Goal: Task Accomplishment & Management: Manage account settings

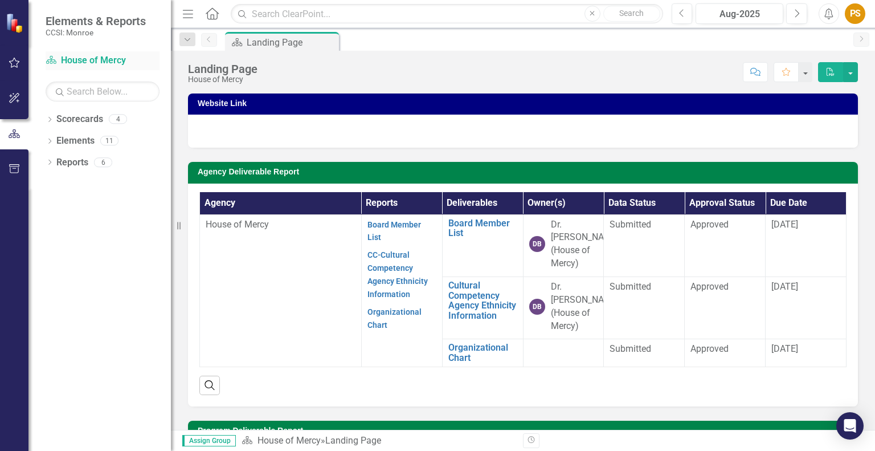
click at [108, 61] on link "Scorecard House of Mercy" at bounding box center [103, 60] width 114 height 13
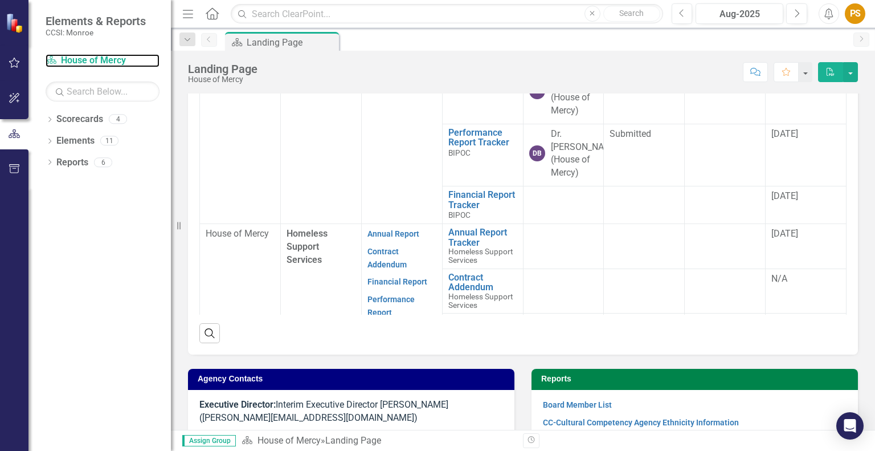
scroll to position [462, 0]
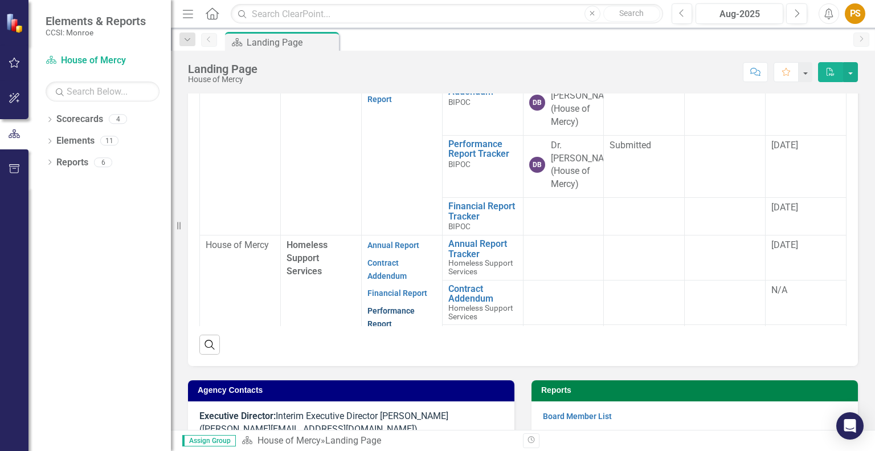
click at [388, 306] on link "Performance Report" at bounding box center [390, 317] width 47 height 22
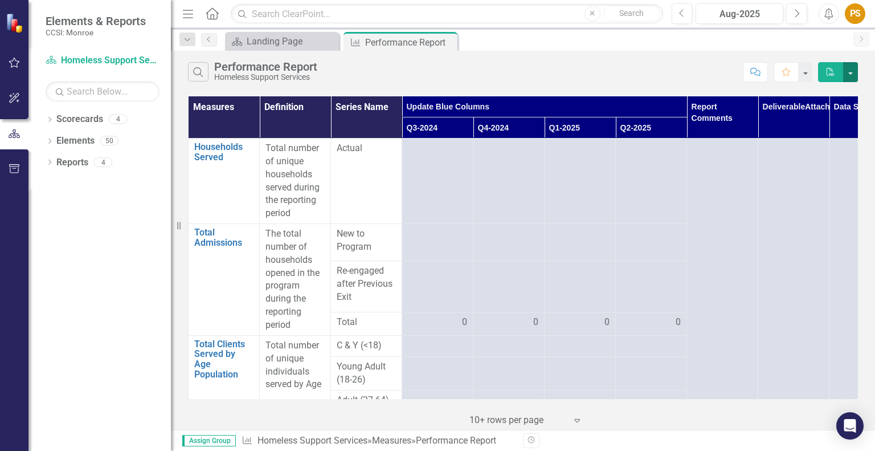
click at [849, 68] on button "button" at bounding box center [850, 72] width 15 height 20
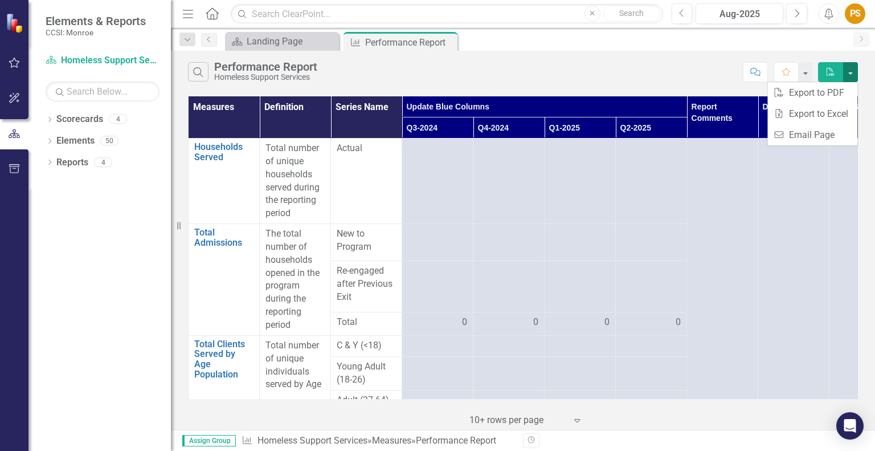
click at [849, 69] on button "button" at bounding box center [850, 72] width 15 height 20
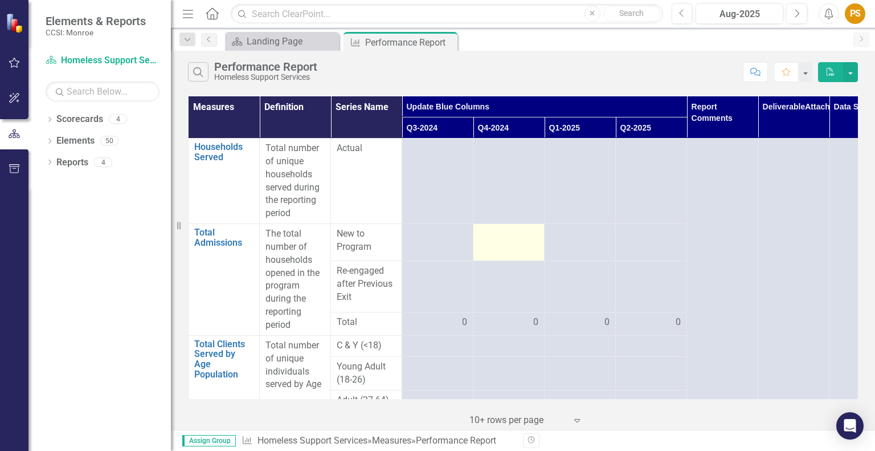
drag, startPoint x: 619, startPoint y: 278, endPoint x: 517, endPoint y: 240, distance: 108.9
click at [517, 240] on div at bounding box center [508, 234] width 59 height 14
click at [451, 42] on icon "Close" at bounding box center [446, 42] width 11 height 9
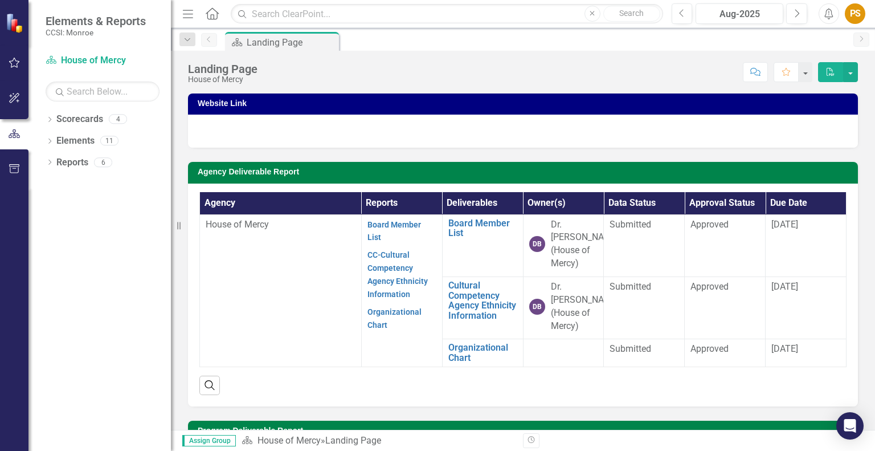
drag, startPoint x: 855, startPoint y: 17, endPoint x: 627, endPoint y: 69, distance: 234.5
click at [617, 72] on div "Score: N/A Aug-2025 Completed Comment Favorite PDF" at bounding box center [560, 71] width 595 height 19
click at [852, 17] on div "PS" at bounding box center [855, 13] width 21 height 21
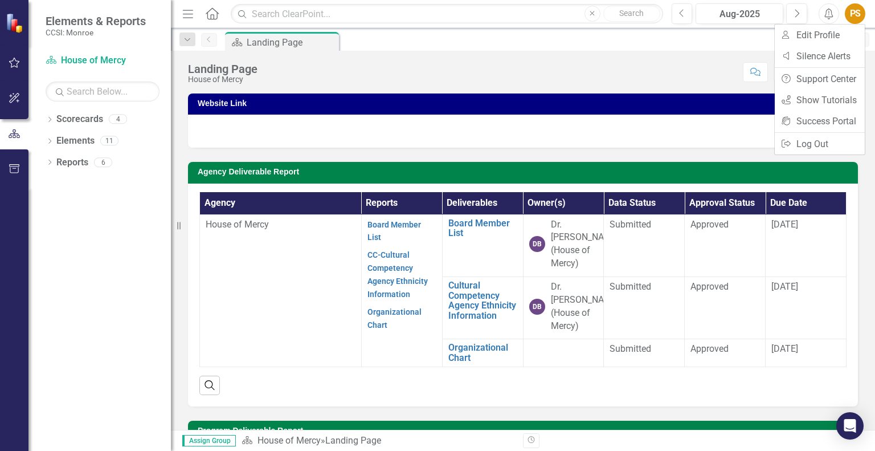
click at [579, 72] on div "Score: N/A Aug-2025 Completed Comment Favorite PDF" at bounding box center [560, 71] width 595 height 19
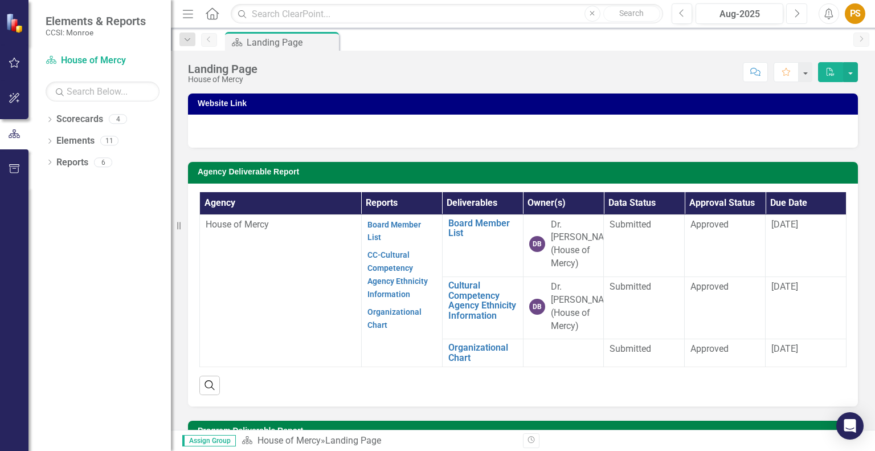
click at [800, 11] on button "Next" at bounding box center [796, 13] width 21 height 21
click at [798, 15] on icon "Next" at bounding box center [796, 14] width 6 height 10
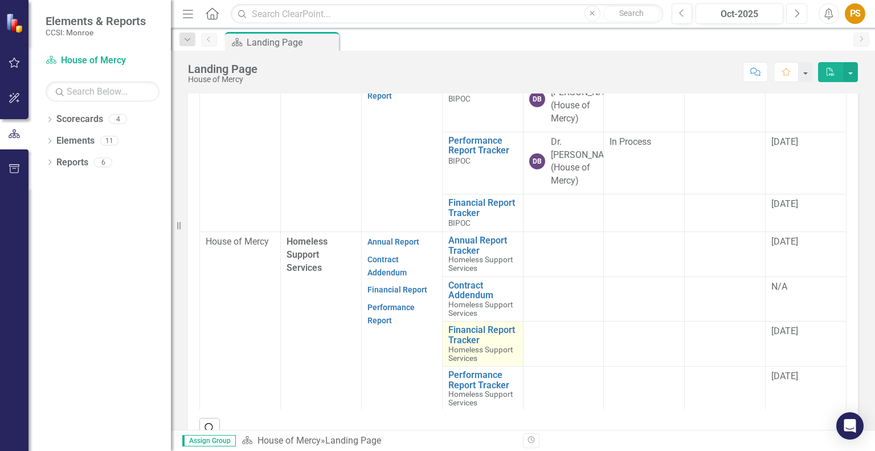
scroll to position [399, 0]
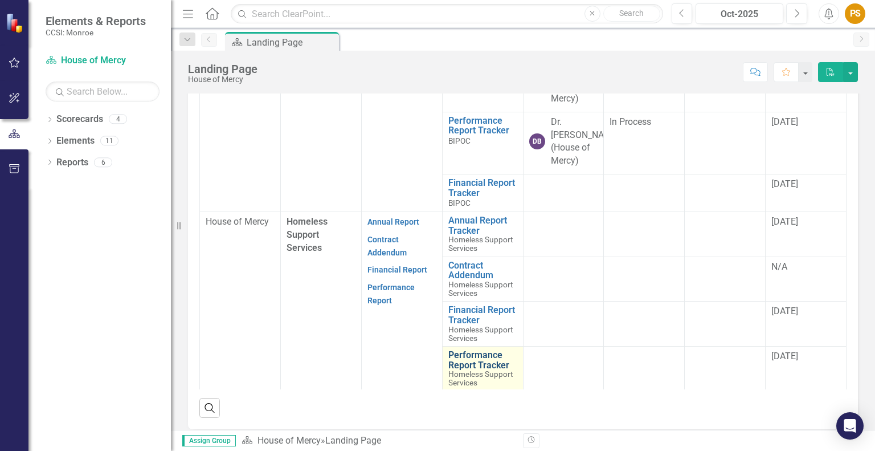
click at [457, 358] on link "Performance Report Tracker" at bounding box center [482, 360] width 69 height 20
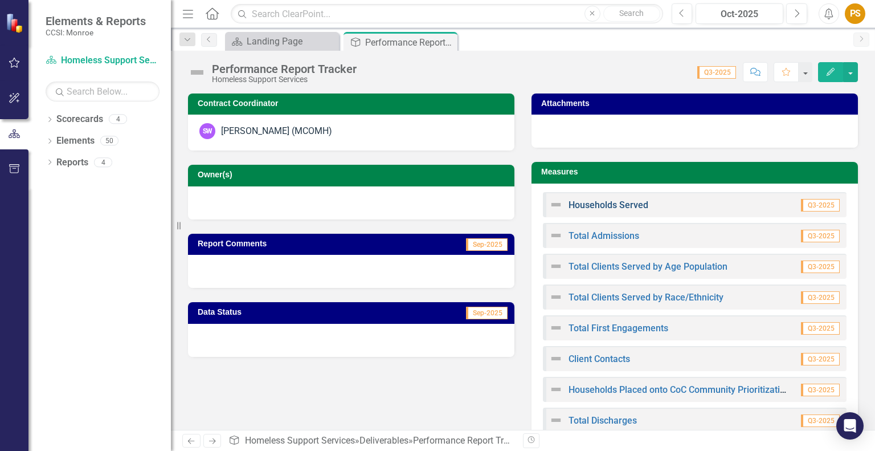
click at [622, 202] on link "Households Served" at bounding box center [608, 204] width 80 height 11
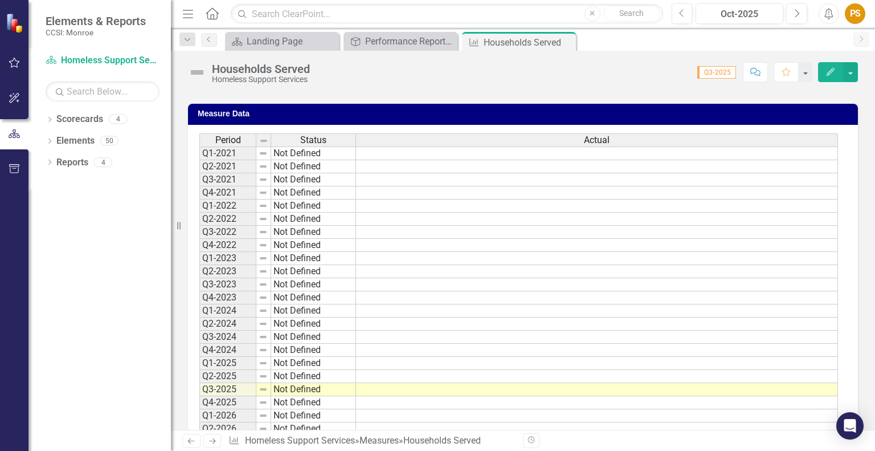
scroll to position [342, 0]
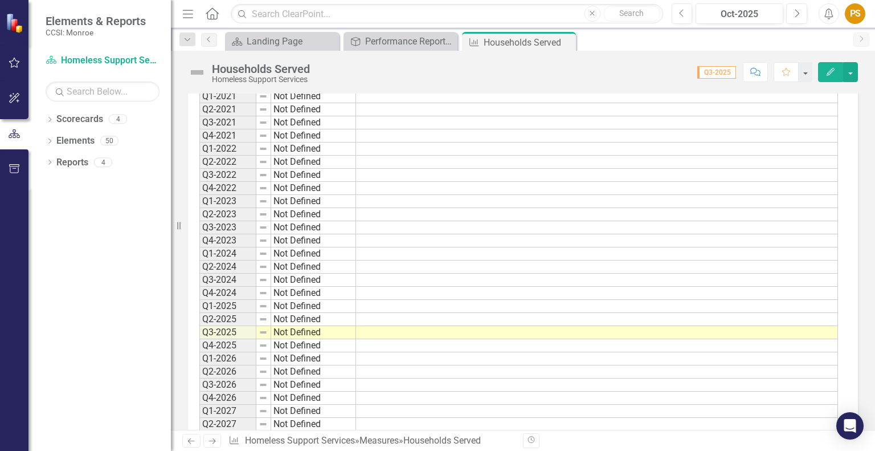
click at [367, 332] on td at bounding box center [597, 332] width 482 height 13
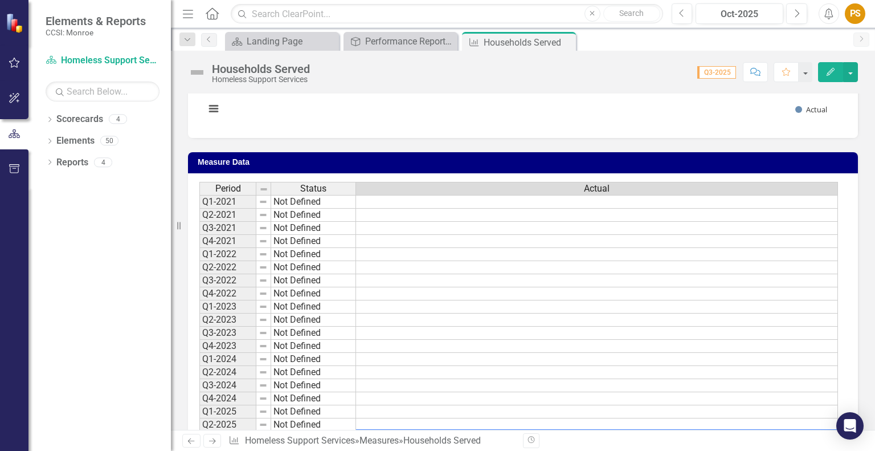
scroll to position [285, 0]
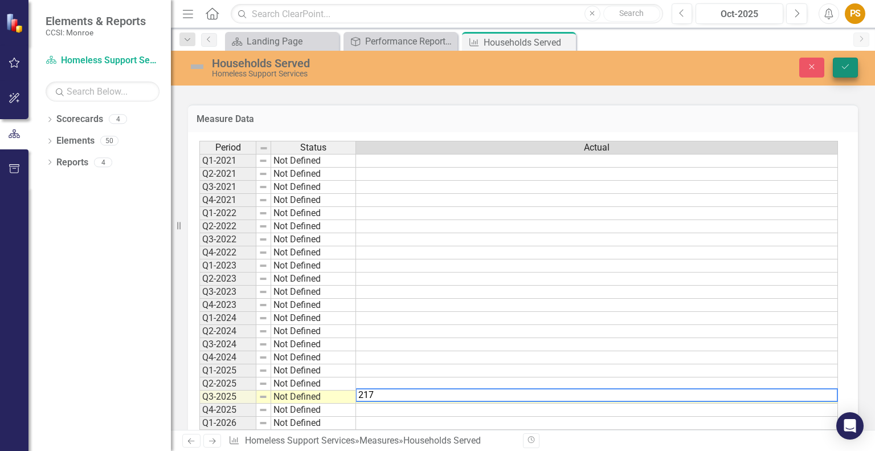
type textarea "217"
click at [845, 66] on icon "Save" at bounding box center [845, 67] width 10 height 8
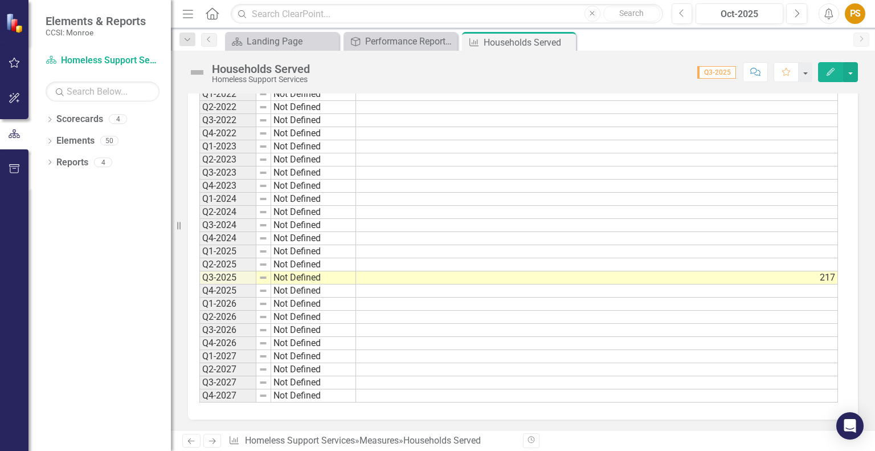
scroll to position [55, 0]
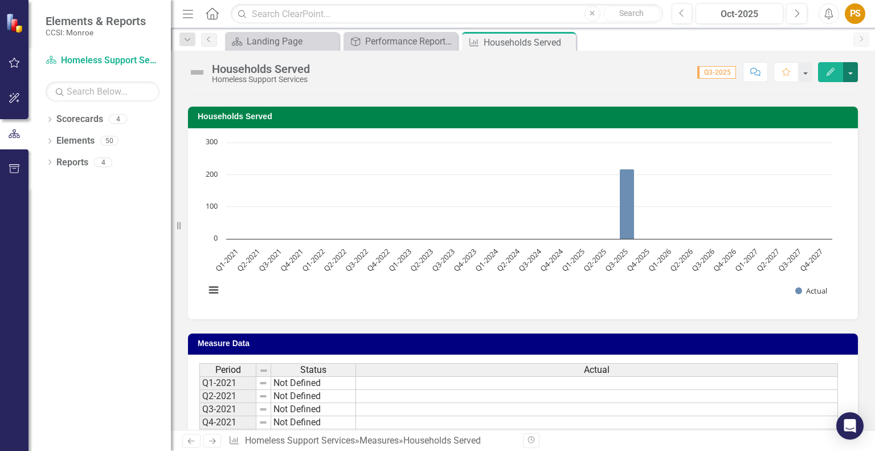
click at [852, 73] on button "button" at bounding box center [850, 72] width 15 height 20
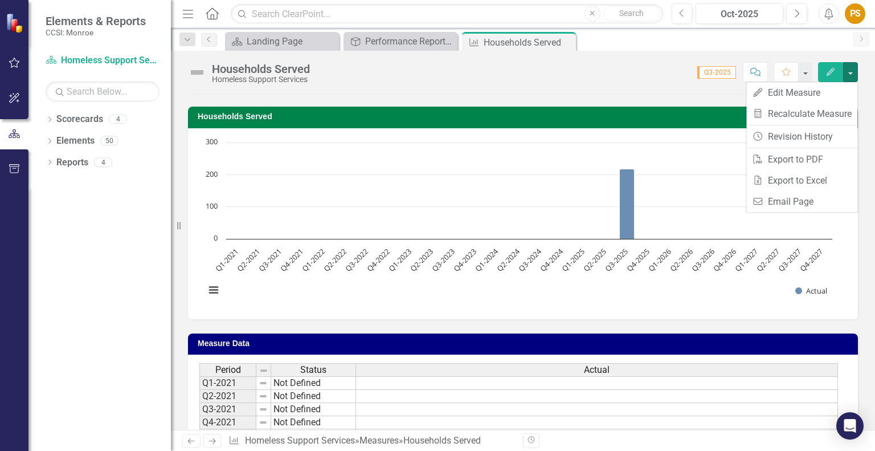
click at [585, 77] on div "Score: 0.00 Q3-2025 Completed Comment Favorite Edit" at bounding box center [587, 71] width 542 height 19
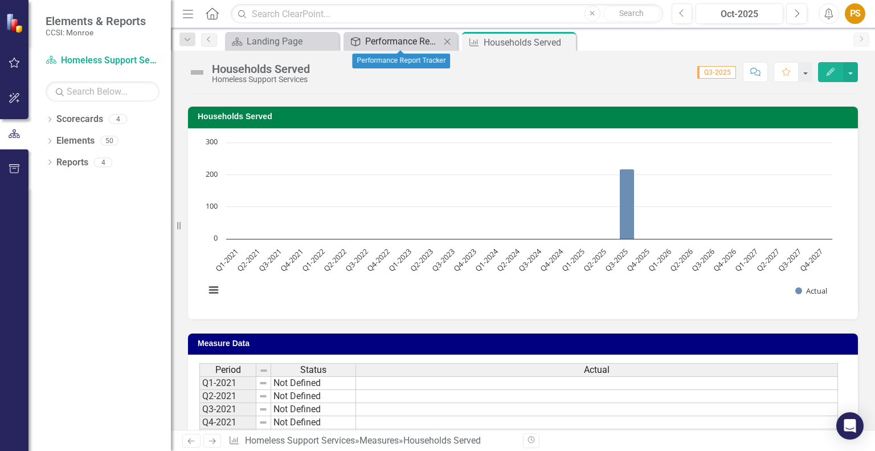
click at [382, 36] on div "Performance Report Tracker" at bounding box center [402, 41] width 75 height 14
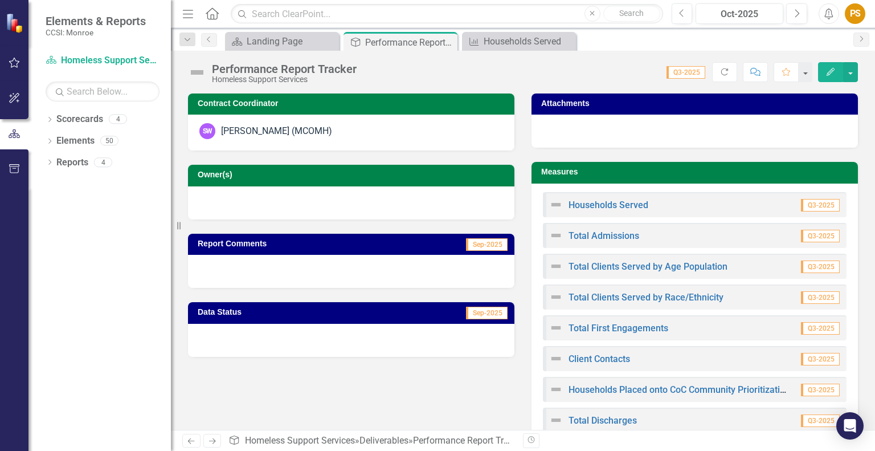
click at [811, 234] on span "Q3-2025" at bounding box center [820, 236] width 39 height 13
click at [599, 238] on link "Total Admissions" at bounding box center [603, 235] width 71 height 11
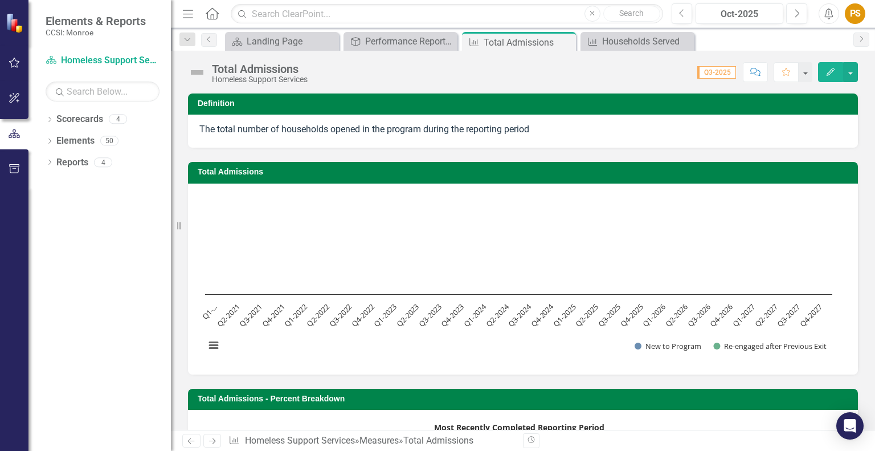
click at [602, 322] on text "Q3-2025" at bounding box center [609, 314] width 27 height 27
click at [214, 342] on button "View chart menu, Chart" at bounding box center [214, 345] width 16 height 16
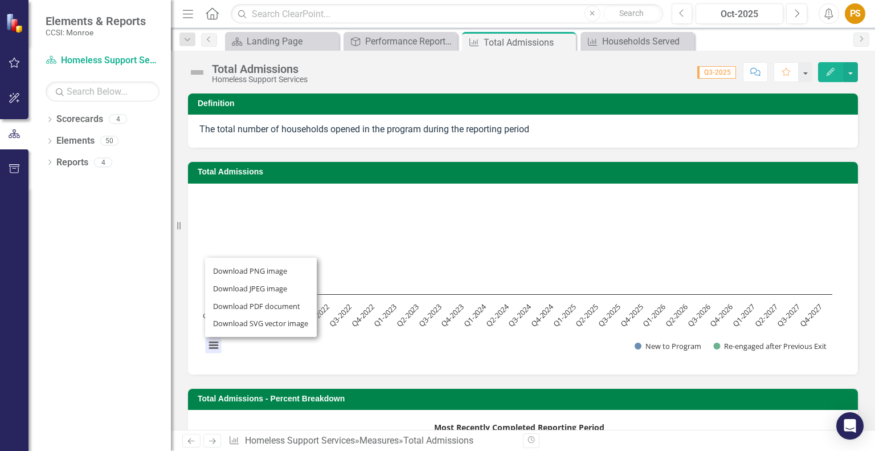
click at [214, 342] on div "Download PNG image Download JPEG image Download PDF document Download SVG vecto…" at bounding box center [261, 297] width 144 height 111
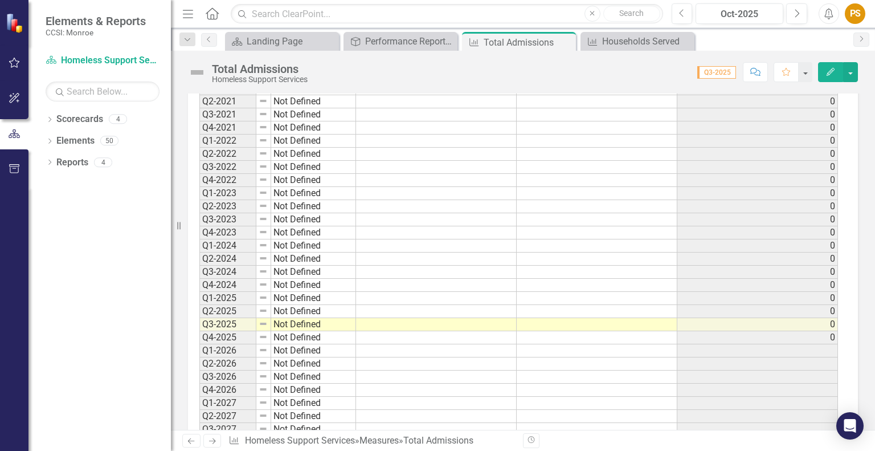
scroll to position [623, 0]
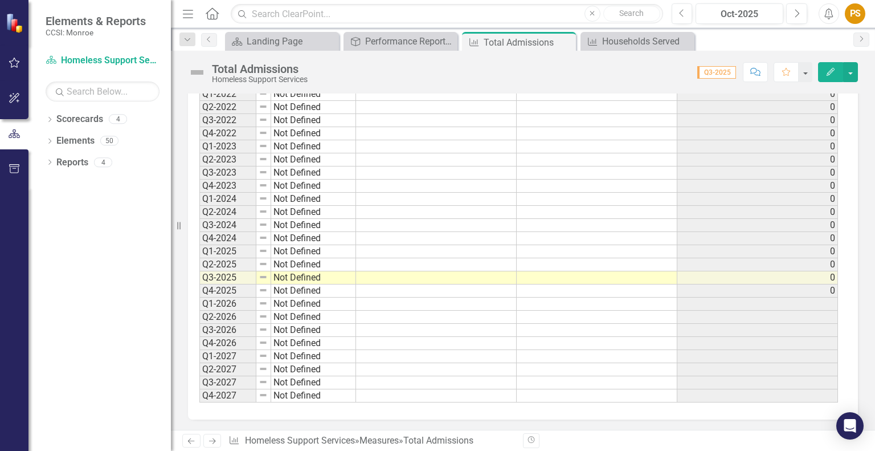
click at [219, 275] on td "Q3-2025" at bounding box center [227, 277] width 57 height 13
click at [726, 280] on td "0" at bounding box center [757, 277] width 161 height 13
click at [836, 74] on button "Edit" at bounding box center [830, 72] width 25 height 20
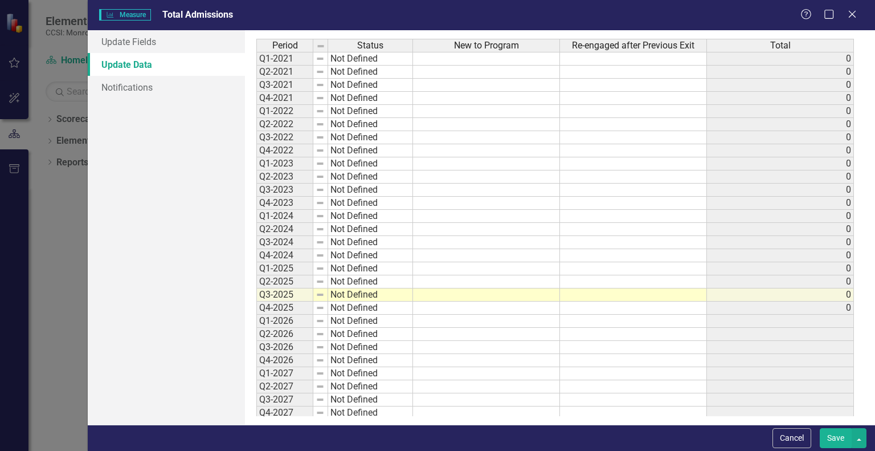
scroll to position [0, 0]
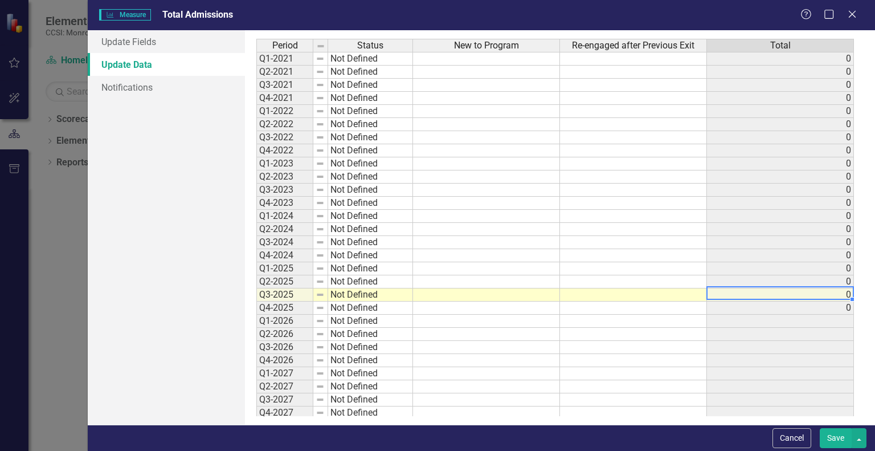
click at [726, 291] on td "0" at bounding box center [780, 294] width 147 height 13
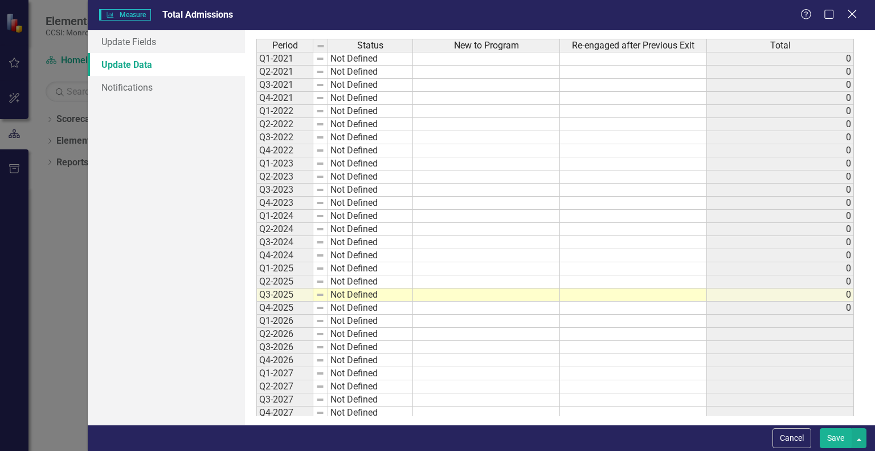
click at [848, 10] on icon "Close" at bounding box center [852, 14] width 14 height 11
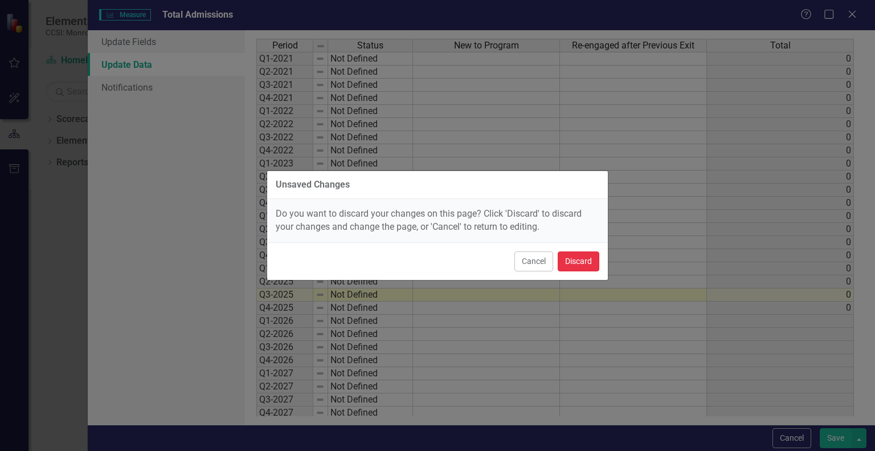
click at [588, 261] on button "Discard" at bounding box center [579, 261] width 42 height 20
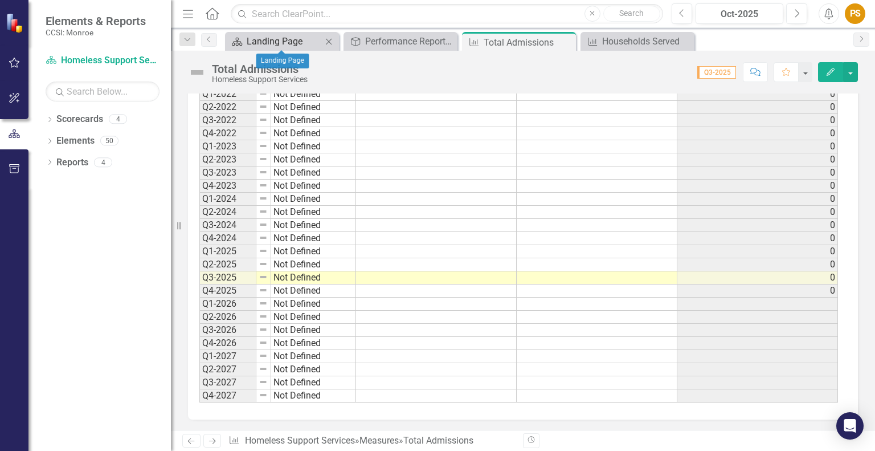
click at [320, 42] on div "Landing Page" at bounding box center [284, 41] width 75 height 14
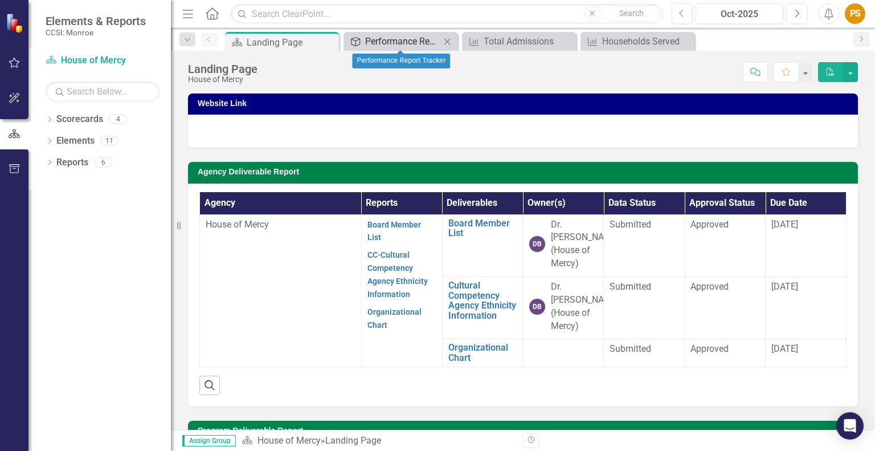
click at [402, 38] on div "Performance Report Tracker" at bounding box center [402, 41] width 75 height 14
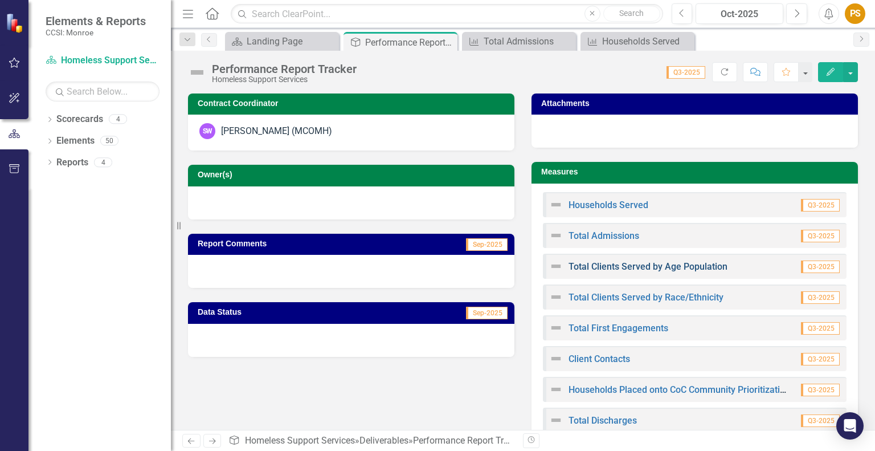
click at [704, 268] on link "Total Clients Served by Age Population" at bounding box center [647, 266] width 159 height 11
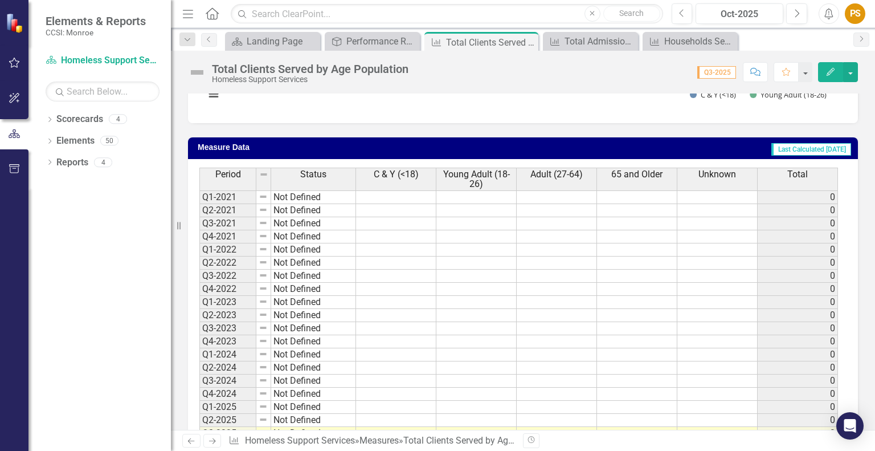
scroll to position [513, 0]
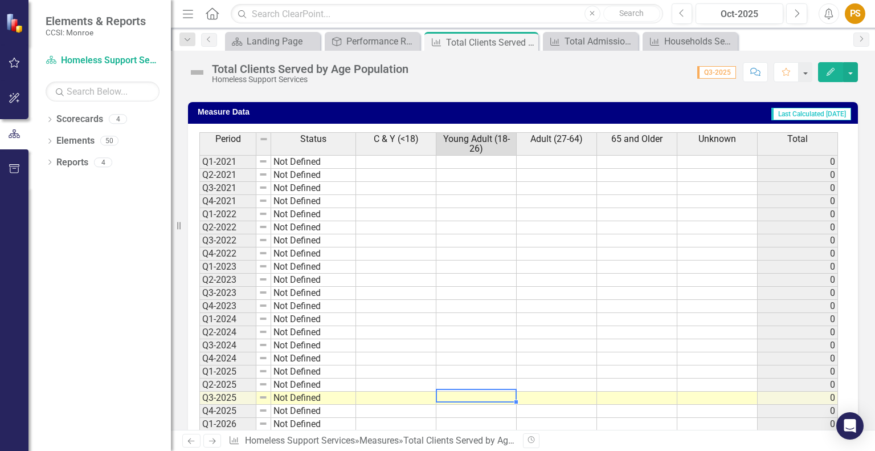
click at [463, 397] on td at bounding box center [476, 397] width 80 height 13
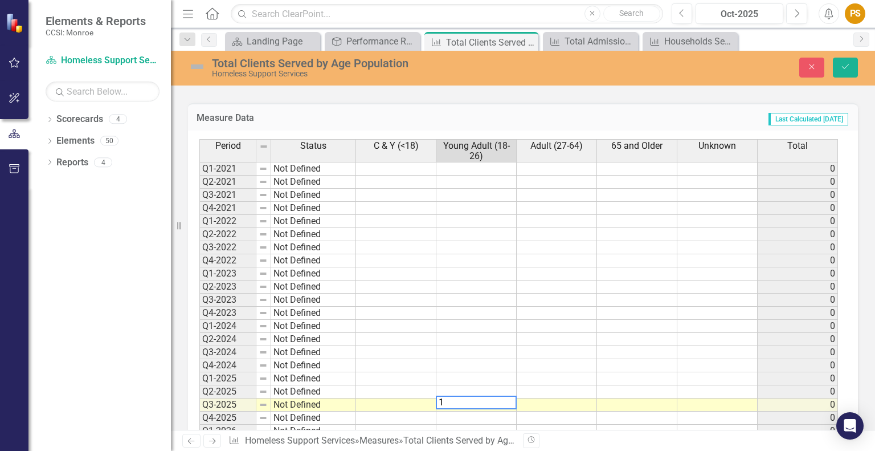
type textarea "1"
click at [551, 401] on td at bounding box center [557, 404] width 80 height 13
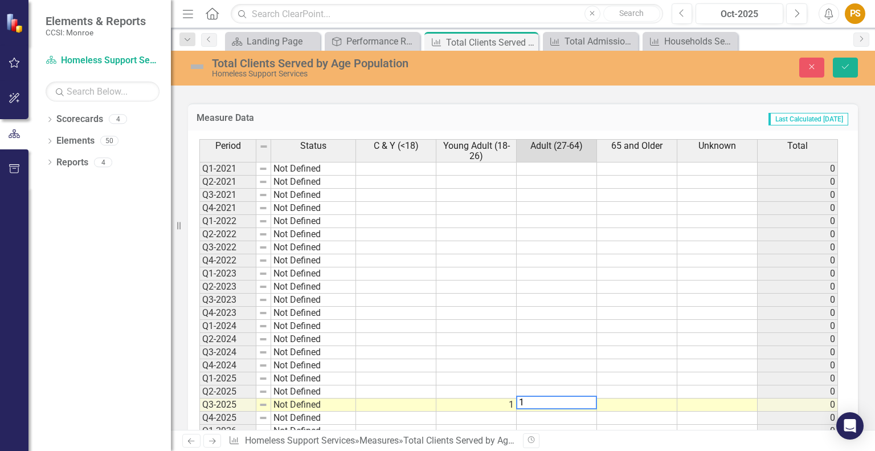
type textarea "14"
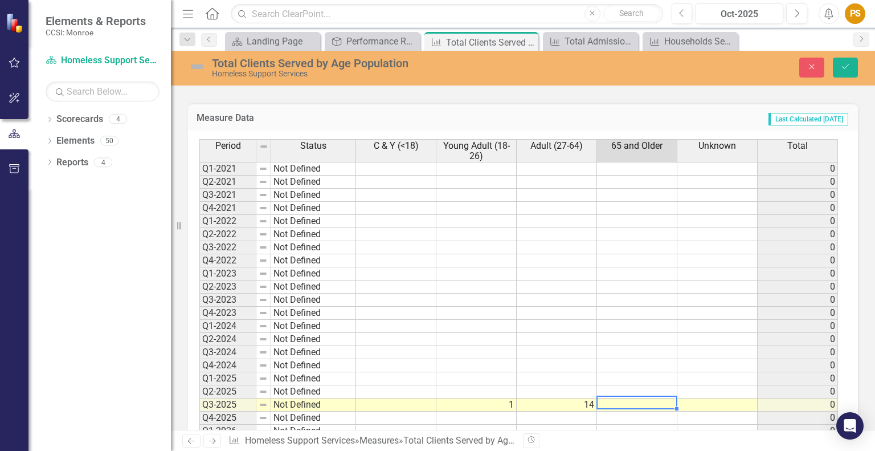
type textarea "2"
click at [849, 69] on icon "Save" at bounding box center [845, 67] width 10 height 8
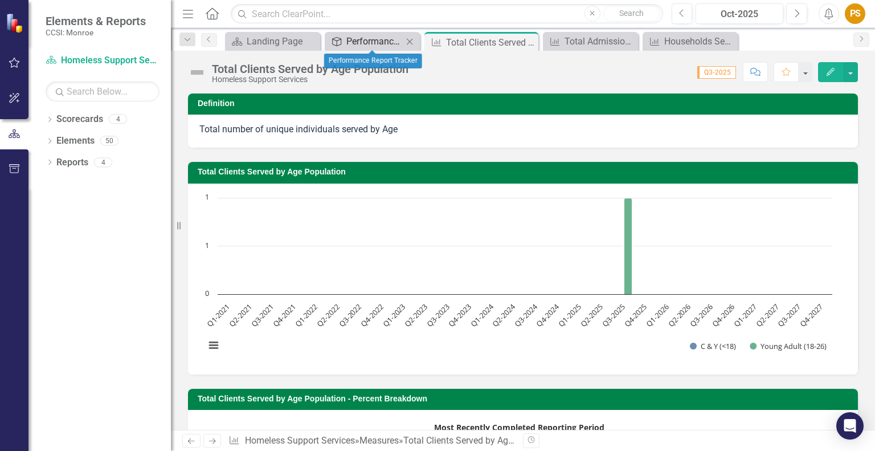
click at [382, 42] on div "Performance Report Tracker" at bounding box center [374, 41] width 56 height 14
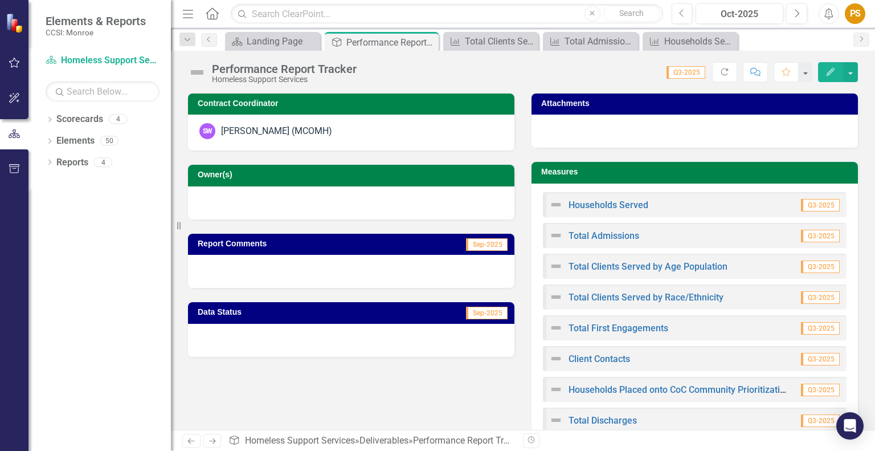
click at [805, 297] on span "Q3-2025" at bounding box center [820, 297] width 39 height 13
click at [702, 298] on link "Total Clients Served by Race/Ethnicity" at bounding box center [645, 297] width 155 height 11
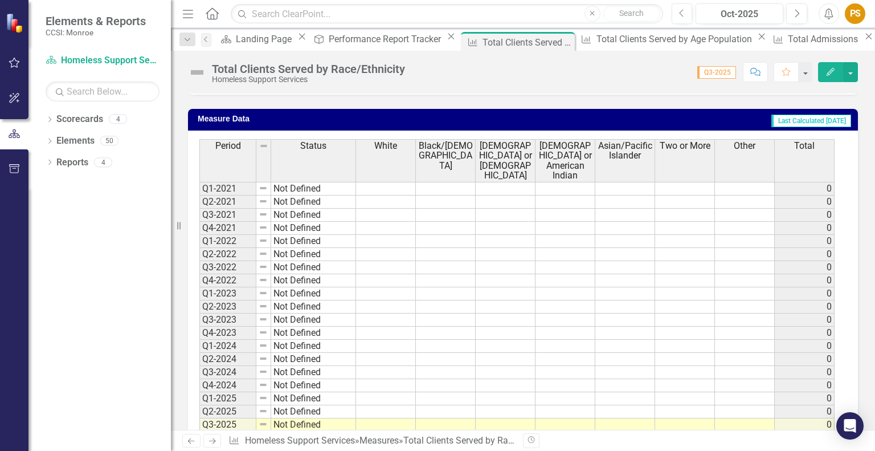
scroll to position [513, 0]
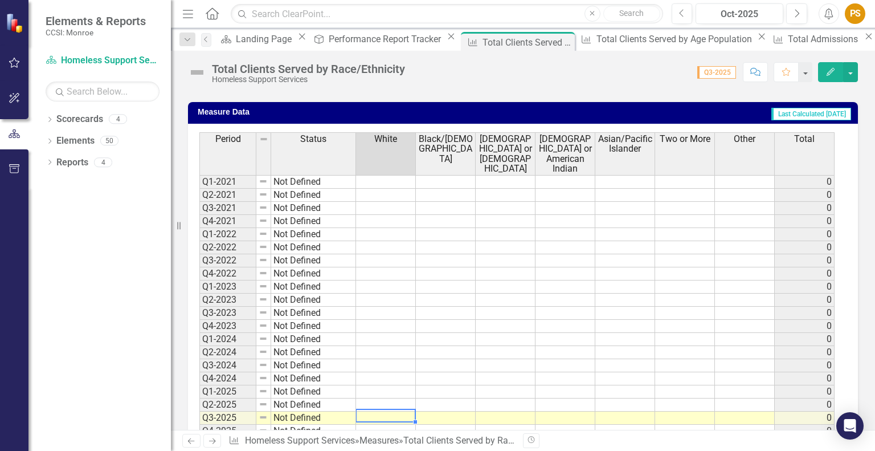
click at [380, 417] on td at bounding box center [386, 417] width 60 height 13
type textarea "7"
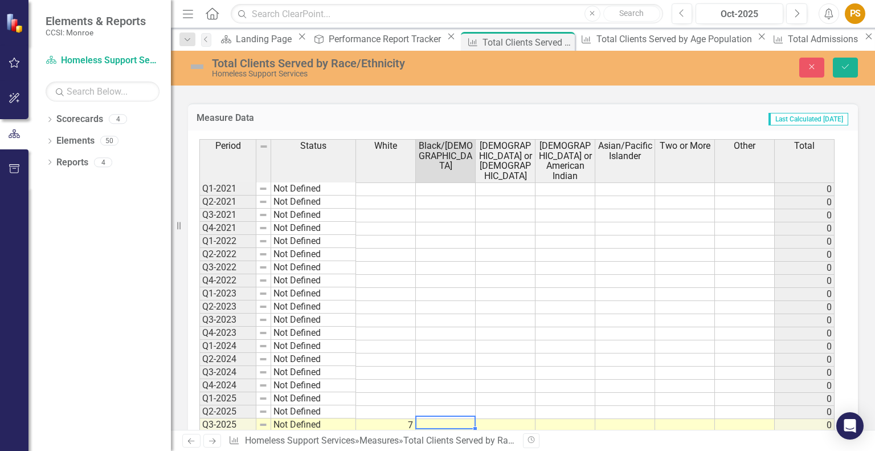
type textarea "6"
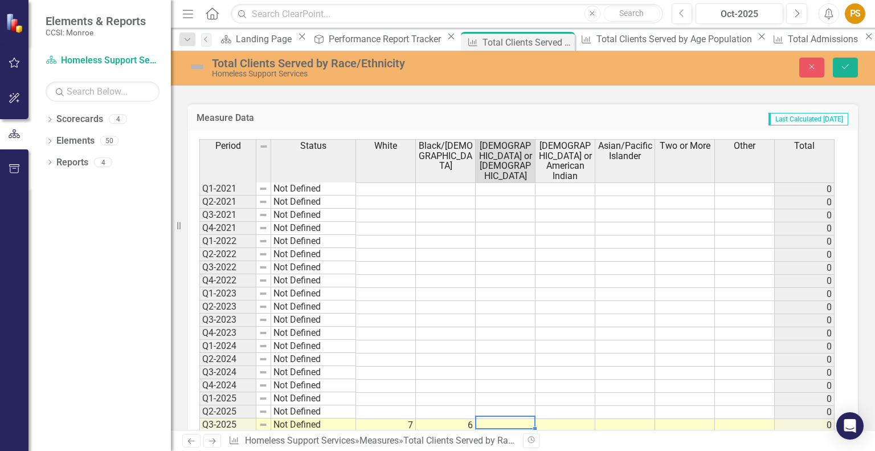
type textarea "3"
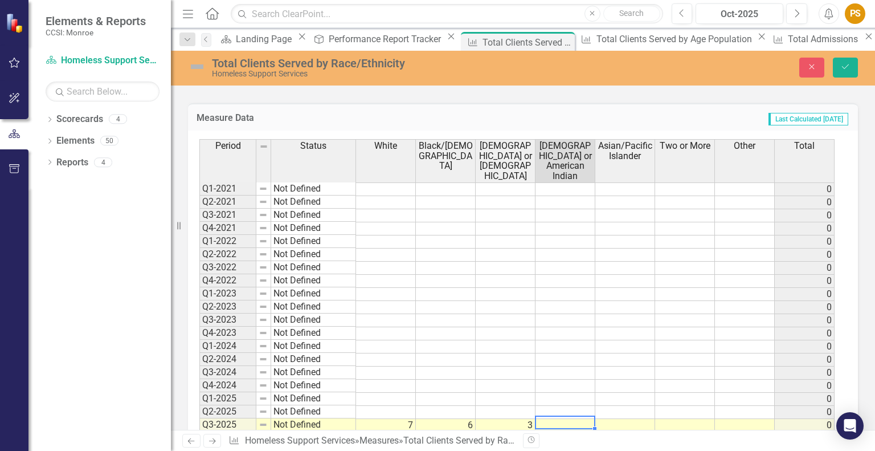
type textarea "0"
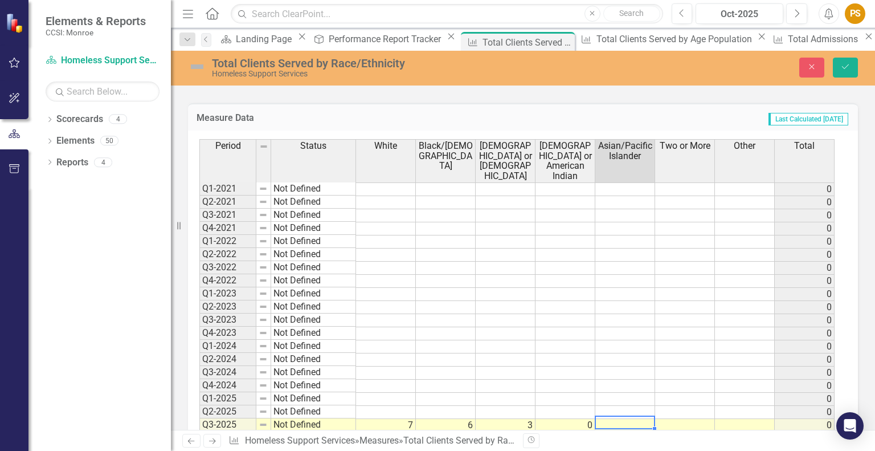
type textarea "1"
click at [842, 68] on icon "Save" at bounding box center [845, 67] width 10 height 8
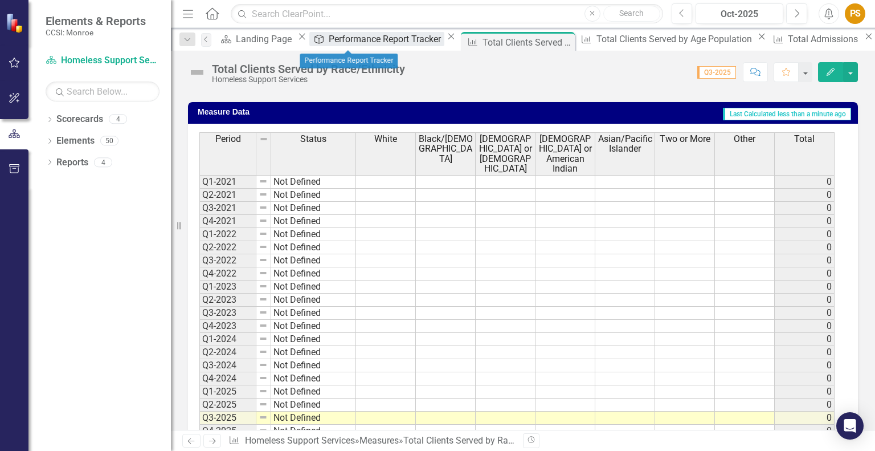
click at [333, 40] on div "Performance Report Tracker" at bounding box center [387, 39] width 116 height 14
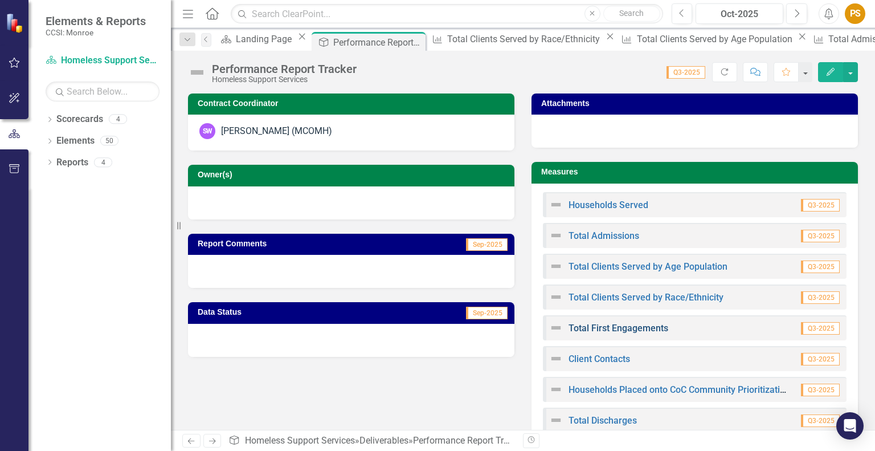
click at [610, 327] on link "Total First Engagements" at bounding box center [618, 327] width 100 height 11
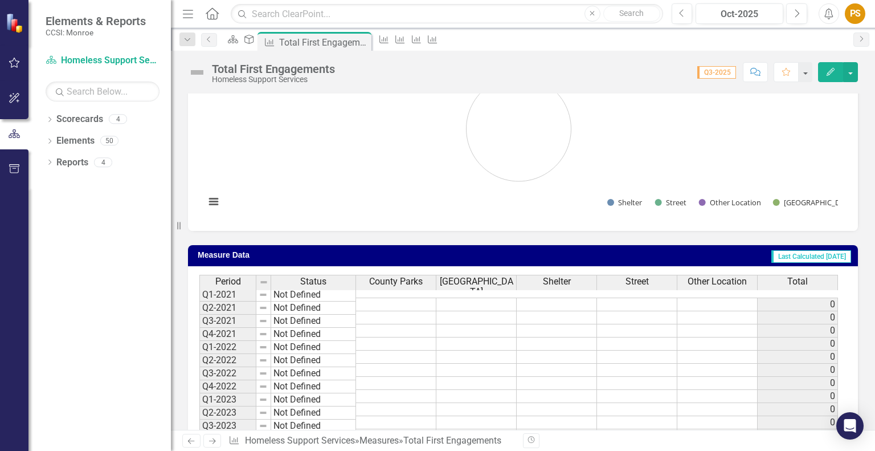
scroll to position [513, 0]
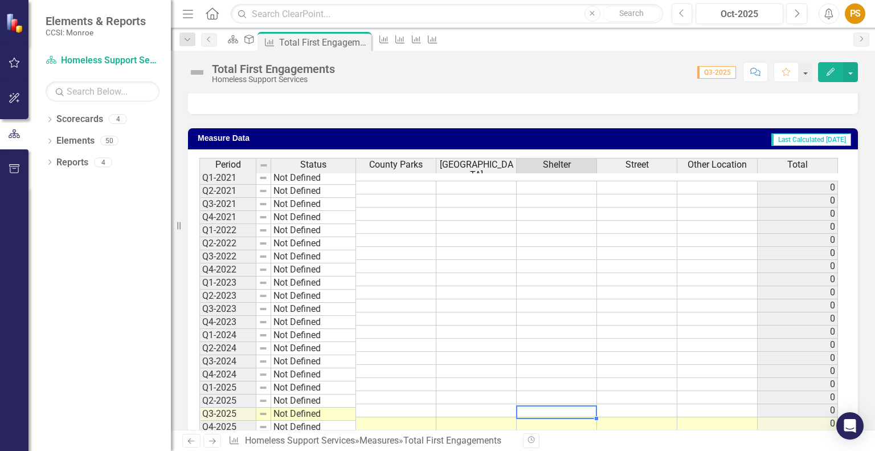
click at [549, 417] on td at bounding box center [557, 423] width 80 height 13
type textarea "9"
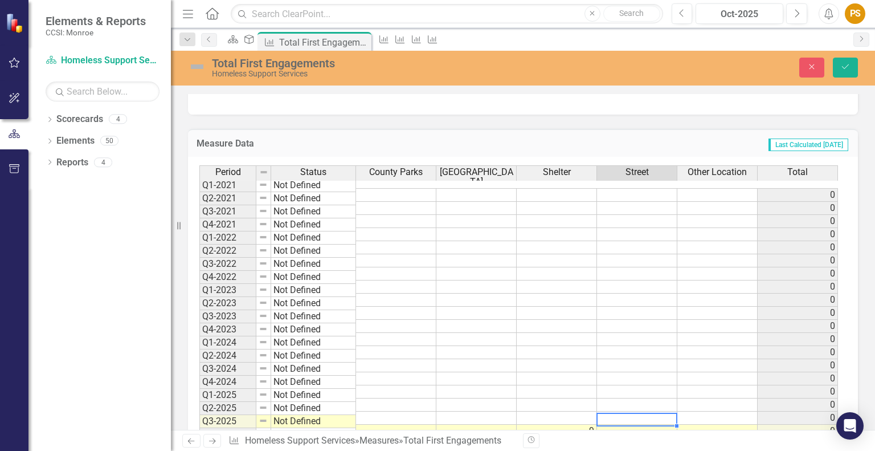
type textarea "8"
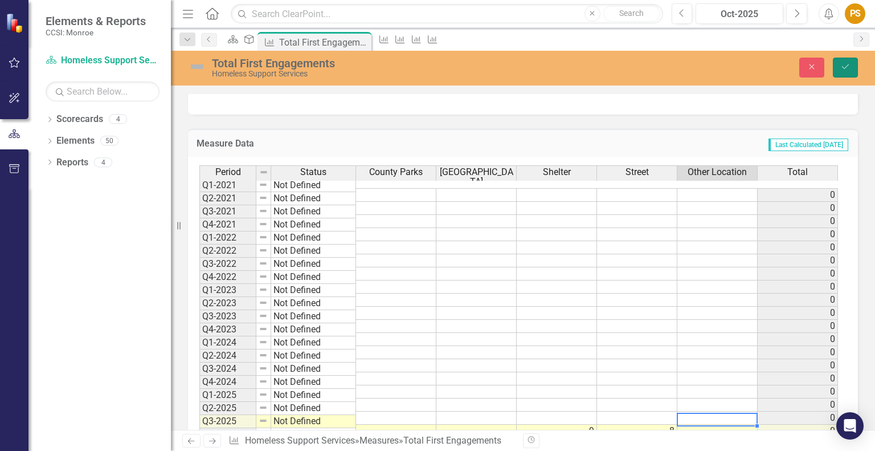
click at [848, 68] on icon "Save" at bounding box center [845, 67] width 10 height 8
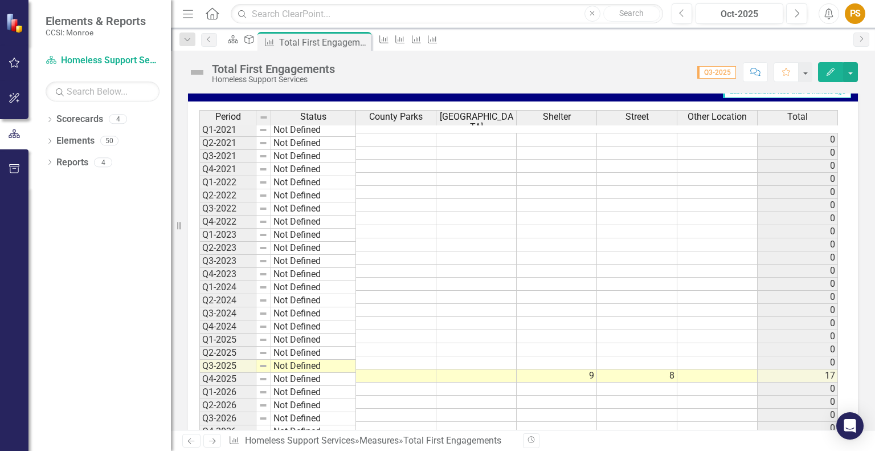
scroll to position [570, 0]
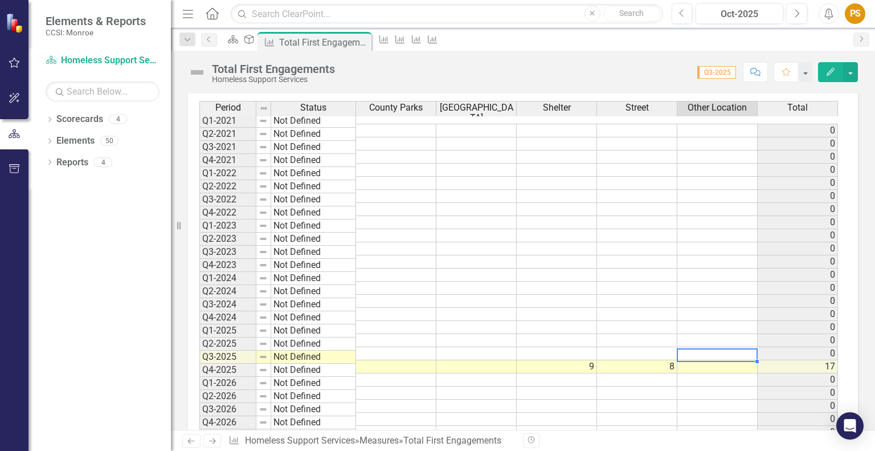
click at [719, 360] on td at bounding box center [717, 366] width 80 height 13
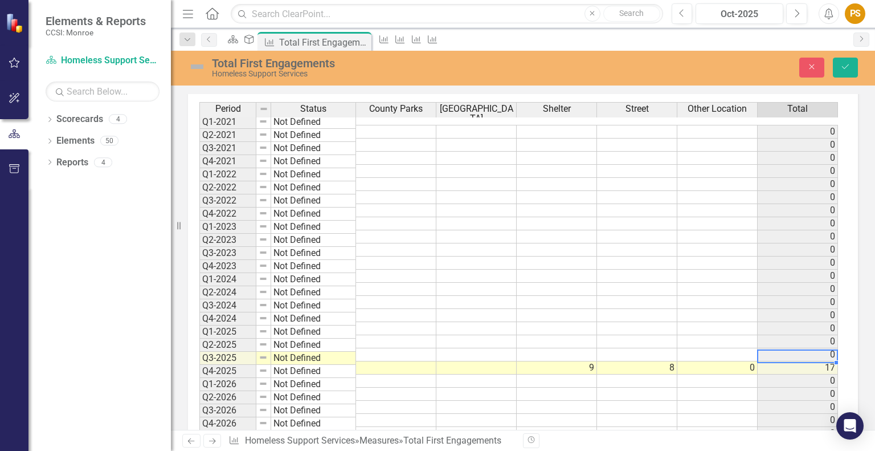
click at [492, 361] on td at bounding box center [476, 367] width 80 height 13
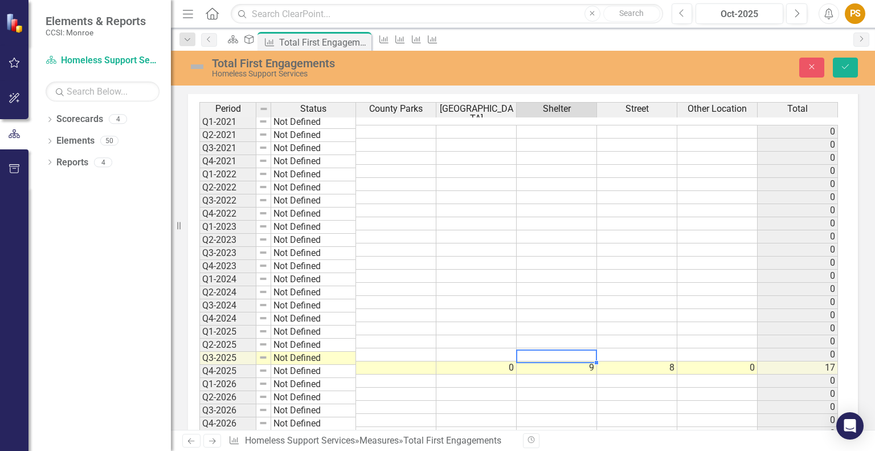
click at [398, 361] on td at bounding box center [396, 367] width 80 height 13
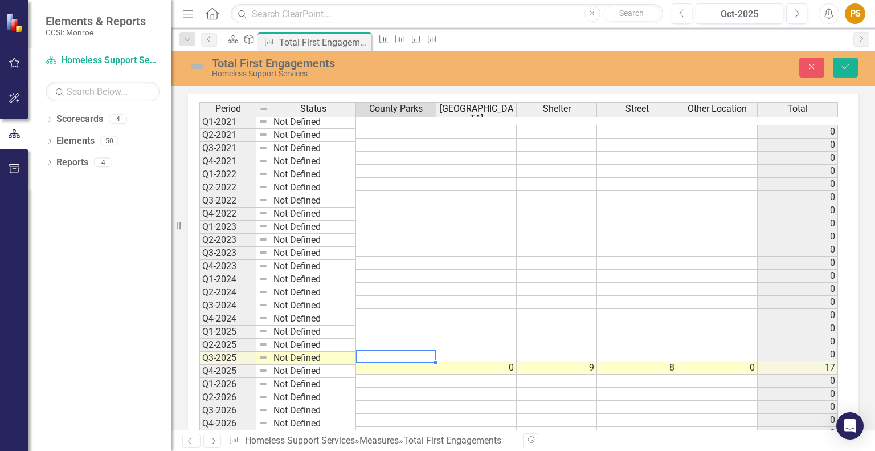
click at [367, 361] on td at bounding box center [396, 367] width 80 height 13
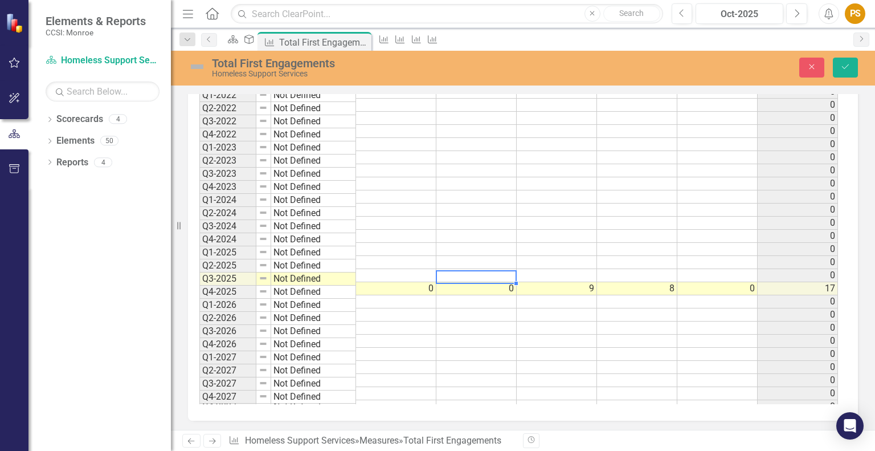
scroll to position [656, 0]
type textarea "0"
click at [845, 67] on icon "submit" at bounding box center [845, 66] width 7 height 5
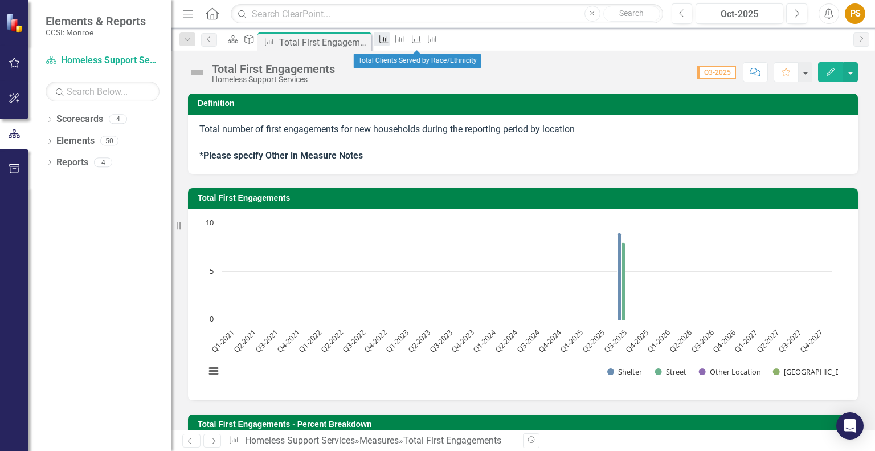
click at [390, 44] on icon "Measure" at bounding box center [383, 39] width 11 height 9
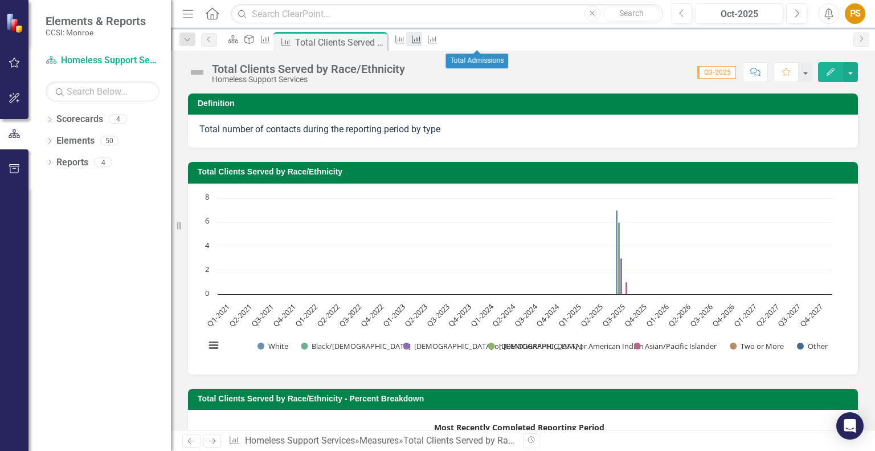
click at [421, 43] on icon at bounding box center [416, 39] width 9 height 8
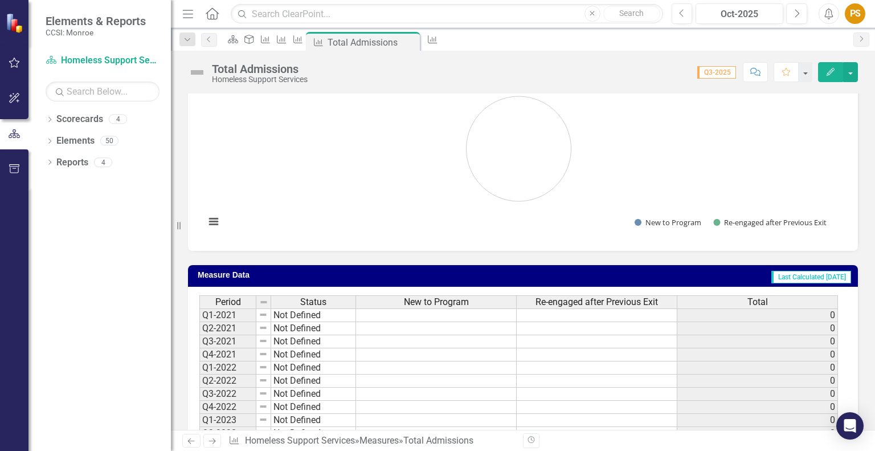
scroll to position [225, 0]
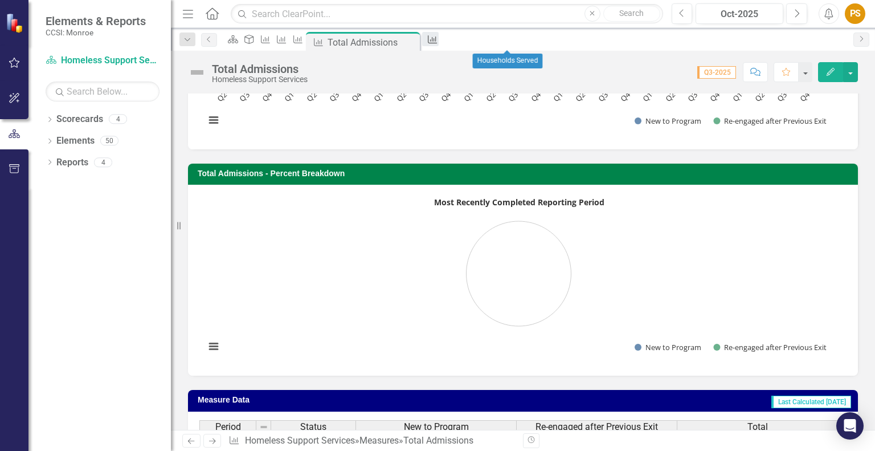
click at [438, 39] on icon "Measure" at bounding box center [432, 39] width 11 height 9
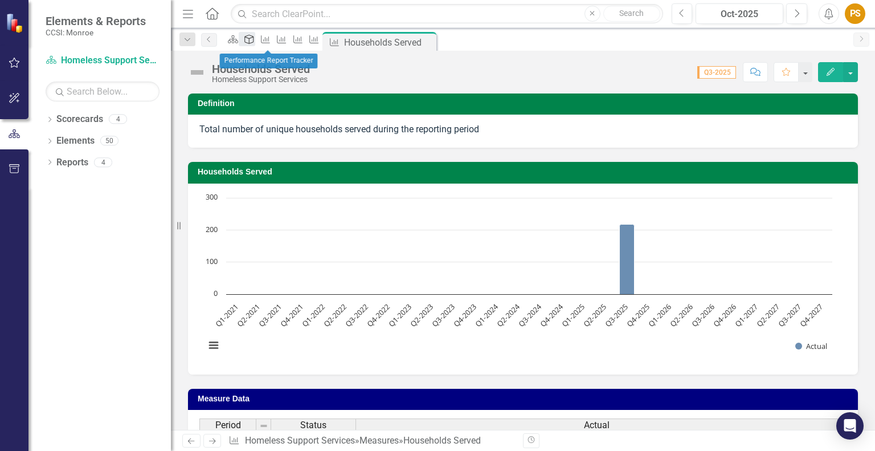
click at [255, 40] on icon "Deliverable" at bounding box center [248, 39] width 11 height 9
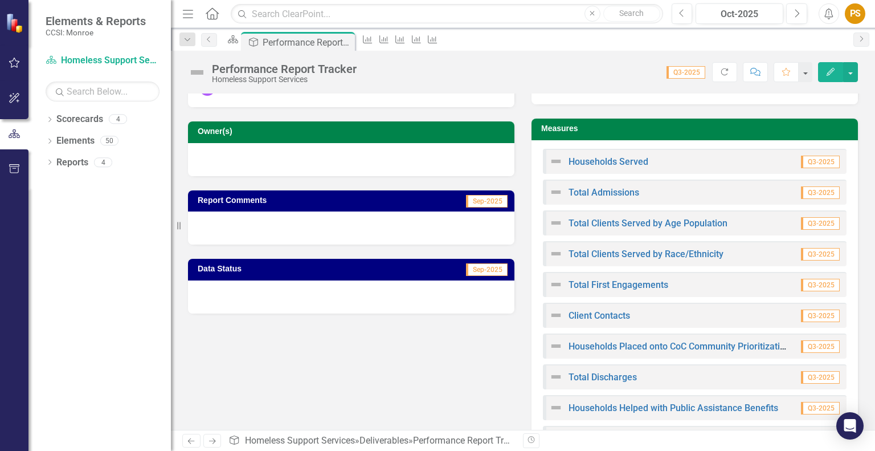
scroll to position [114, 0]
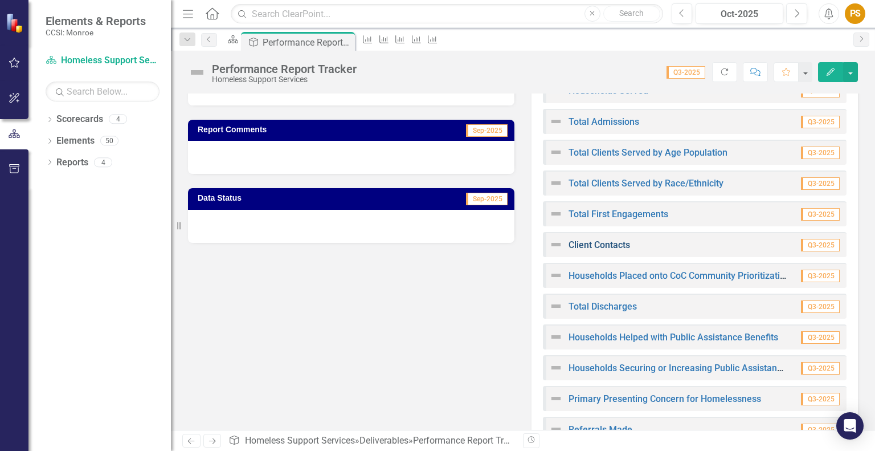
click at [592, 241] on link "Client Contacts" at bounding box center [599, 244] width 62 height 11
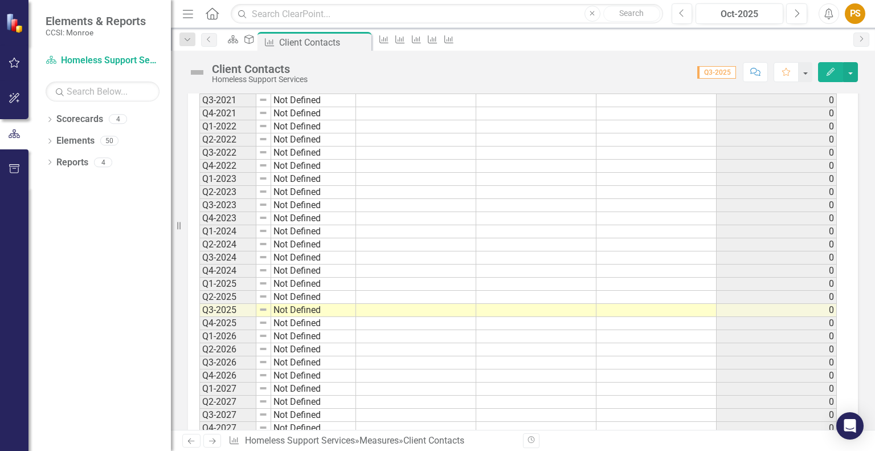
scroll to position [399, 0]
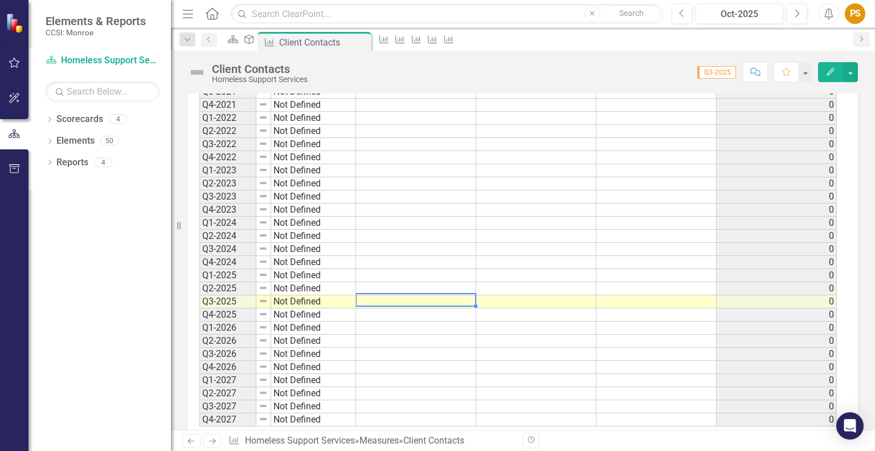
click at [381, 298] on td at bounding box center [416, 301] width 120 height 13
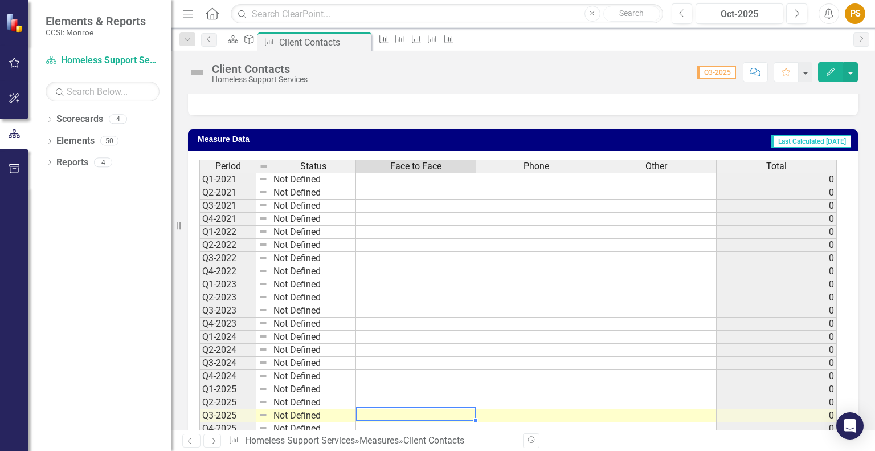
scroll to position [342, 0]
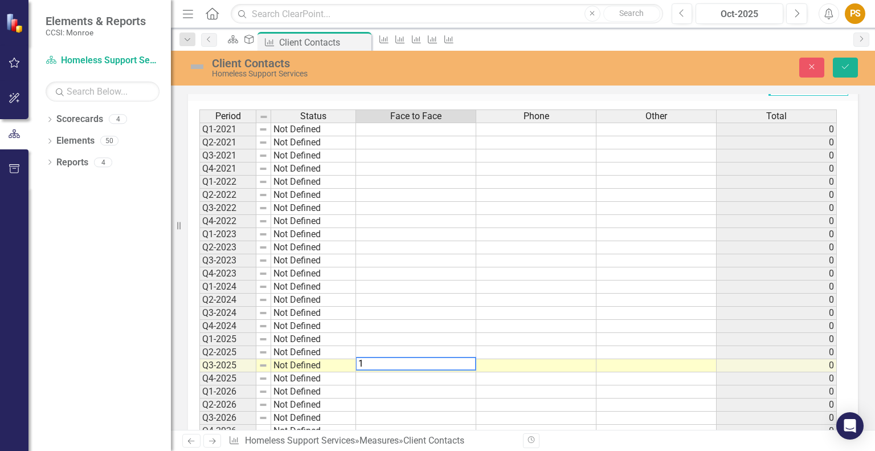
type textarea "17"
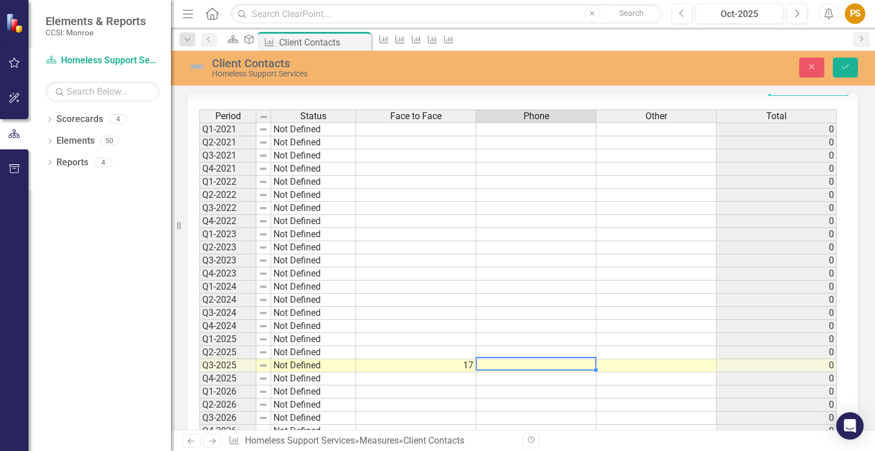
type textarea "0"
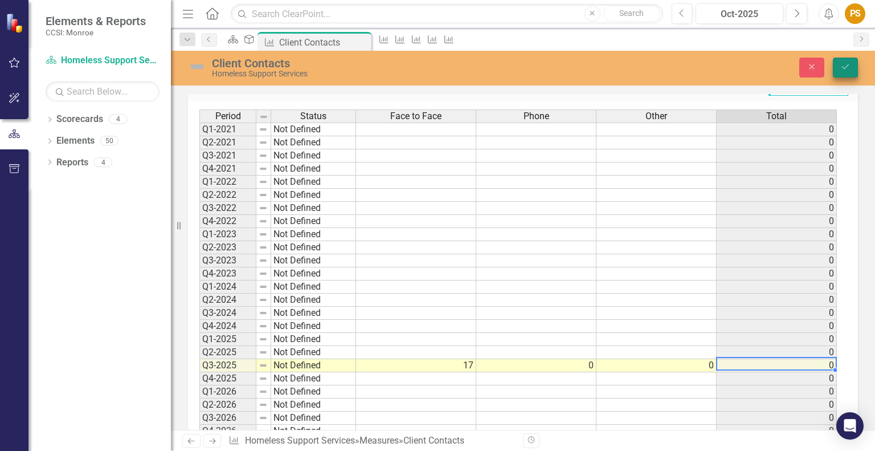
type textarea "0"
click at [839, 70] on button "Save" at bounding box center [845, 68] width 25 height 20
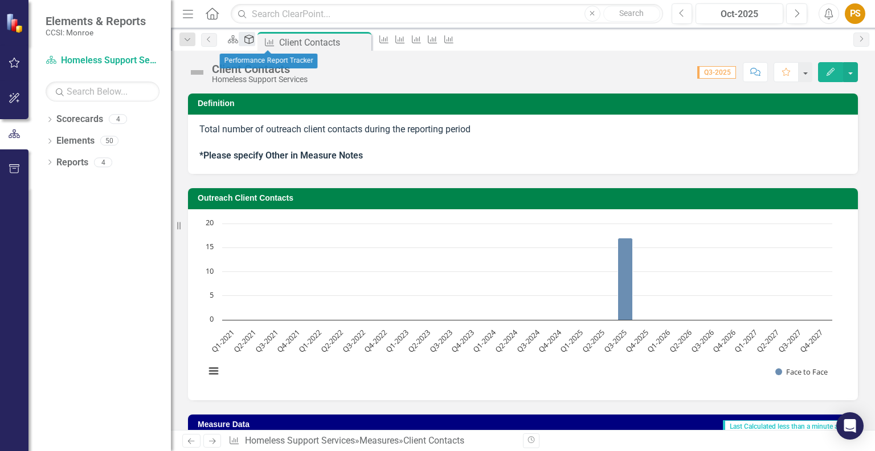
click at [254, 43] on icon at bounding box center [249, 39] width 9 height 9
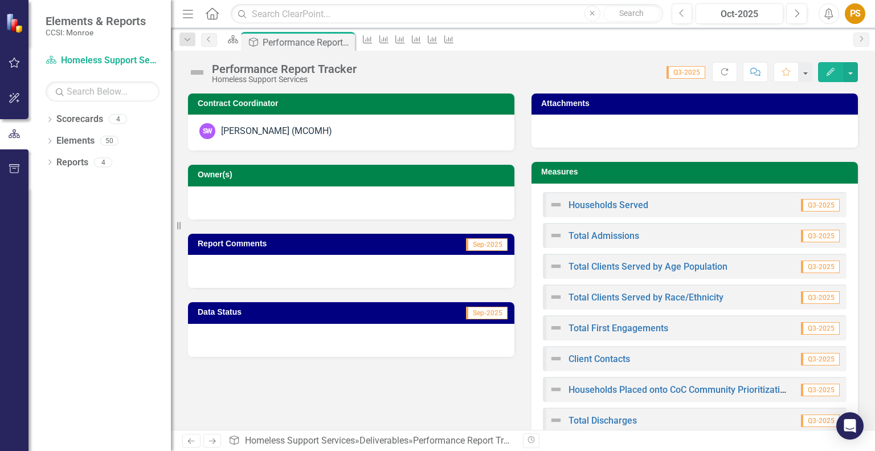
click at [822, 390] on span "Q3-2025" at bounding box center [820, 389] width 39 height 13
click at [715, 391] on link "Households Placed onto CoC Community Prioritization List" at bounding box center [687, 389] width 239 height 11
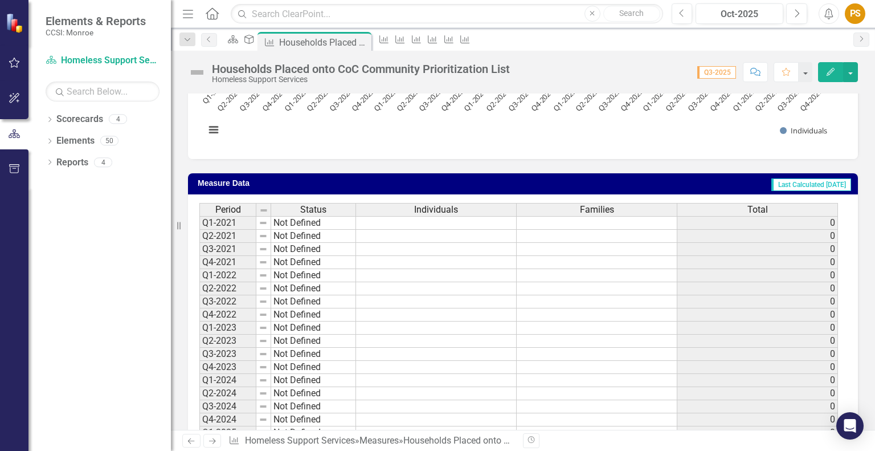
scroll to position [285, 0]
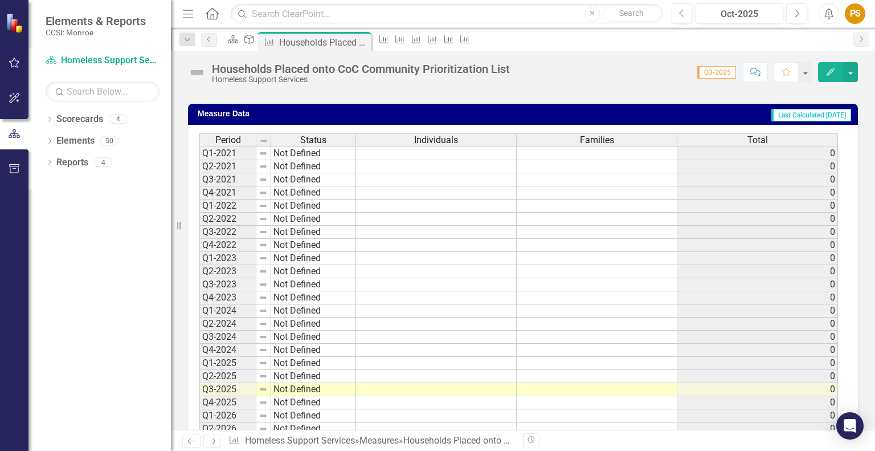
click at [440, 388] on td at bounding box center [436, 389] width 161 height 13
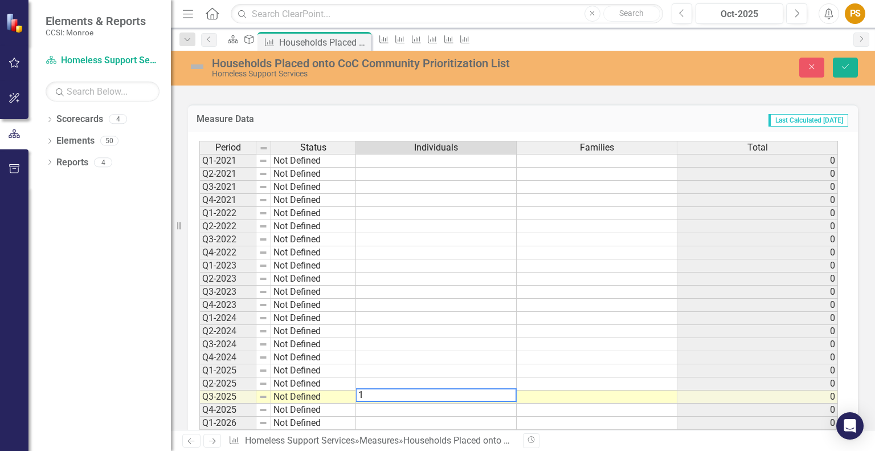
type textarea "17"
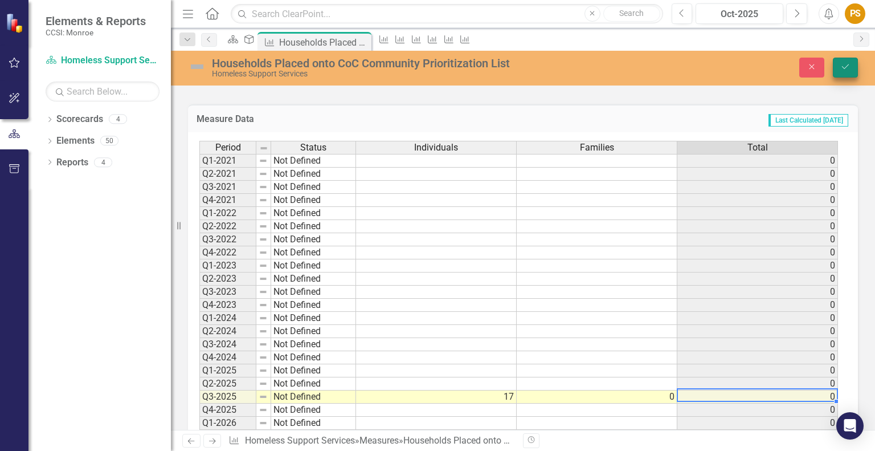
type textarea "0"
click at [846, 63] on icon "Save" at bounding box center [845, 67] width 10 height 8
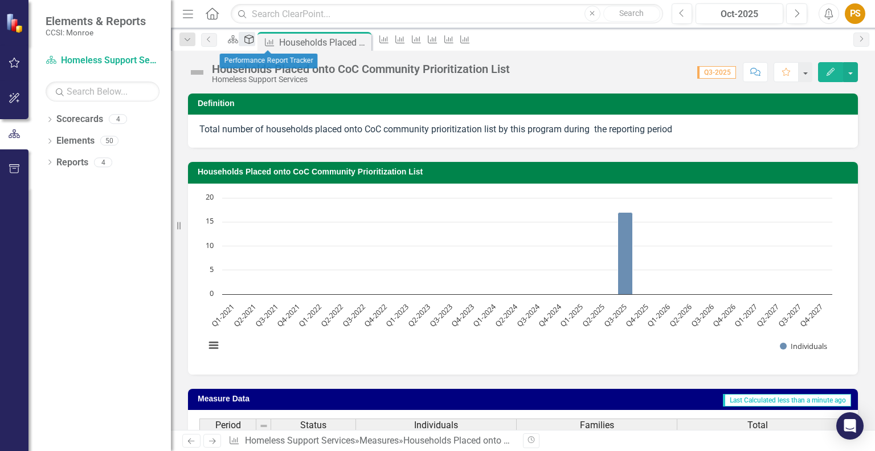
click at [255, 42] on icon "Deliverable" at bounding box center [248, 39] width 11 height 9
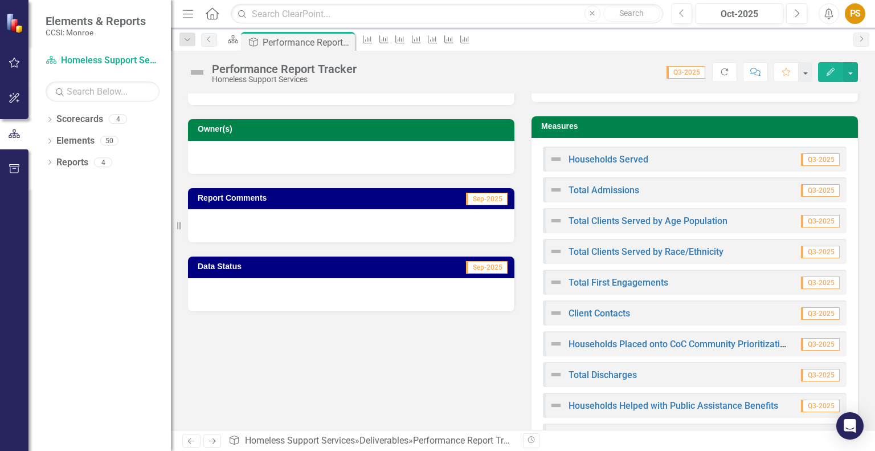
scroll to position [114, 0]
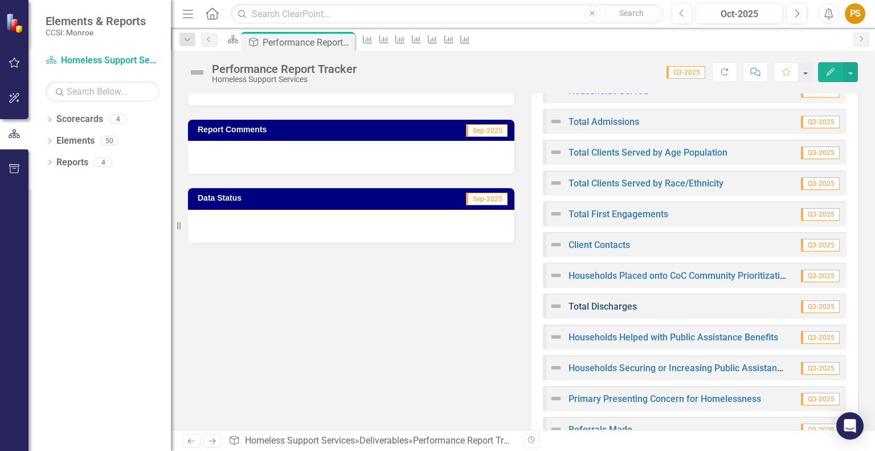
click at [595, 307] on link "Total Discharges" at bounding box center [602, 306] width 68 height 11
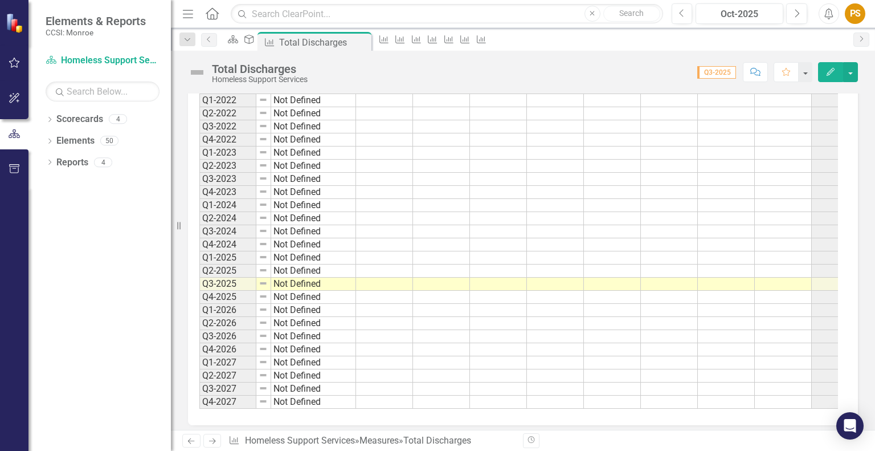
scroll to position [640, 0]
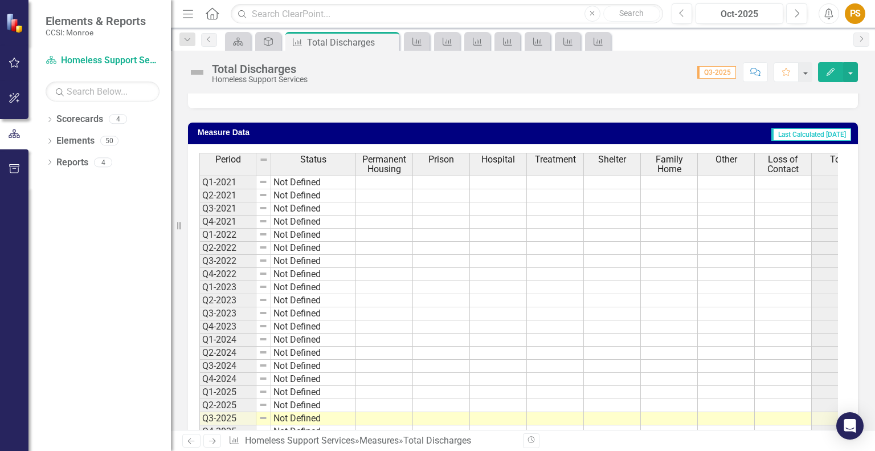
scroll to position [526, 0]
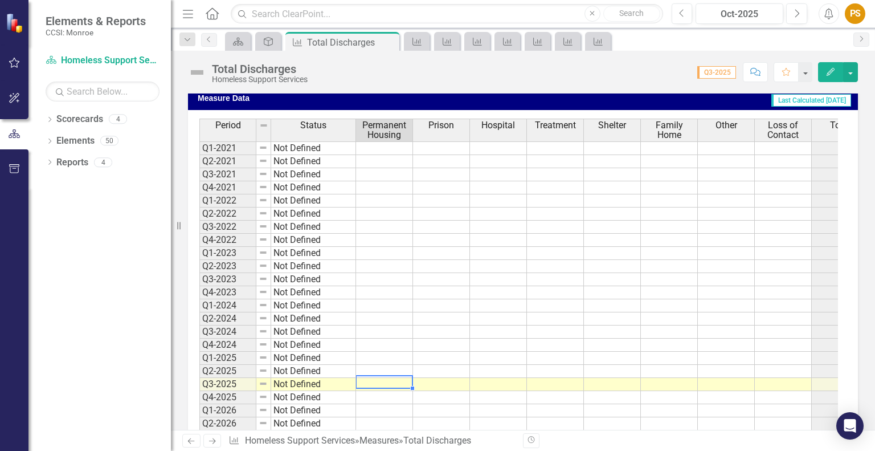
click at [385, 383] on td at bounding box center [384, 384] width 57 height 13
type textarea "4"
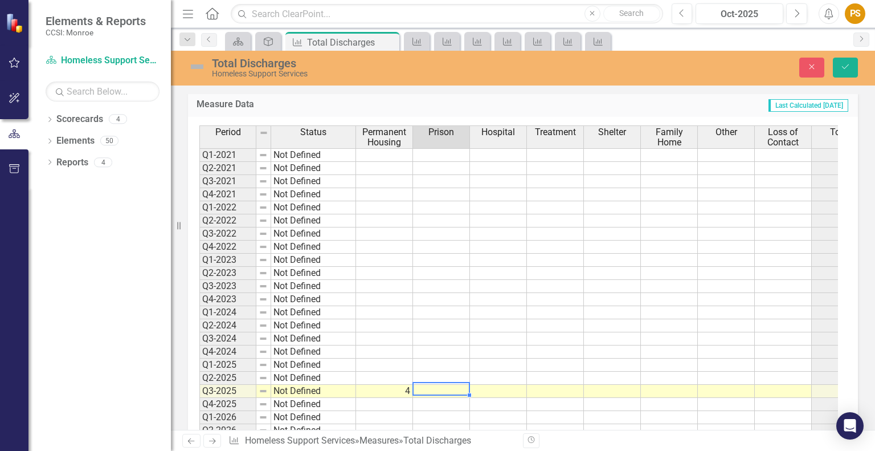
type textarea "0"
type textarea "5"
type textarea "1"
type textarea "0"
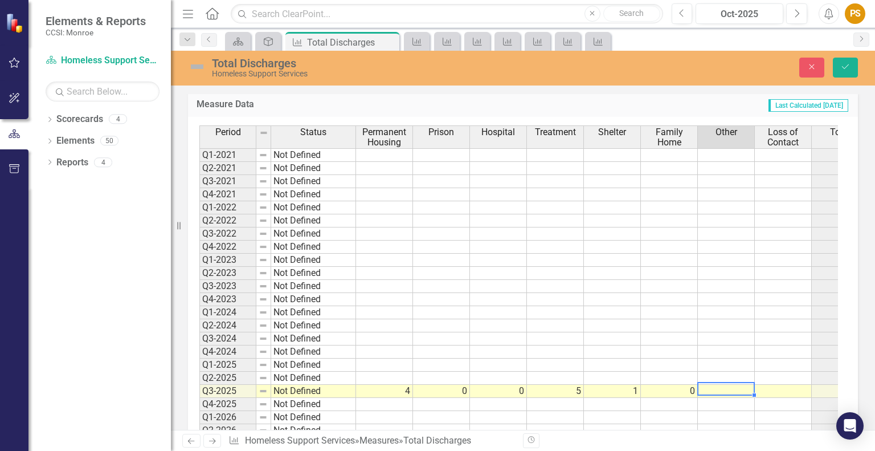
type textarea "0"
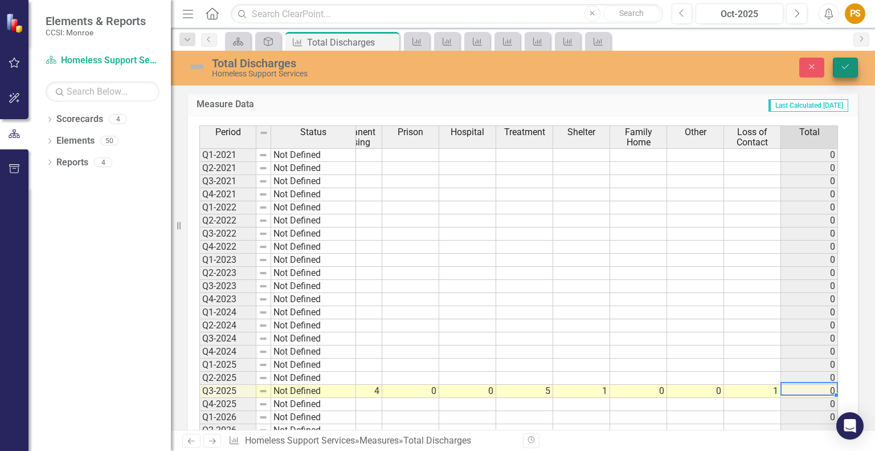
type textarea "1"
click at [846, 72] on button "Save" at bounding box center [845, 68] width 25 height 20
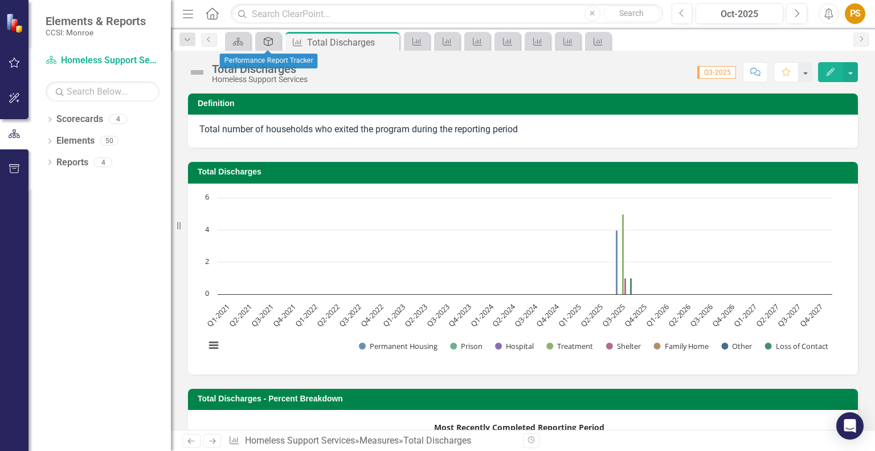
click at [268, 35] on div "Deliverable" at bounding box center [266, 41] width 16 height 14
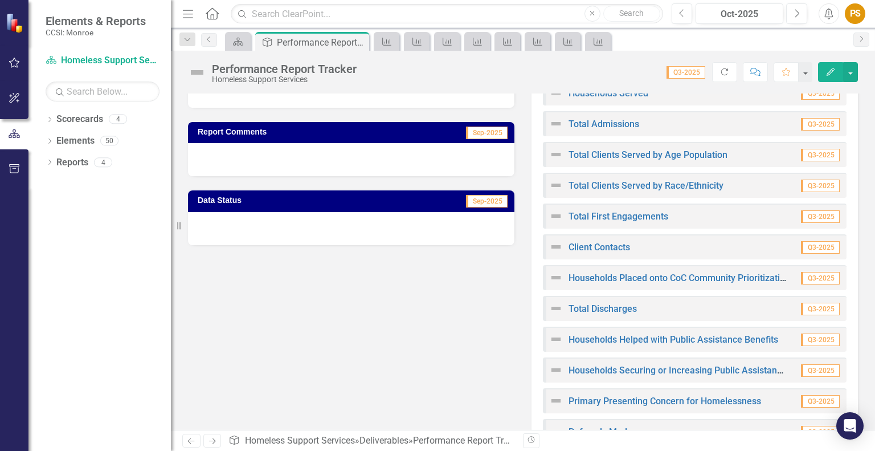
scroll to position [114, 0]
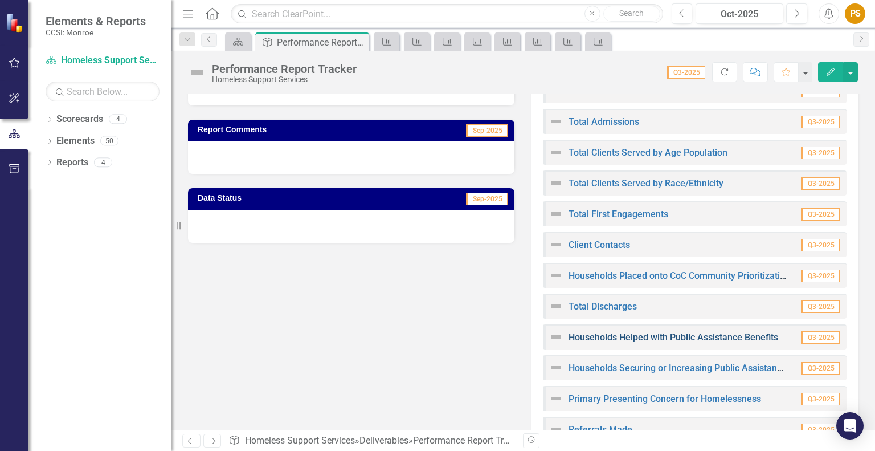
click at [713, 333] on link "Households Helped with Public Assistance Benefits" at bounding box center [673, 337] width 210 height 11
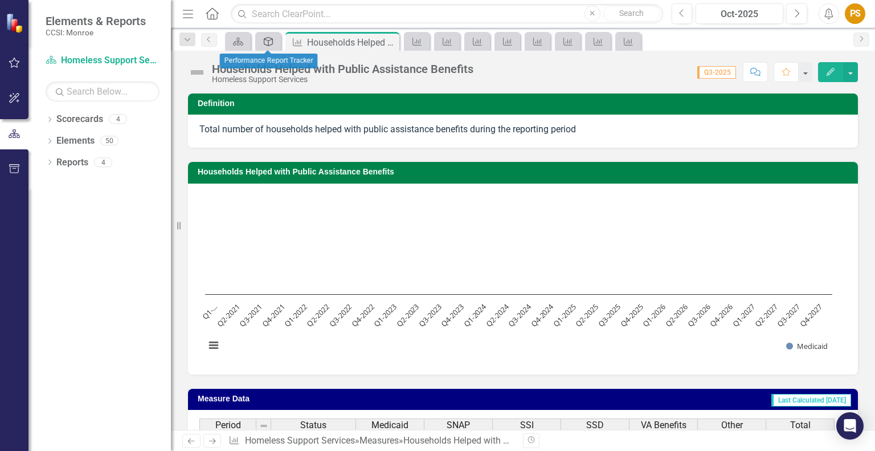
click at [265, 44] on icon at bounding box center [268, 41] width 9 height 9
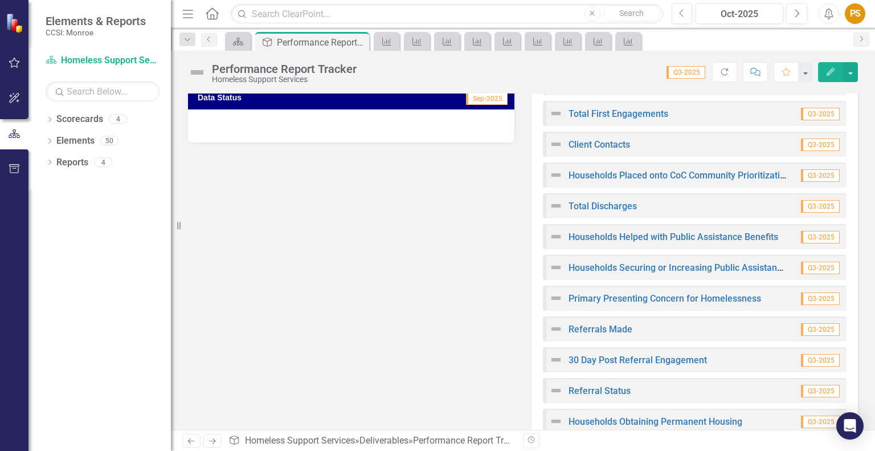
scroll to position [228, 0]
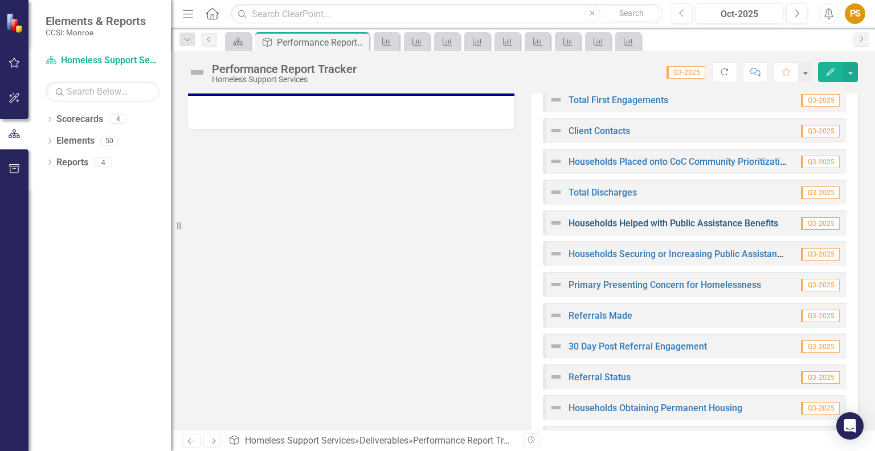
click at [640, 223] on link "Households Helped with Public Assistance Benefits" at bounding box center [673, 223] width 210 height 11
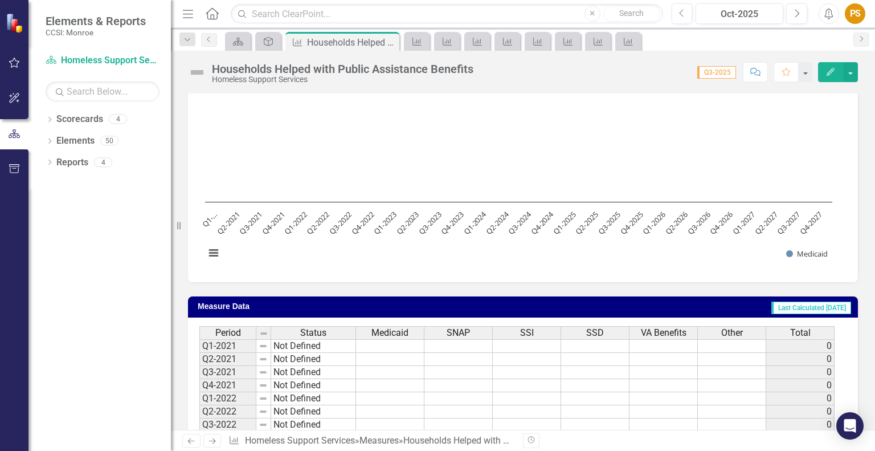
scroll to position [285, 0]
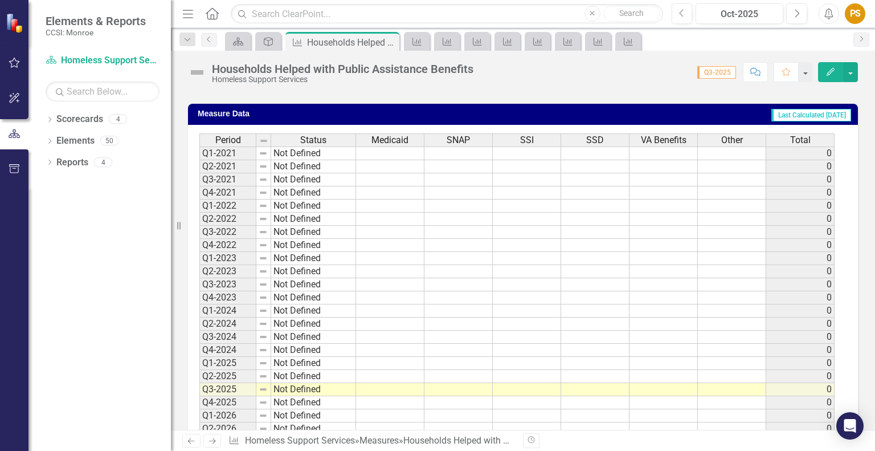
click at [382, 388] on td at bounding box center [390, 389] width 68 height 13
type textarea "0"
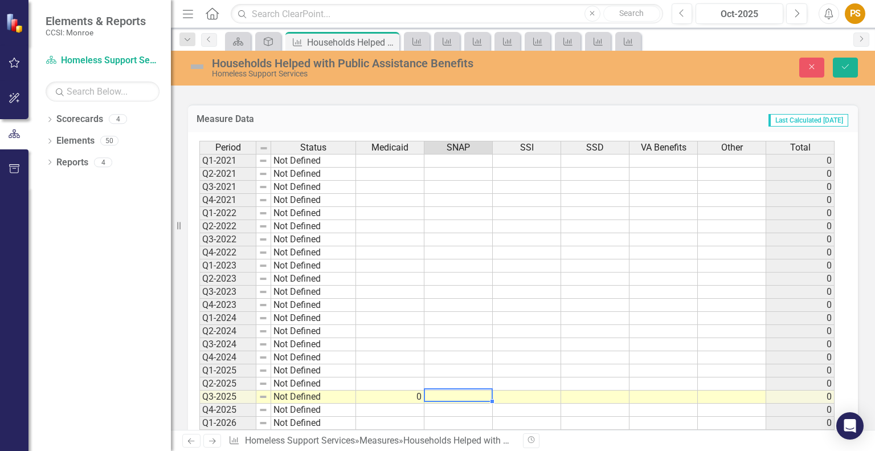
type textarea "0"
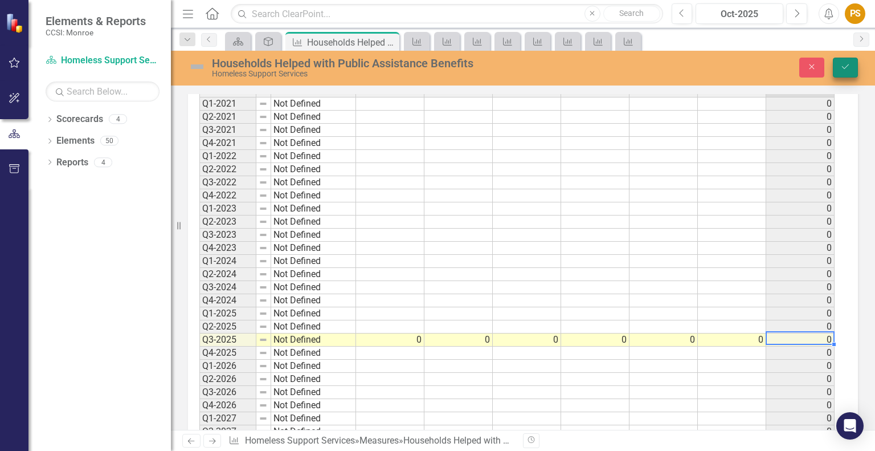
type textarea "0"
click at [839, 66] on button "Save" at bounding box center [845, 68] width 25 height 20
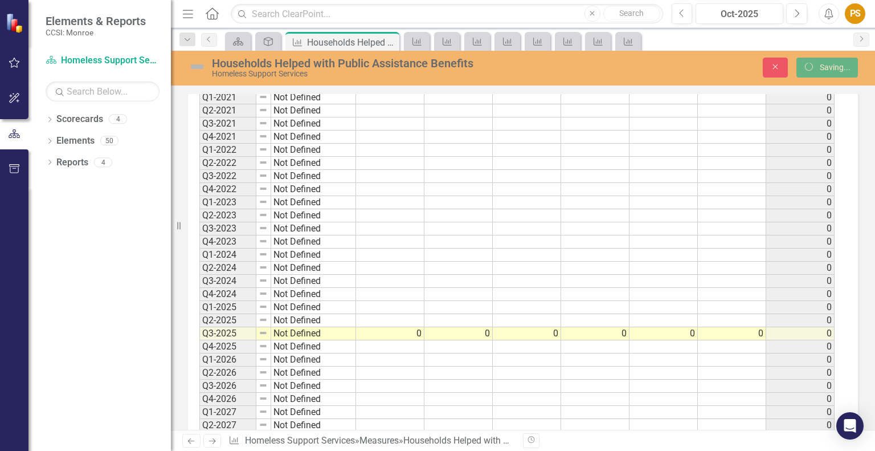
scroll to position [336, 0]
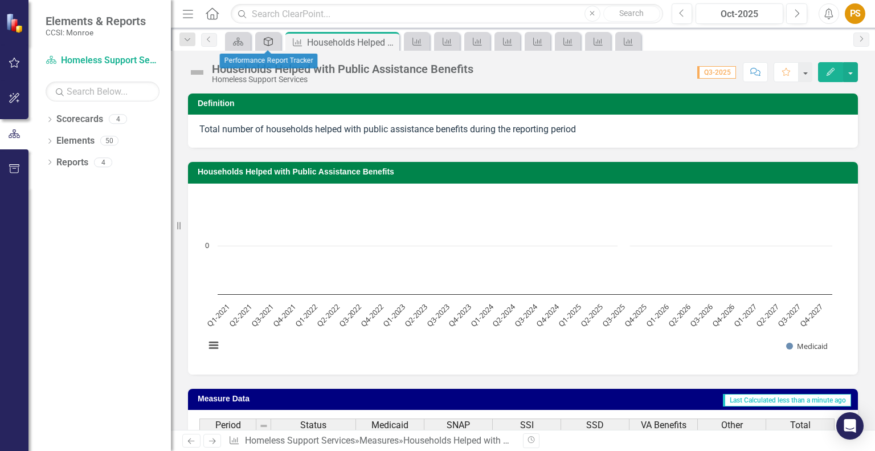
click at [258, 43] on div "Deliverable" at bounding box center [266, 41] width 16 height 14
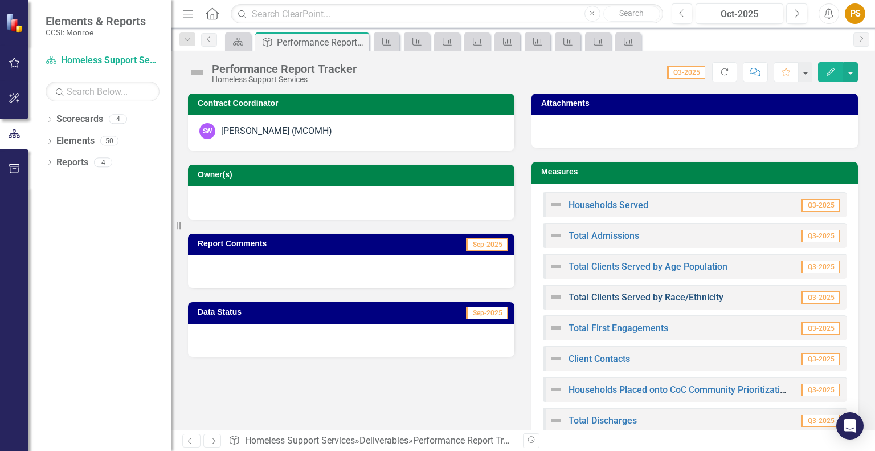
click at [641, 297] on link "Total Clients Served by Race/Ethnicity" at bounding box center [645, 297] width 155 height 11
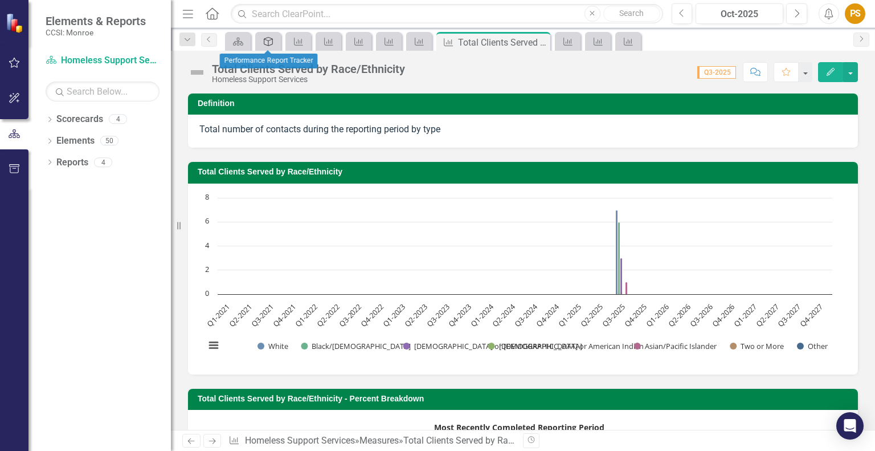
click at [269, 41] on icon "Deliverable" at bounding box center [268, 41] width 11 height 9
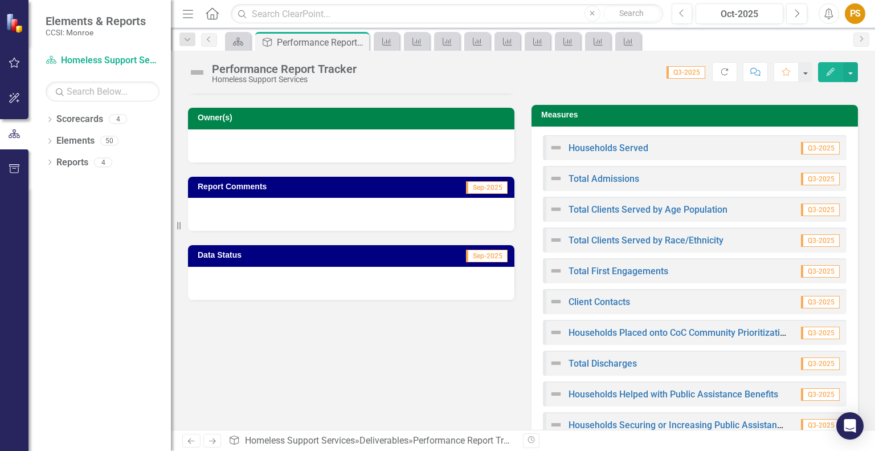
scroll to position [114, 0]
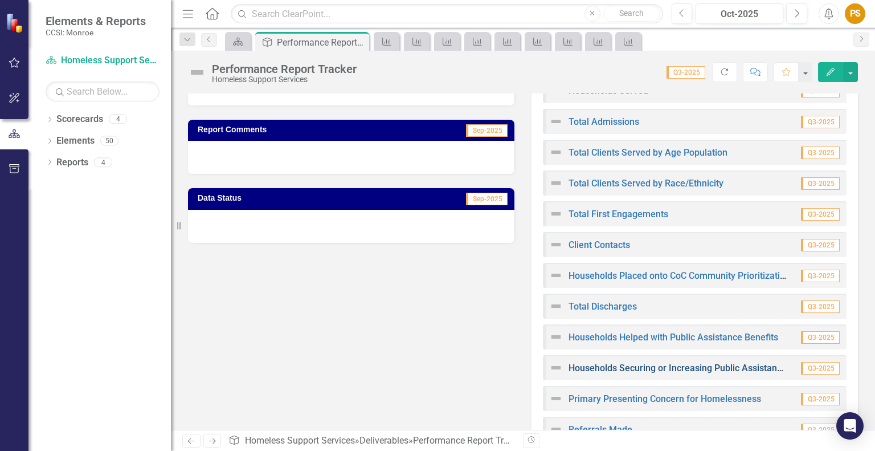
click at [631, 368] on link "Households Securing or Increasing Public Assistance Benefits" at bounding box center [695, 367] width 254 height 11
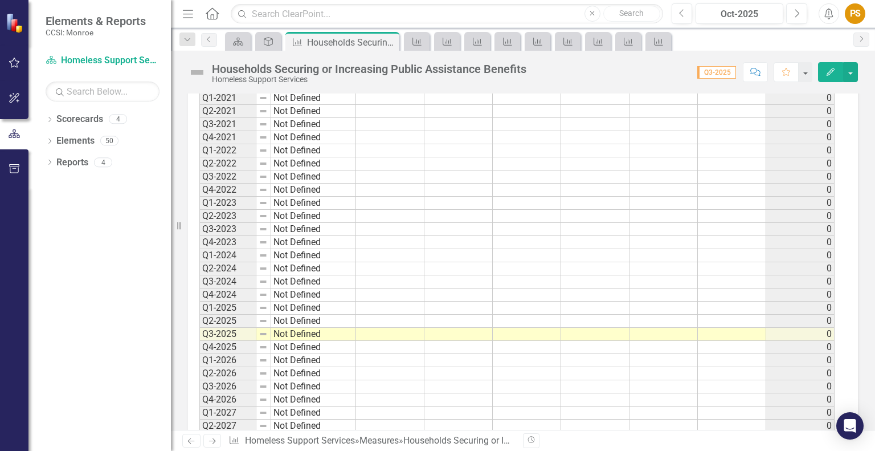
scroll to position [283, 0]
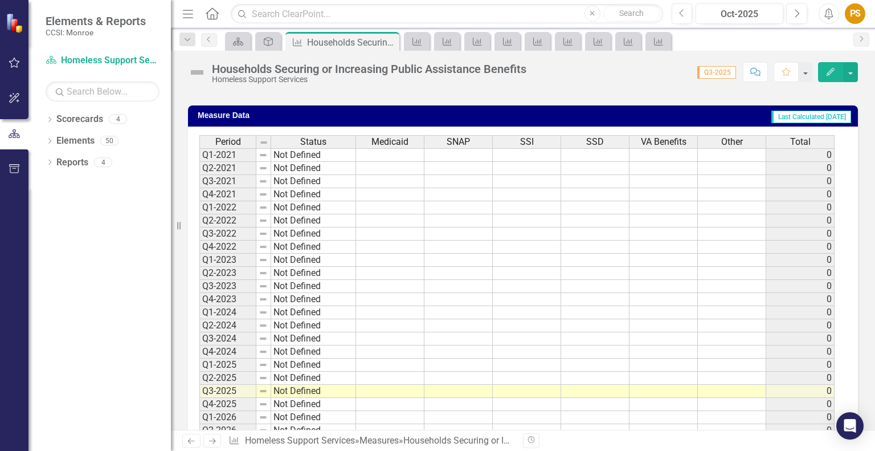
click at [199, 394] on div "Period Status Medicaid SNAP SSI SSD VA Benefits Other Total Q1-2021 Not Defined…" at bounding box center [199, 325] width 0 height 381
type textarea "0"
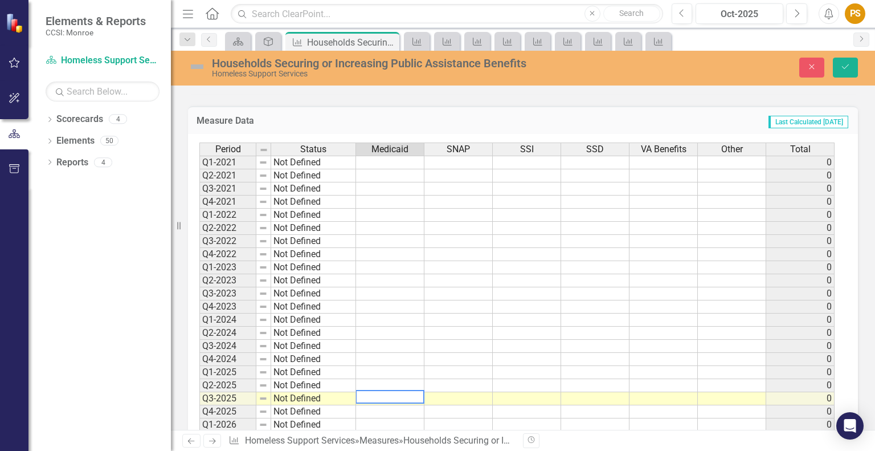
type textarea "0"
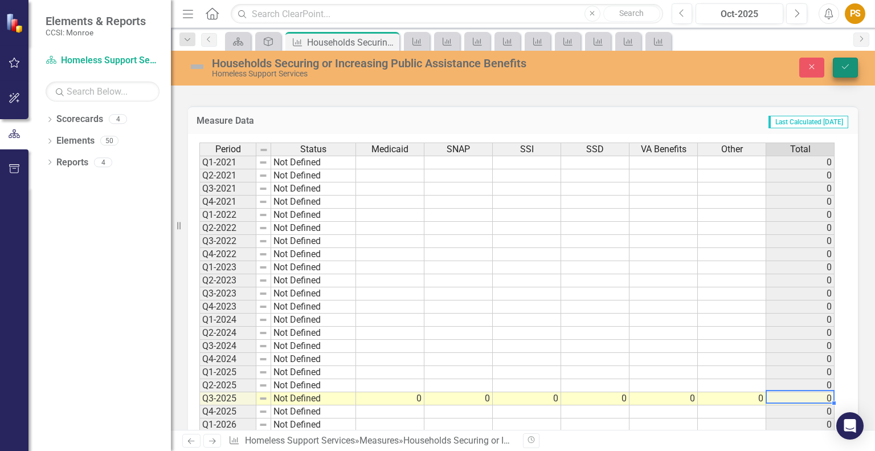
type textarea "0"
click at [844, 64] on icon "Save" at bounding box center [845, 67] width 10 height 8
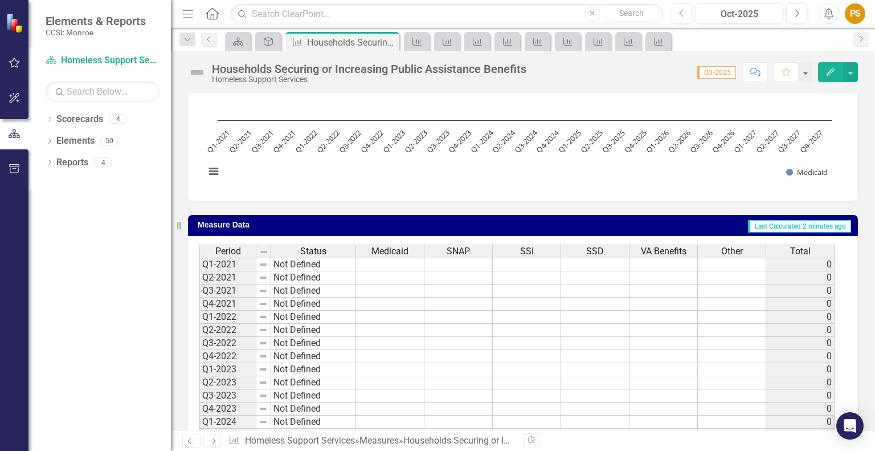
scroll to position [0, 0]
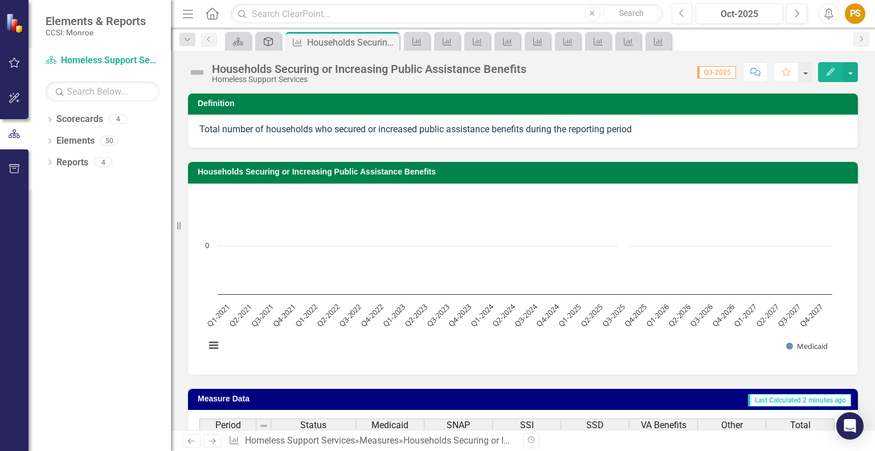
click at [272, 37] on icon "Deliverable" at bounding box center [268, 41] width 11 height 9
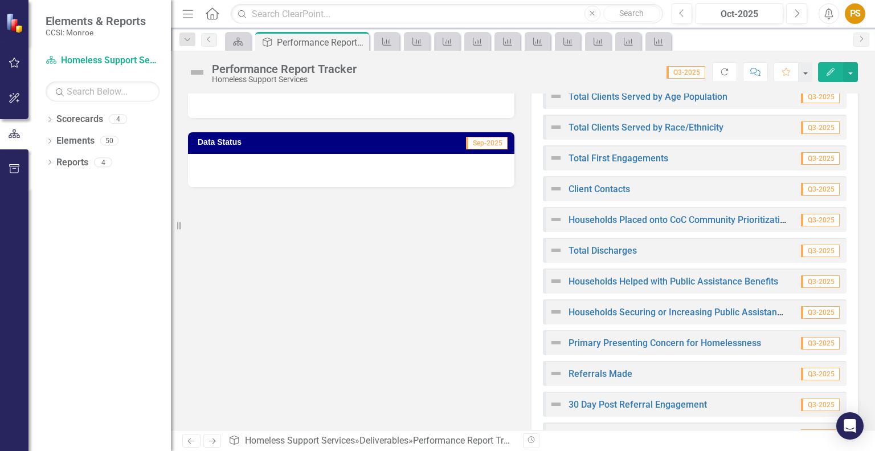
scroll to position [171, 0]
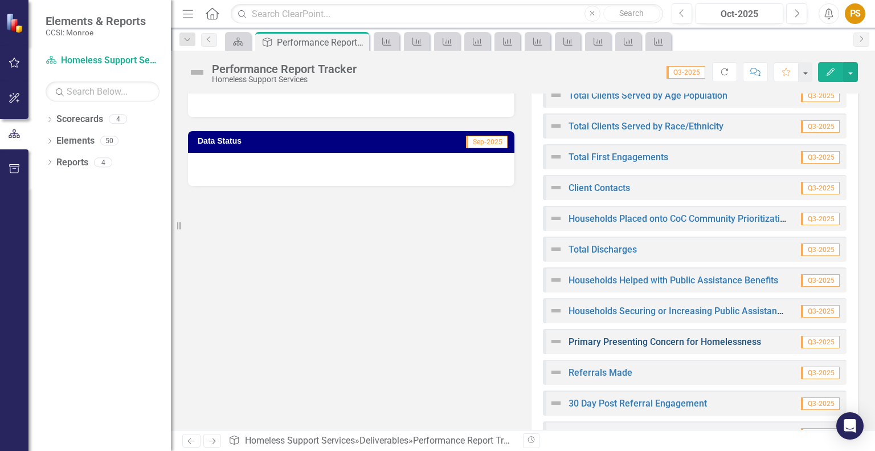
click at [643, 339] on link "Primary Presenting Concern for Homelessness" at bounding box center [664, 341] width 193 height 11
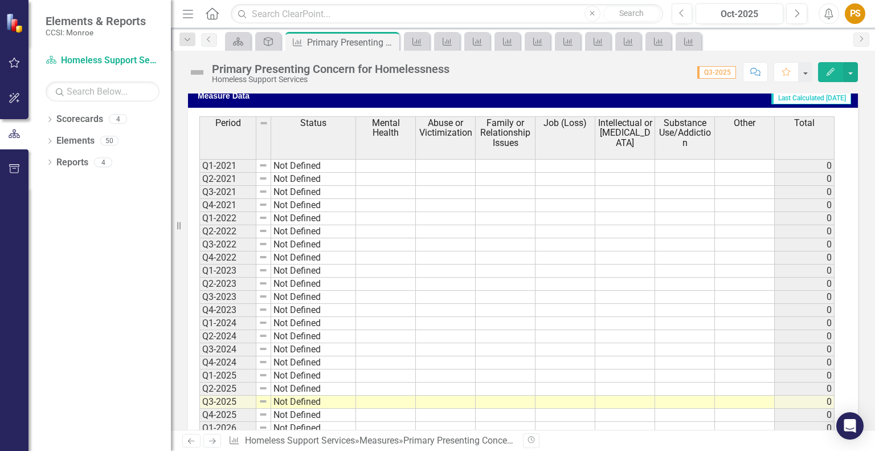
scroll to position [342, 0]
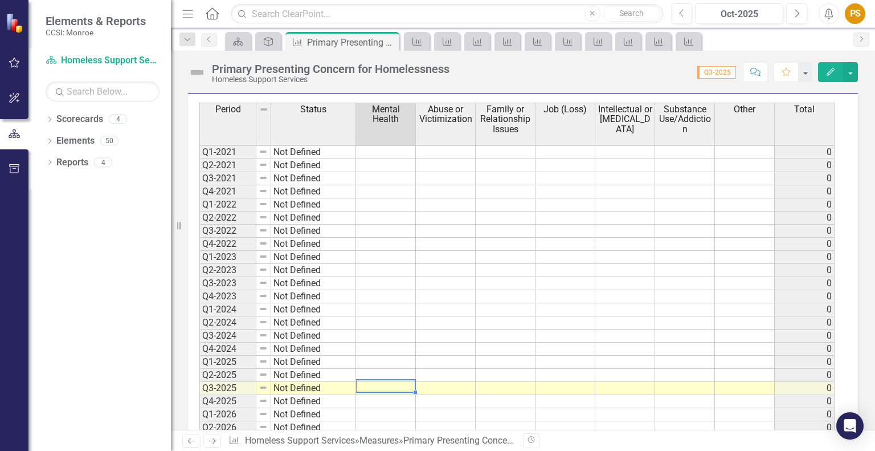
click at [378, 390] on td at bounding box center [386, 388] width 60 height 13
type textarea "5"
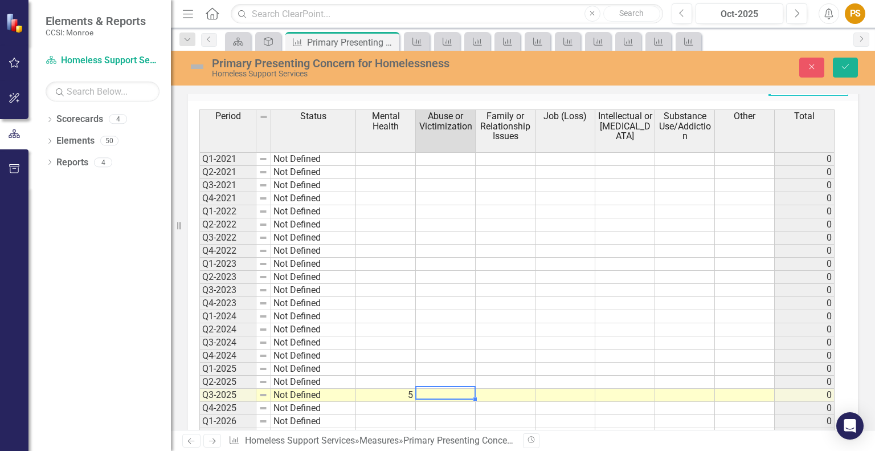
type textarea "5"
click at [849, 67] on icon "Save" at bounding box center [845, 67] width 10 height 8
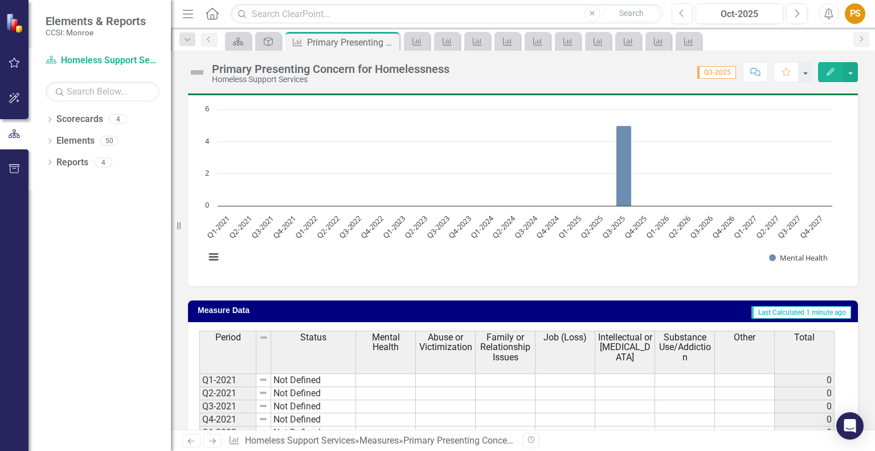
scroll to position [0, 0]
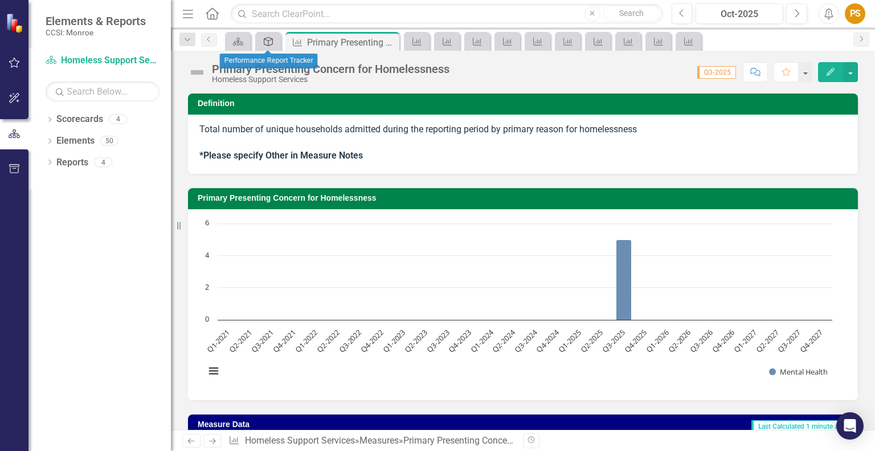
click at [267, 42] on icon "Deliverable" at bounding box center [268, 41] width 11 height 9
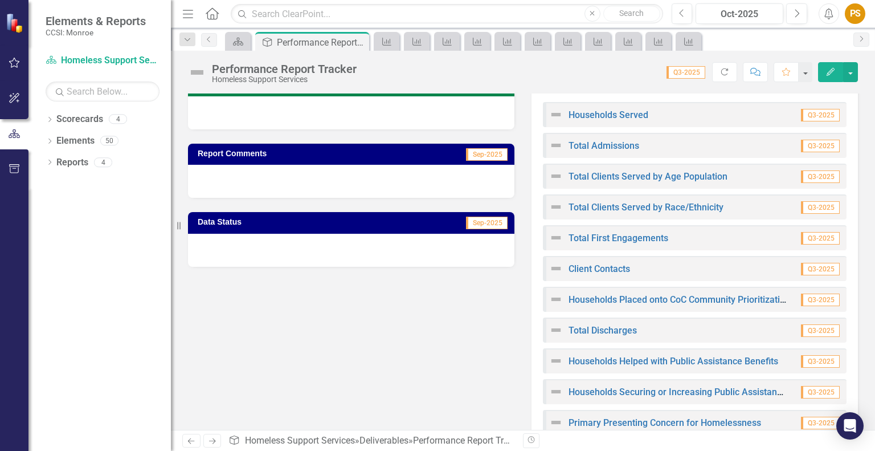
scroll to position [171, 0]
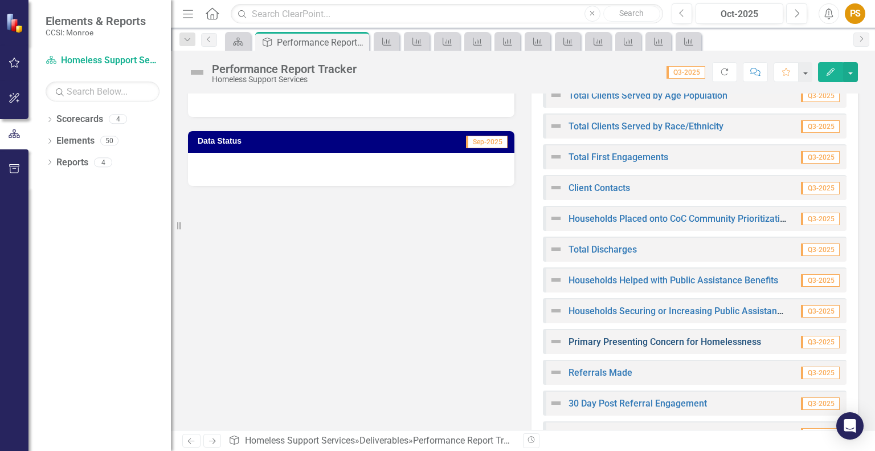
click at [617, 341] on link "Primary Presenting Concern for Homelessness" at bounding box center [664, 341] width 193 height 11
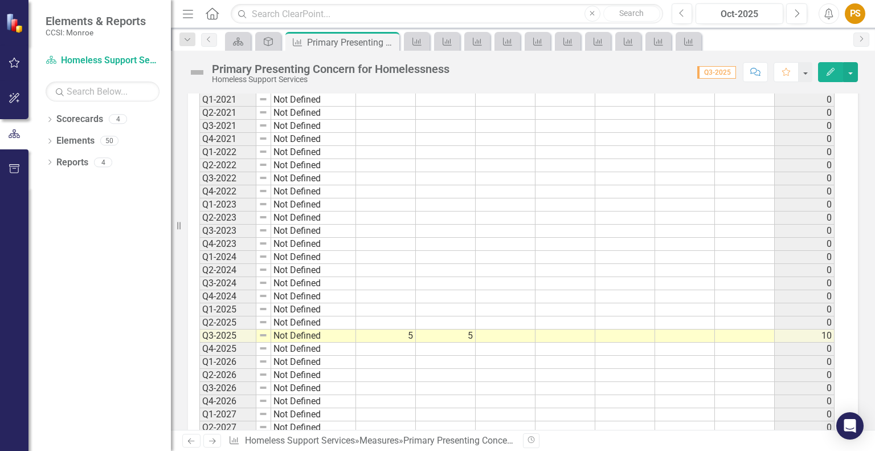
scroll to position [395, 0]
click at [833, 72] on icon "Edit" at bounding box center [830, 72] width 10 height 8
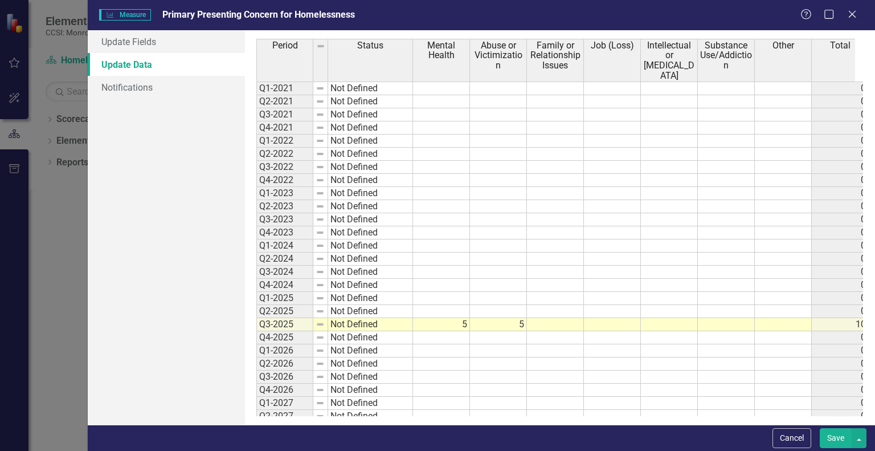
scroll to position [0, 0]
click at [722, 326] on td at bounding box center [726, 324] width 57 height 13
type textarea "1"
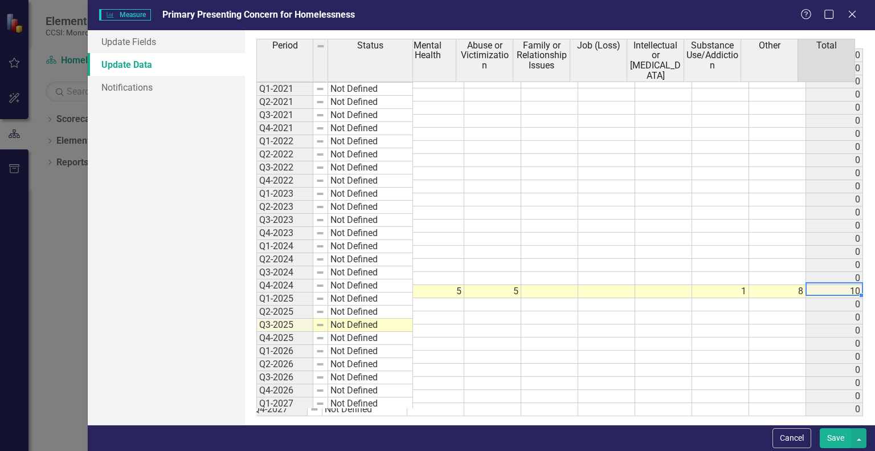
scroll to position [41, 0]
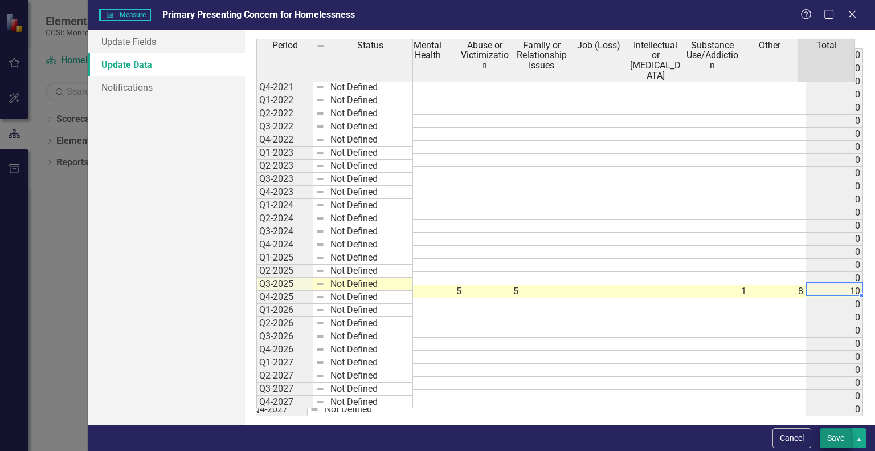
type textarea "8"
click at [836, 444] on button "Save" at bounding box center [836, 438] width 32 height 20
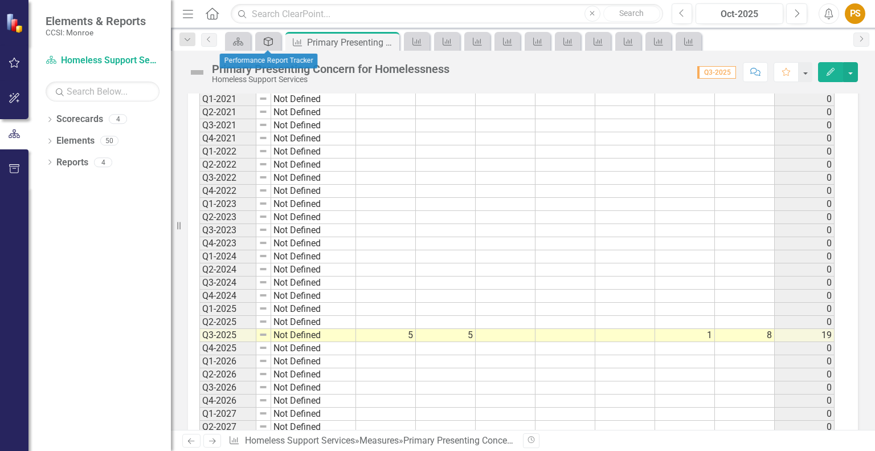
click at [269, 40] on icon at bounding box center [268, 41] width 9 height 9
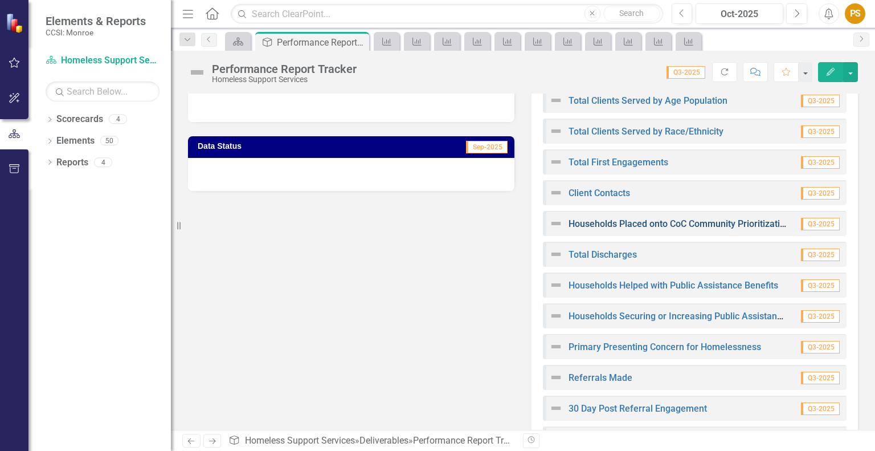
scroll to position [171, 0]
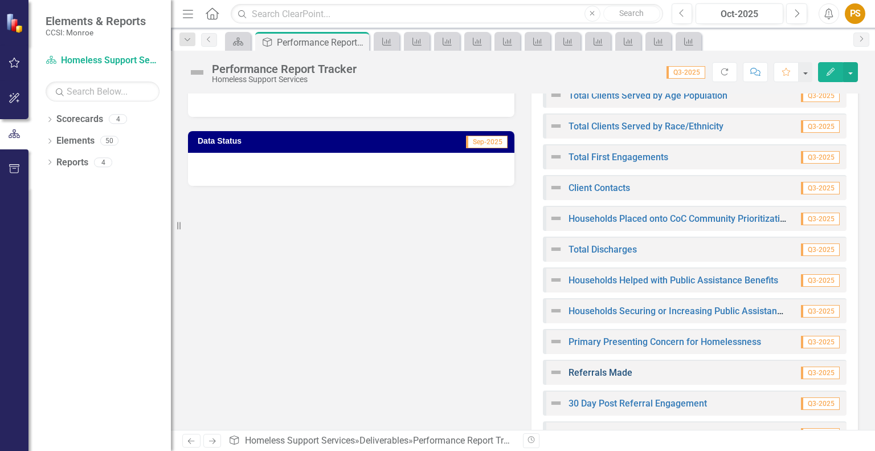
click at [600, 369] on link "Referrals Made" at bounding box center [600, 372] width 64 height 11
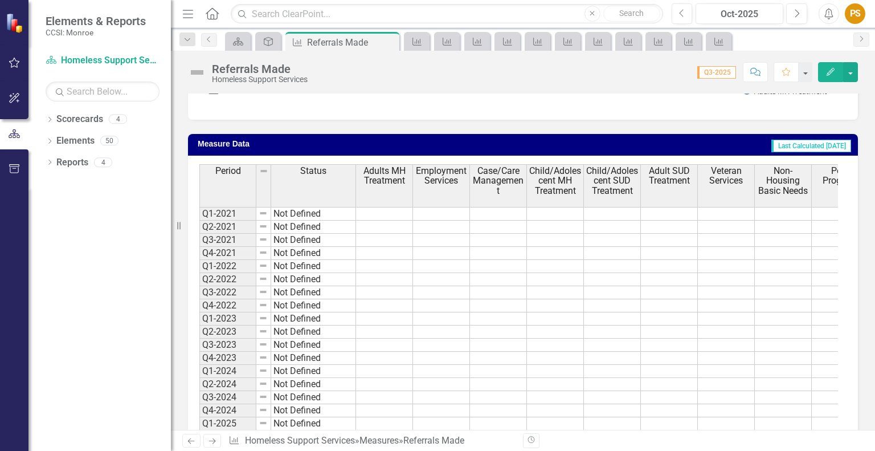
scroll to position [342, 0]
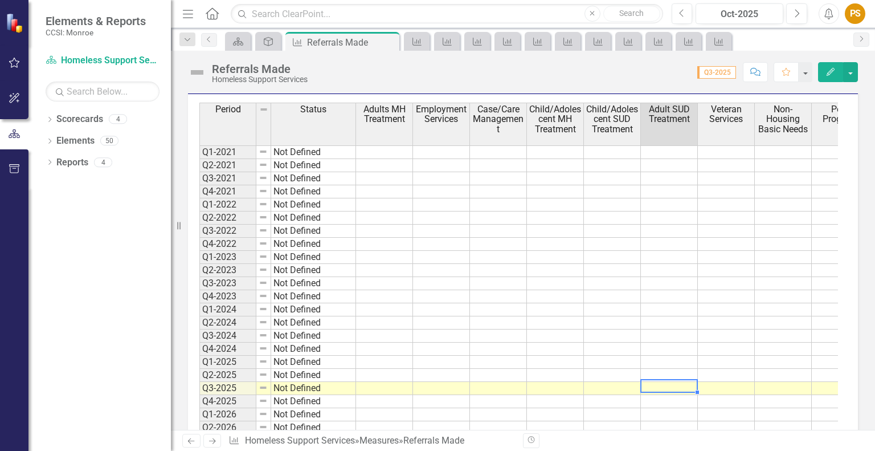
click at [666, 388] on td at bounding box center [669, 388] width 57 height 13
type textarea "5"
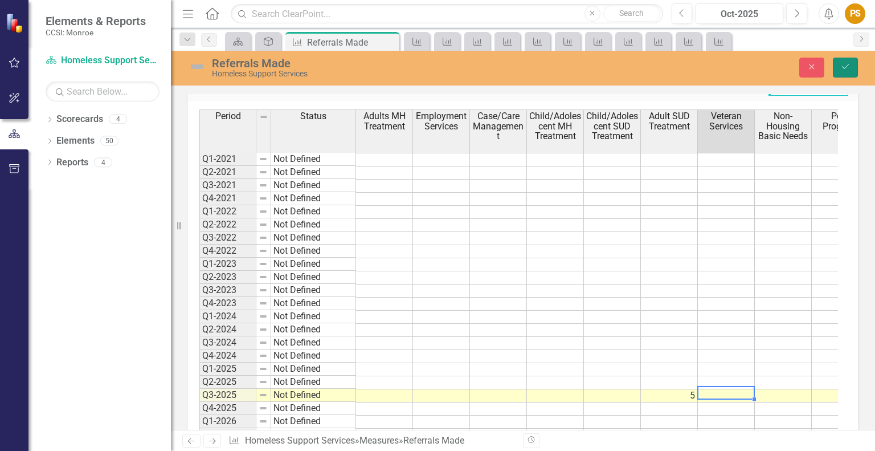
click at [841, 64] on icon "Save" at bounding box center [845, 67] width 10 height 8
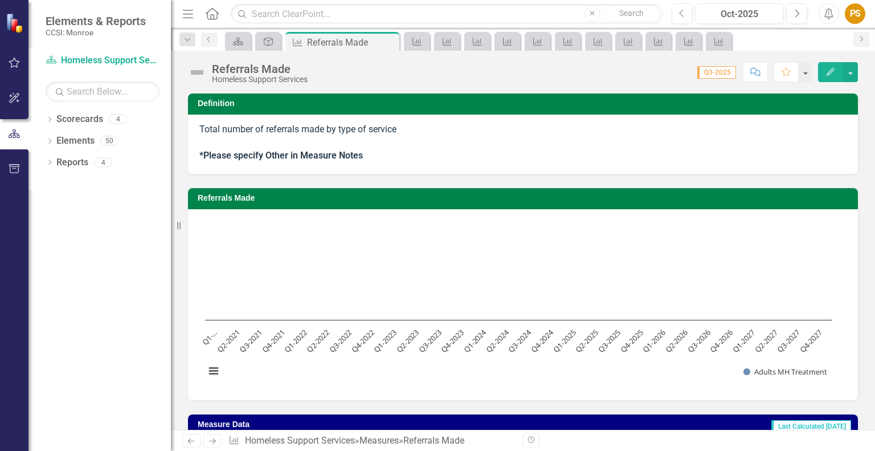
scroll to position [228, 0]
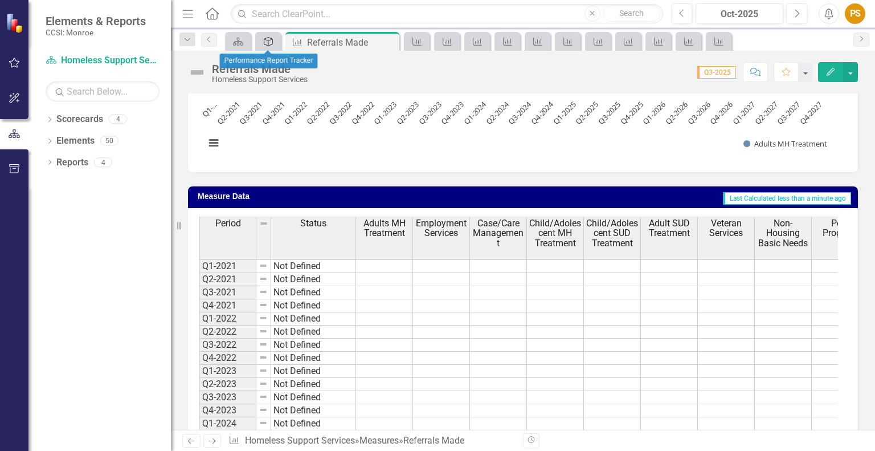
click at [273, 42] on icon "Deliverable" at bounding box center [268, 41] width 11 height 9
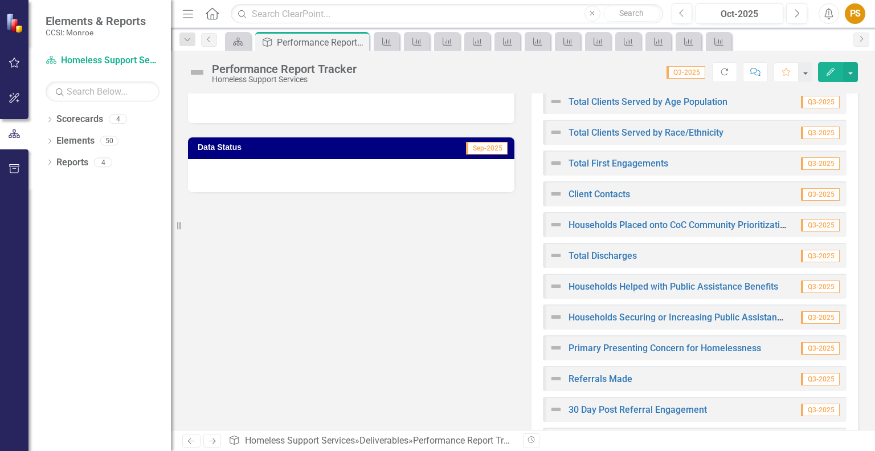
scroll to position [228, 0]
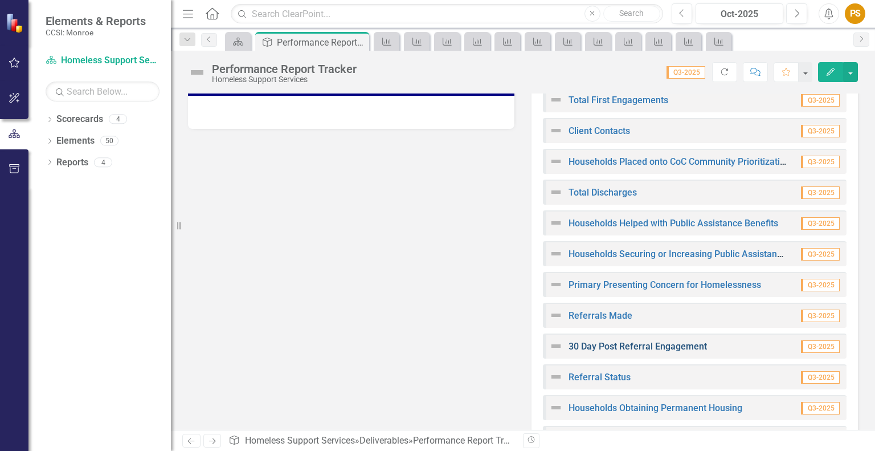
click at [625, 346] on link "30 Day Post Referral Engagement" at bounding box center [637, 346] width 138 height 11
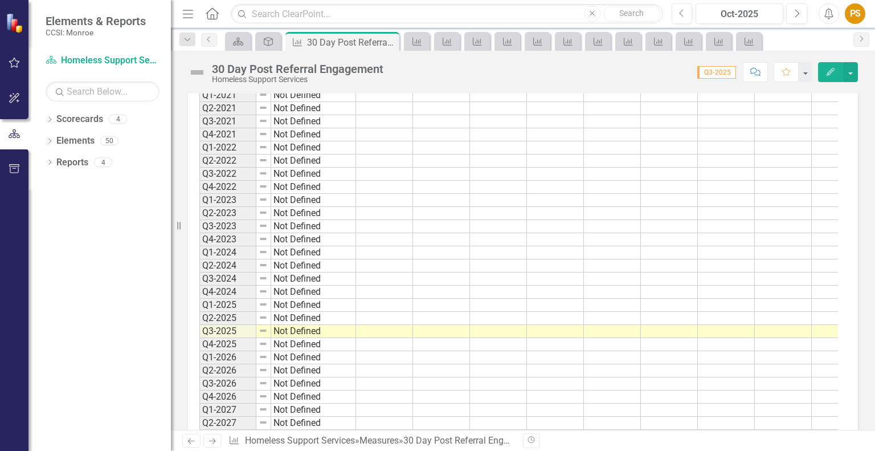
scroll to position [342, 0]
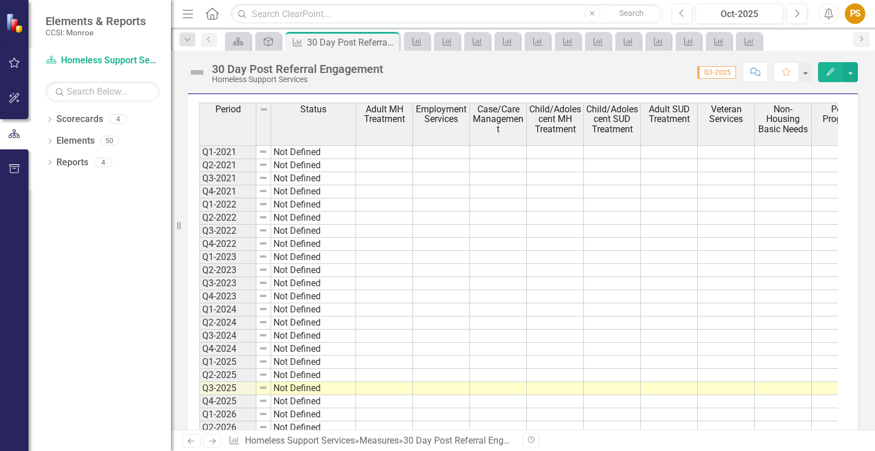
click at [199, 391] on div "Period Status Adult MH Treatment Employment Services Case/Care Management Child…" at bounding box center [199, 308] width 0 height 410
click at [490, 388] on td at bounding box center [498, 388] width 57 height 13
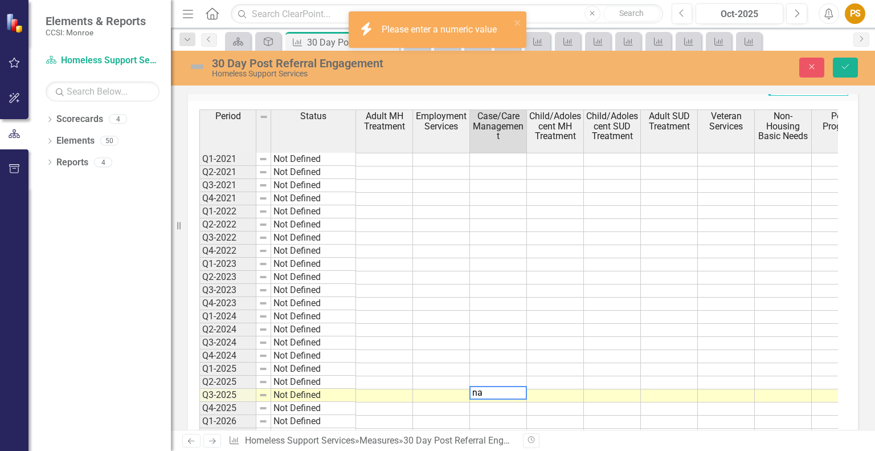
type textarea "n"
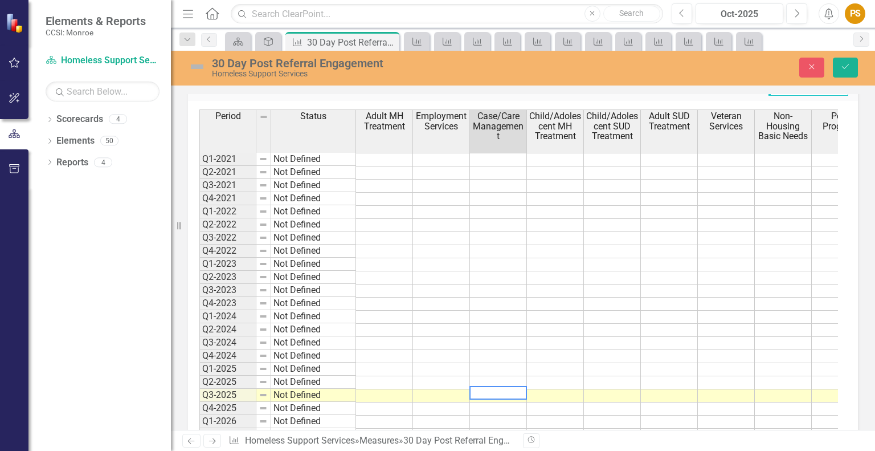
drag, startPoint x: 351, startPoint y: 218, endPoint x: 378, endPoint y: 305, distance: 91.0
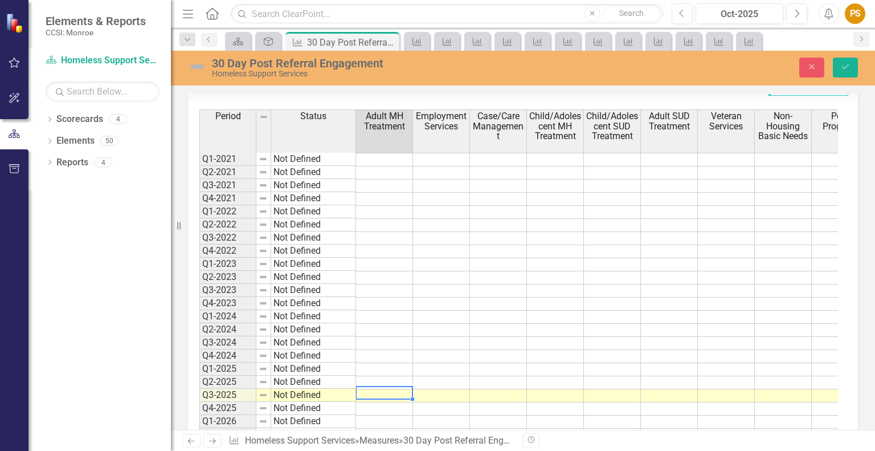
click at [390, 389] on td at bounding box center [384, 395] width 57 height 13
type textarea "0"
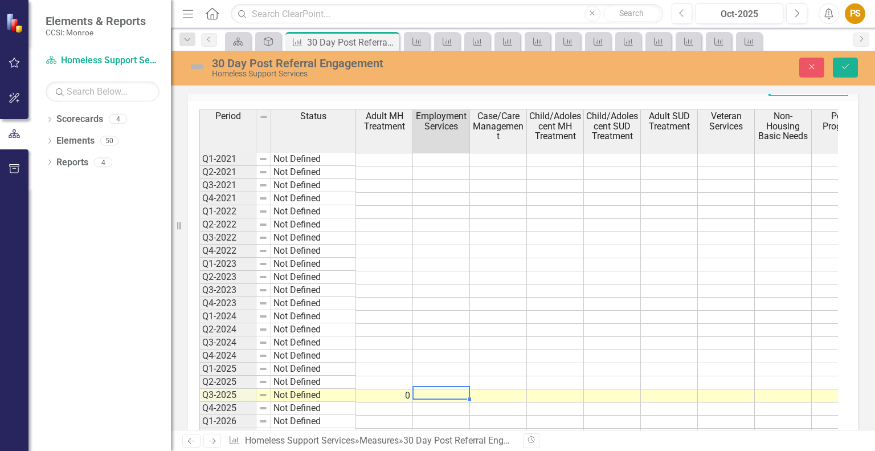
type textarea "0"
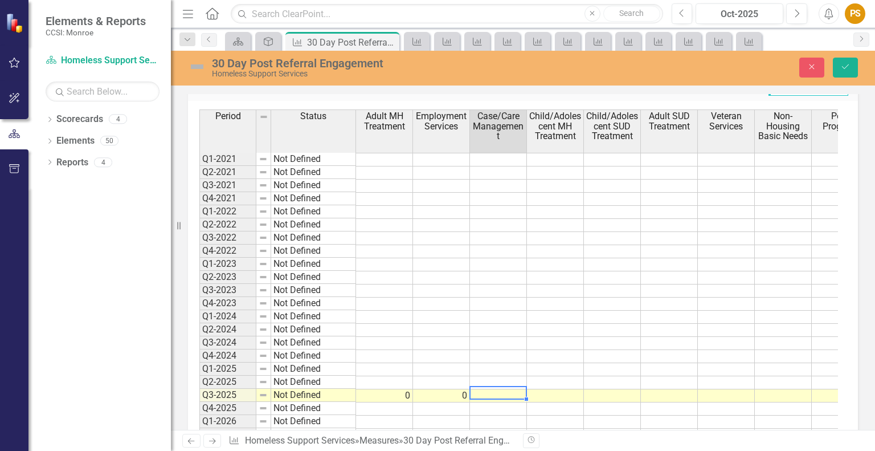
type textarea "0"
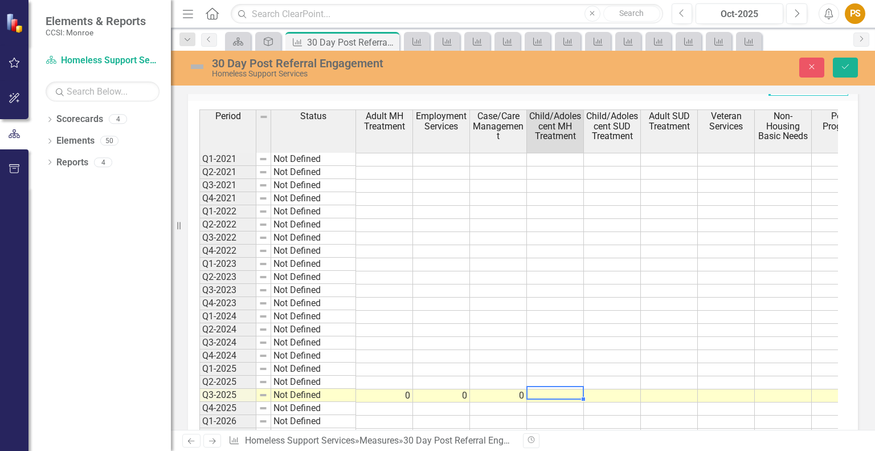
type textarea "0"
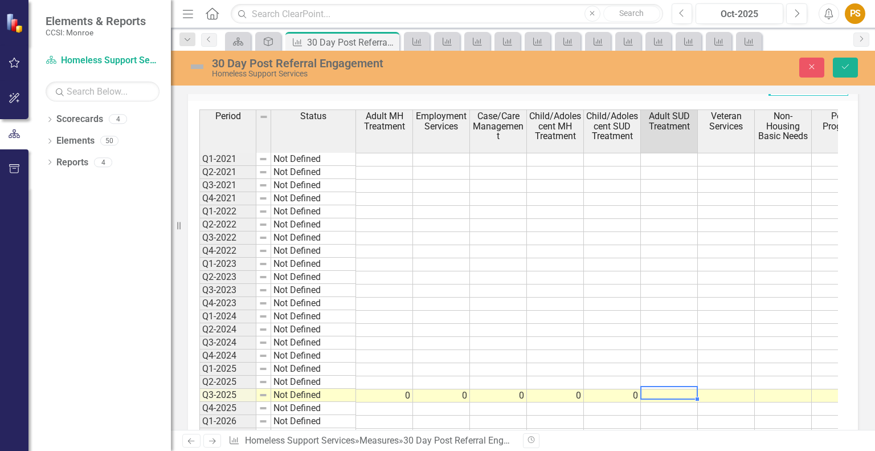
type textarea "0"
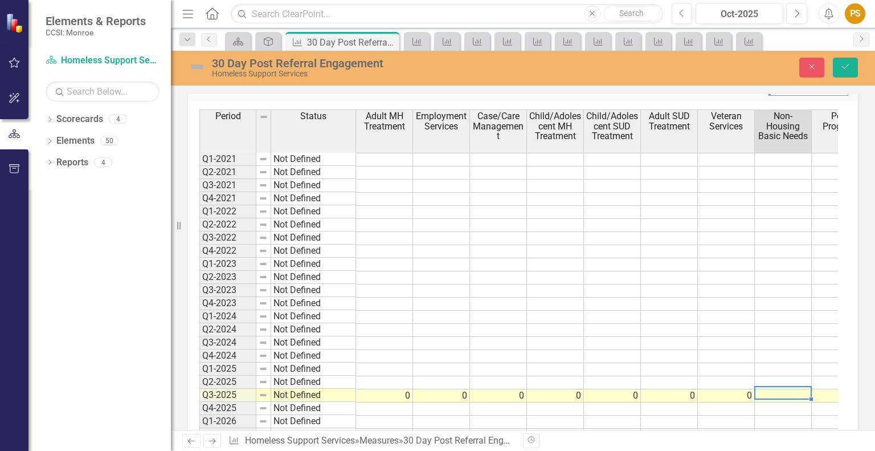
type textarea "0"
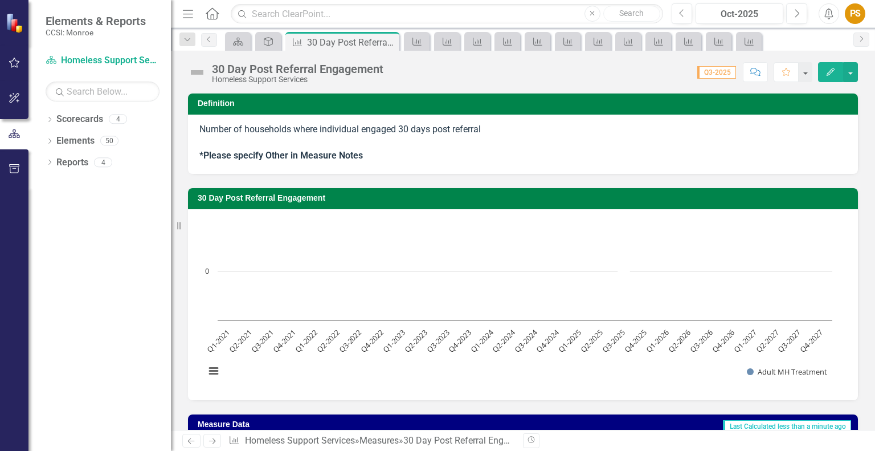
scroll to position [171, 0]
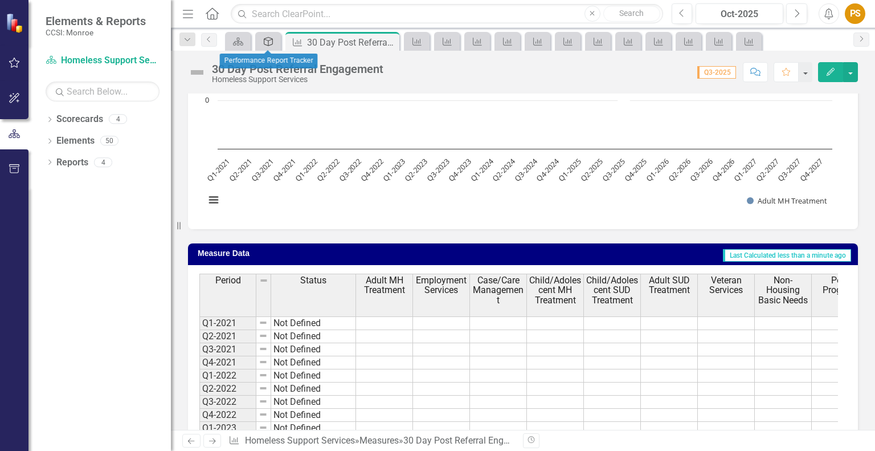
click at [268, 39] on icon "Deliverable" at bounding box center [268, 41] width 11 height 9
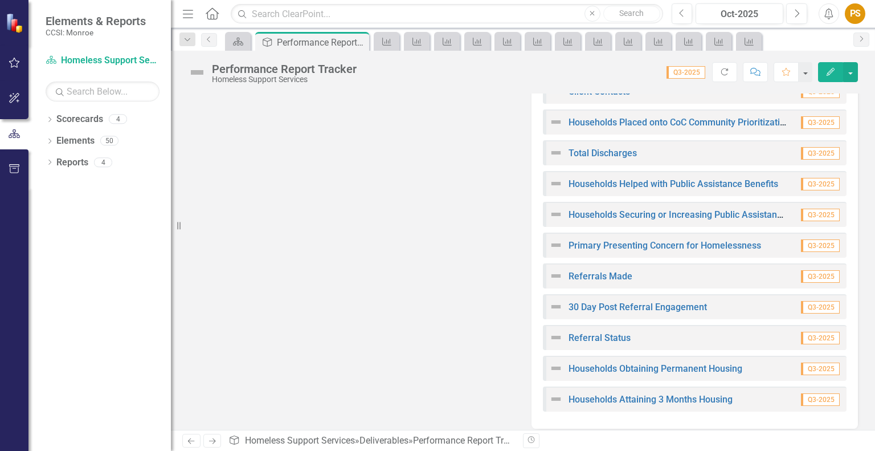
scroll to position [276, 0]
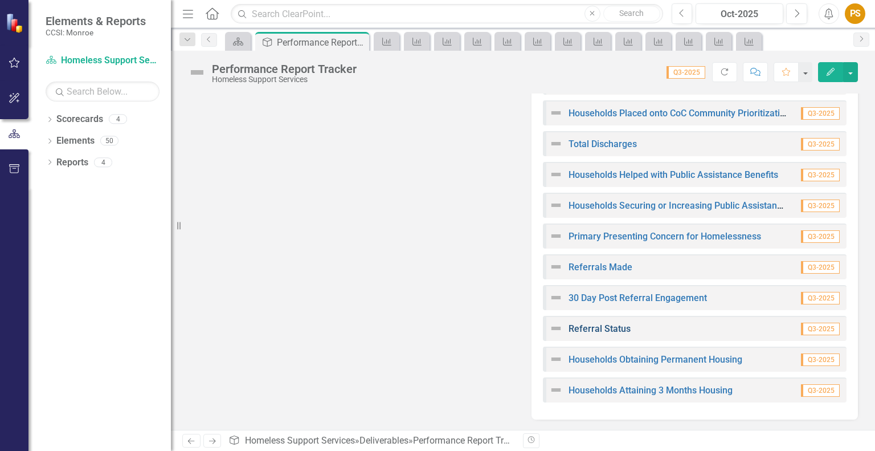
click at [610, 328] on link "Referral Status" at bounding box center [599, 328] width 62 height 11
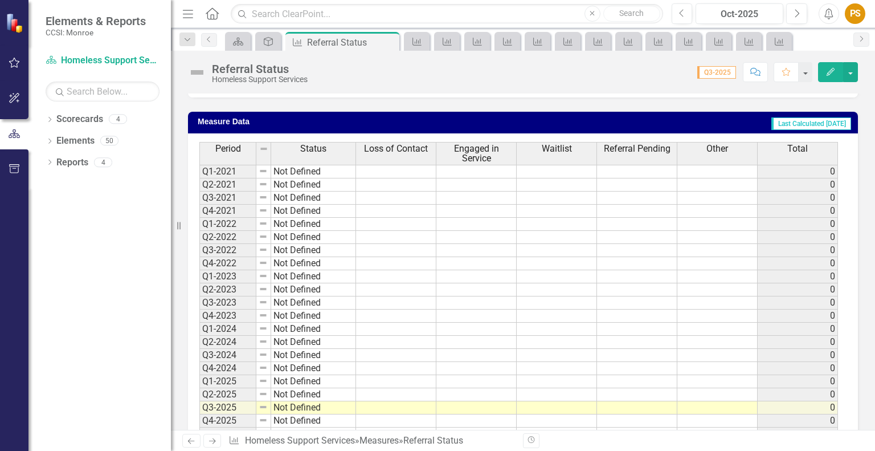
scroll to position [432, 0]
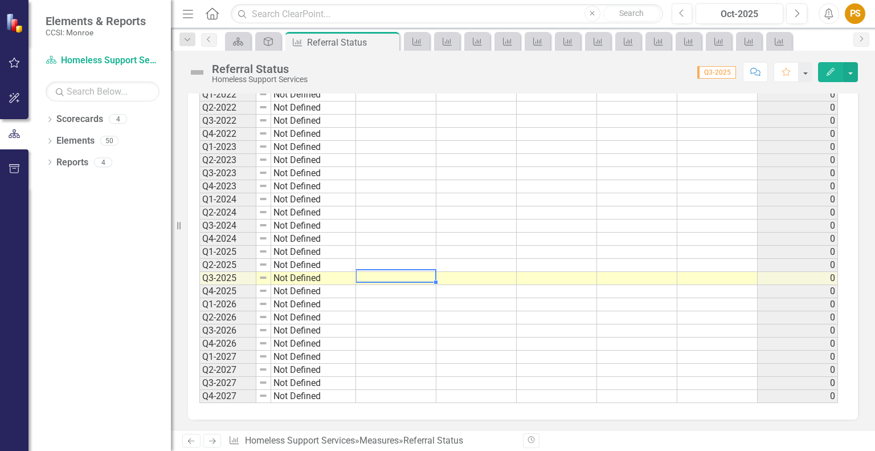
click at [396, 275] on td at bounding box center [396, 278] width 80 height 13
type textarea "0"
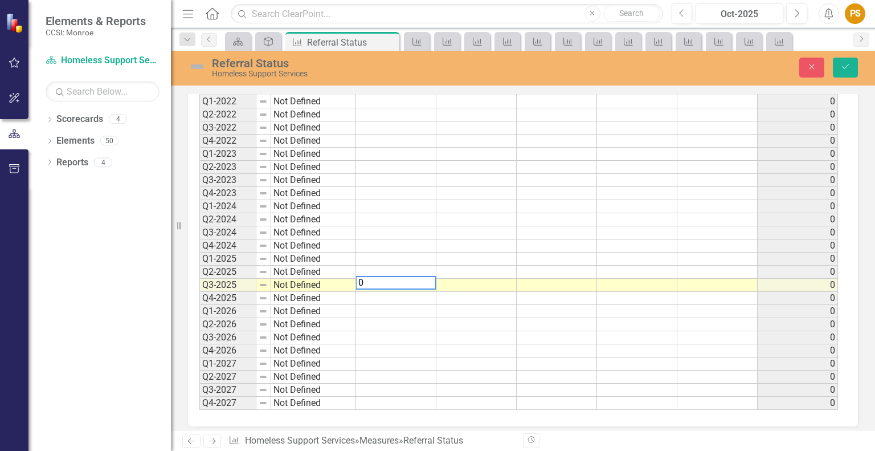
scroll to position [437, 0]
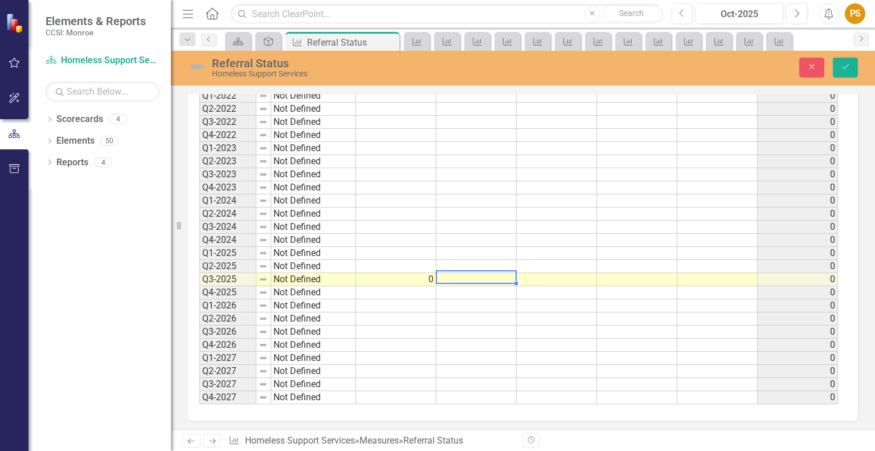
type textarea "0"
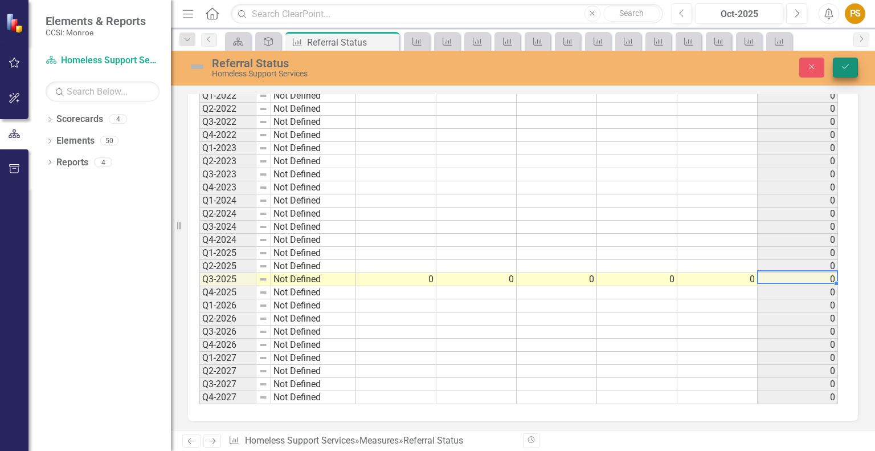
type textarea "0"
click at [845, 68] on icon "Save" at bounding box center [845, 67] width 10 height 8
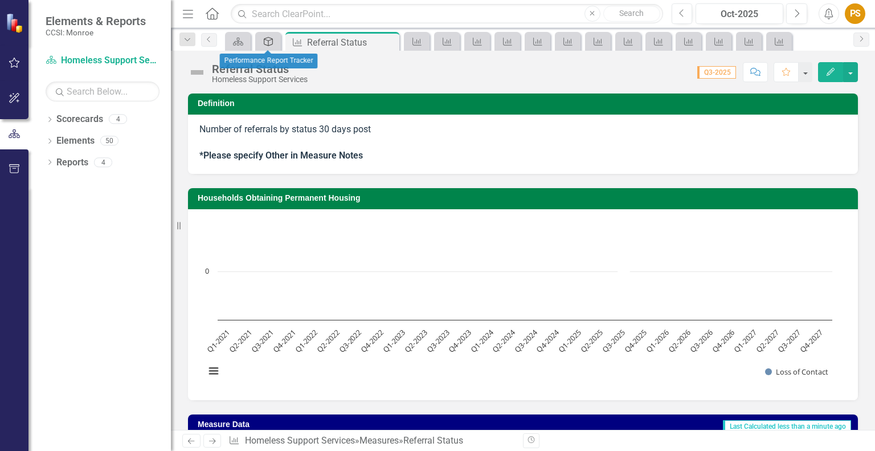
click at [268, 41] on icon at bounding box center [268, 41] width 9 height 9
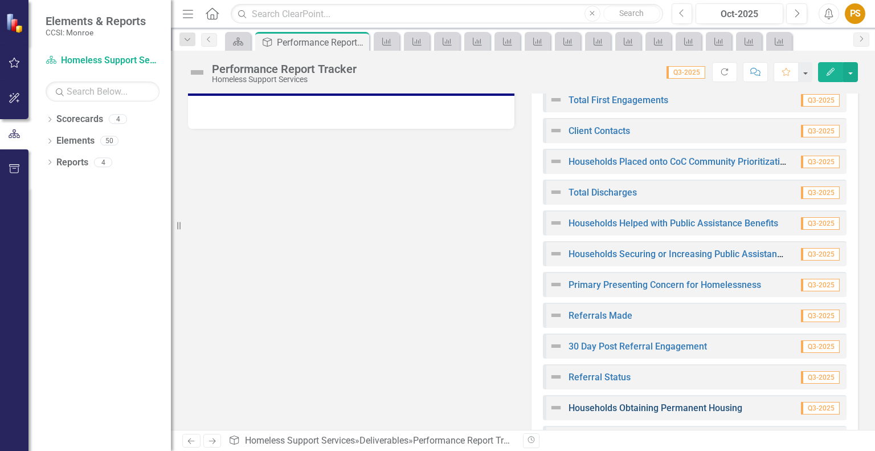
scroll to position [276, 0]
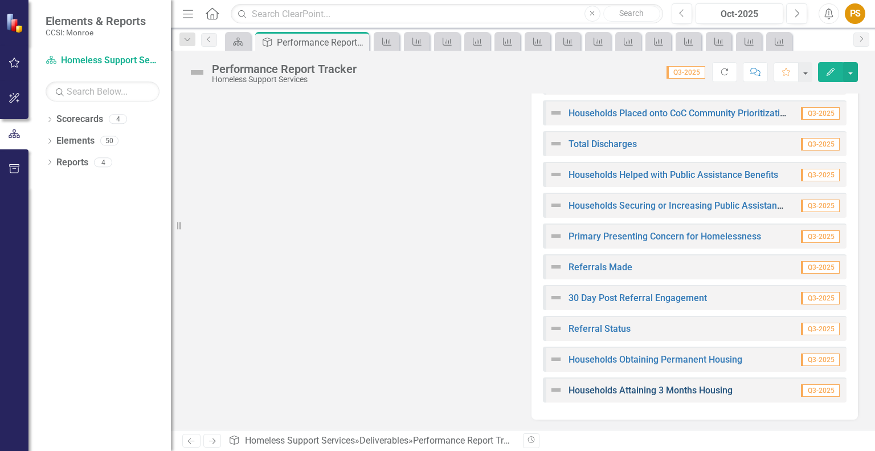
click at [678, 389] on link "Households Attaining 3 Months Housing" at bounding box center [650, 390] width 164 height 11
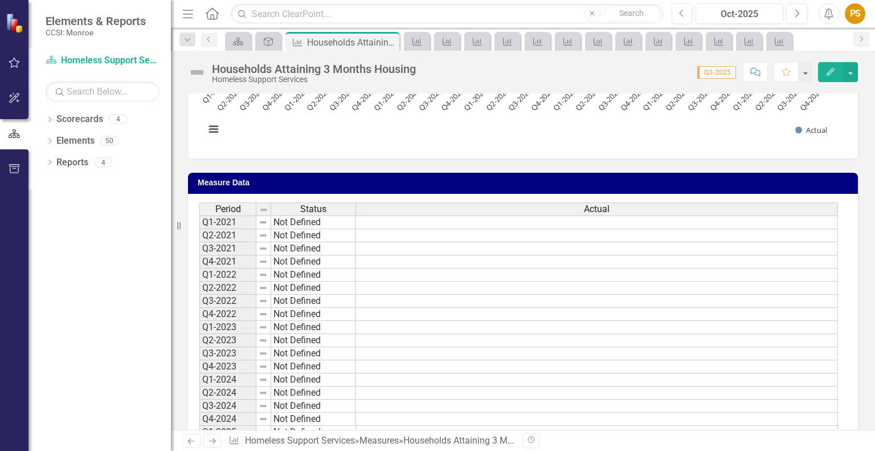
scroll to position [283, 0]
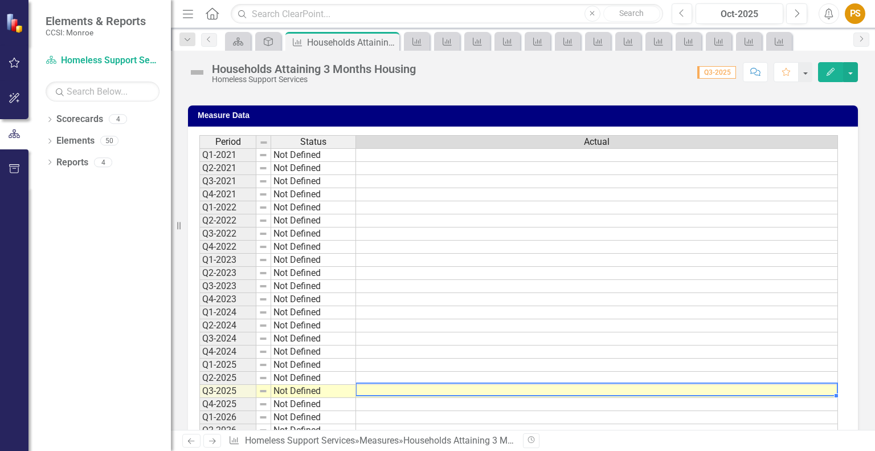
click at [399, 386] on td at bounding box center [597, 391] width 482 height 13
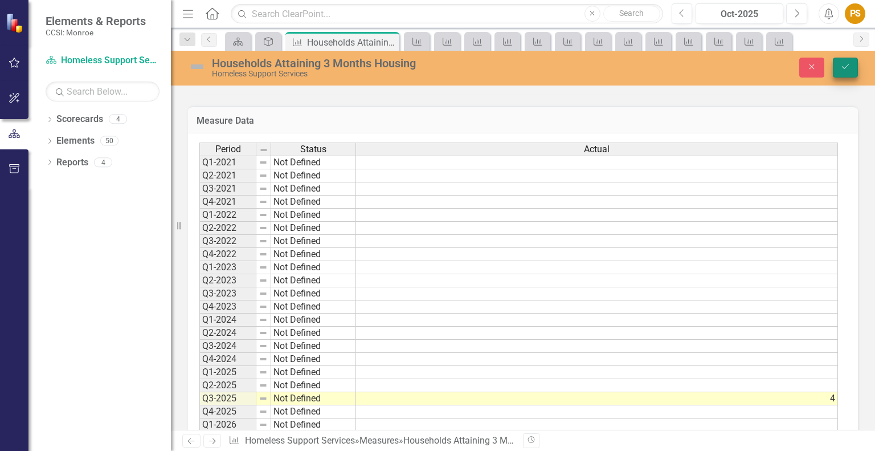
type textarea "4"
click at [849, 67] on icon "Save" at bounding box center [845, 67] width 10 height 8
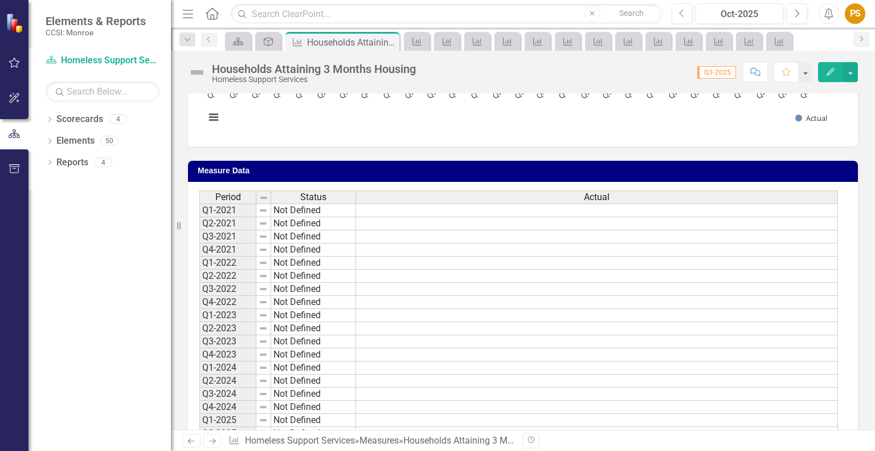
scroll to position [396, 0]
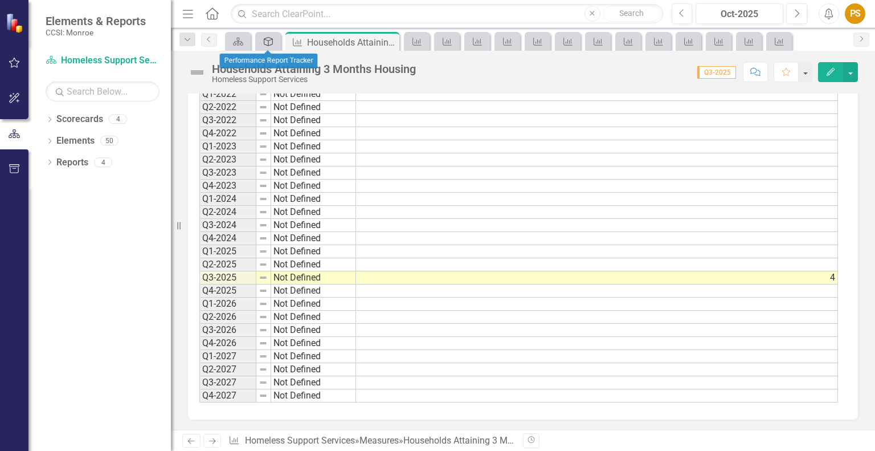
click at [265, 39] on icon at bounding box center [268, 41] width 9 height 9
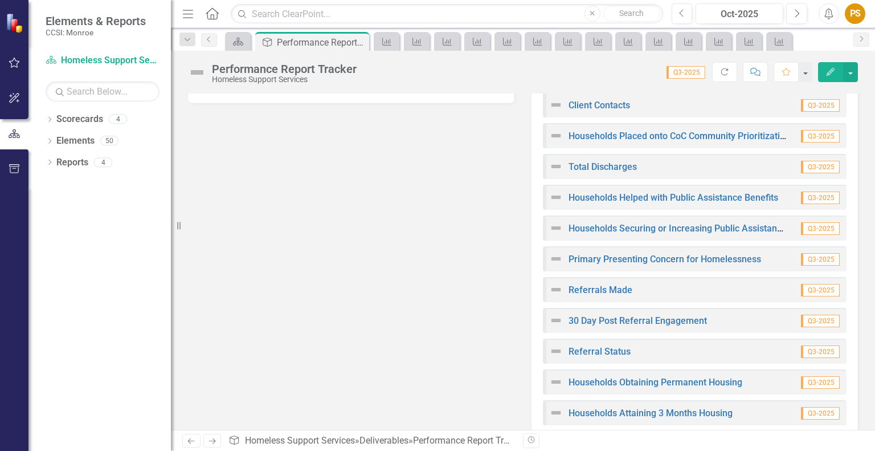
scroll to position [276, 0]
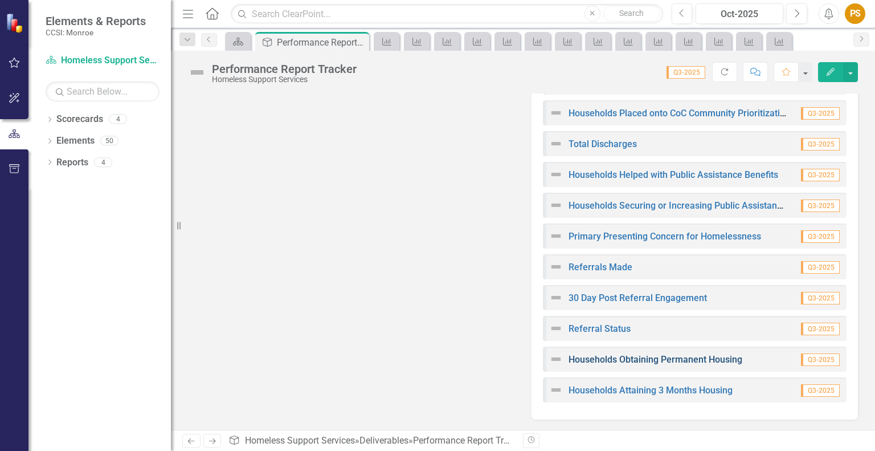
click at [716, 355] on link "Households Obtaining Permanent Housing" at bounding box center [655, 359] width 174 height 11
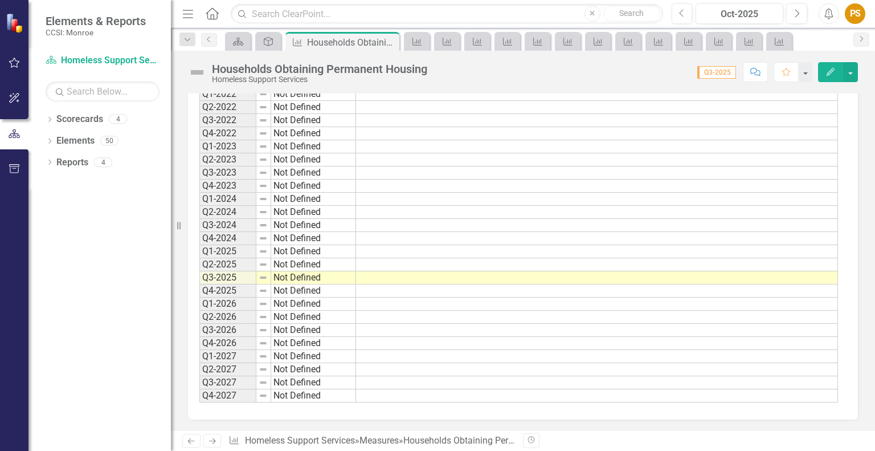
scroll to position [396, 0]
click at [428, 279] on td at bounding box center [597, 277] width 482 height 13
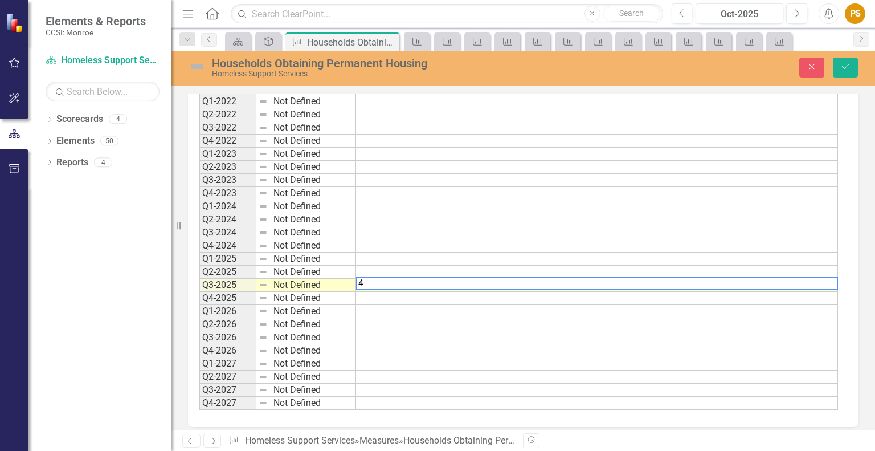
scroll to position [403, 0]
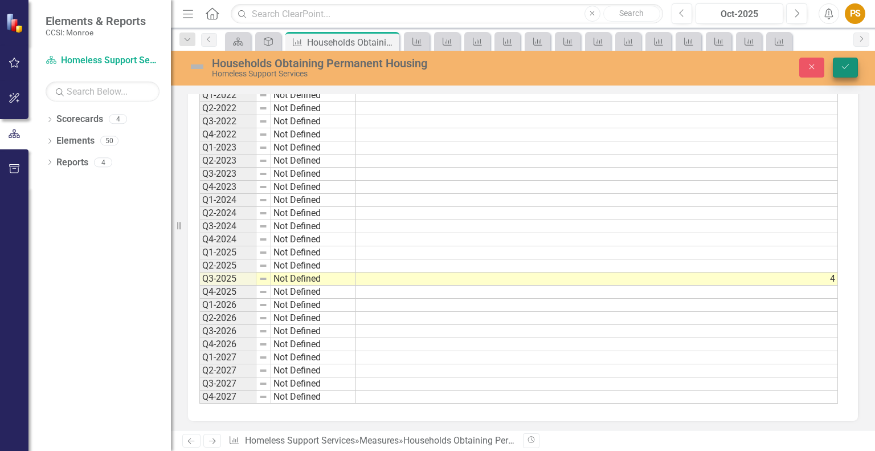
type textarea "4"
click at [836, 68] on button "Save" at bounding box center [845, 68] width 25 height 20
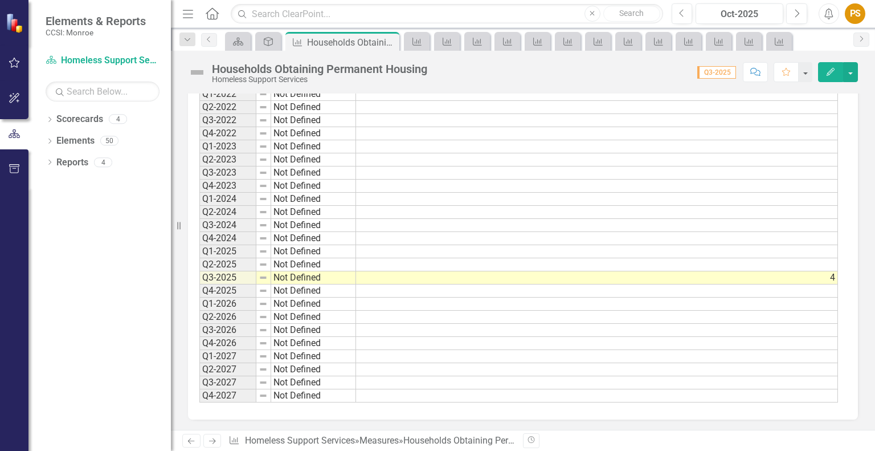
scroll to position [0, 0]
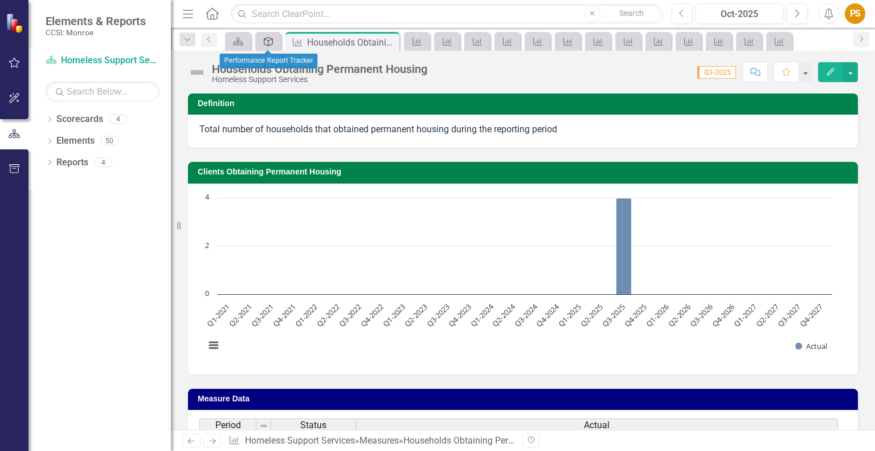
click at [267, 40] on icon "Deliverable" at bounding box center [268, 41] width 11 height 9
